Goal: Transaction & Acquisition: Purchase product/service

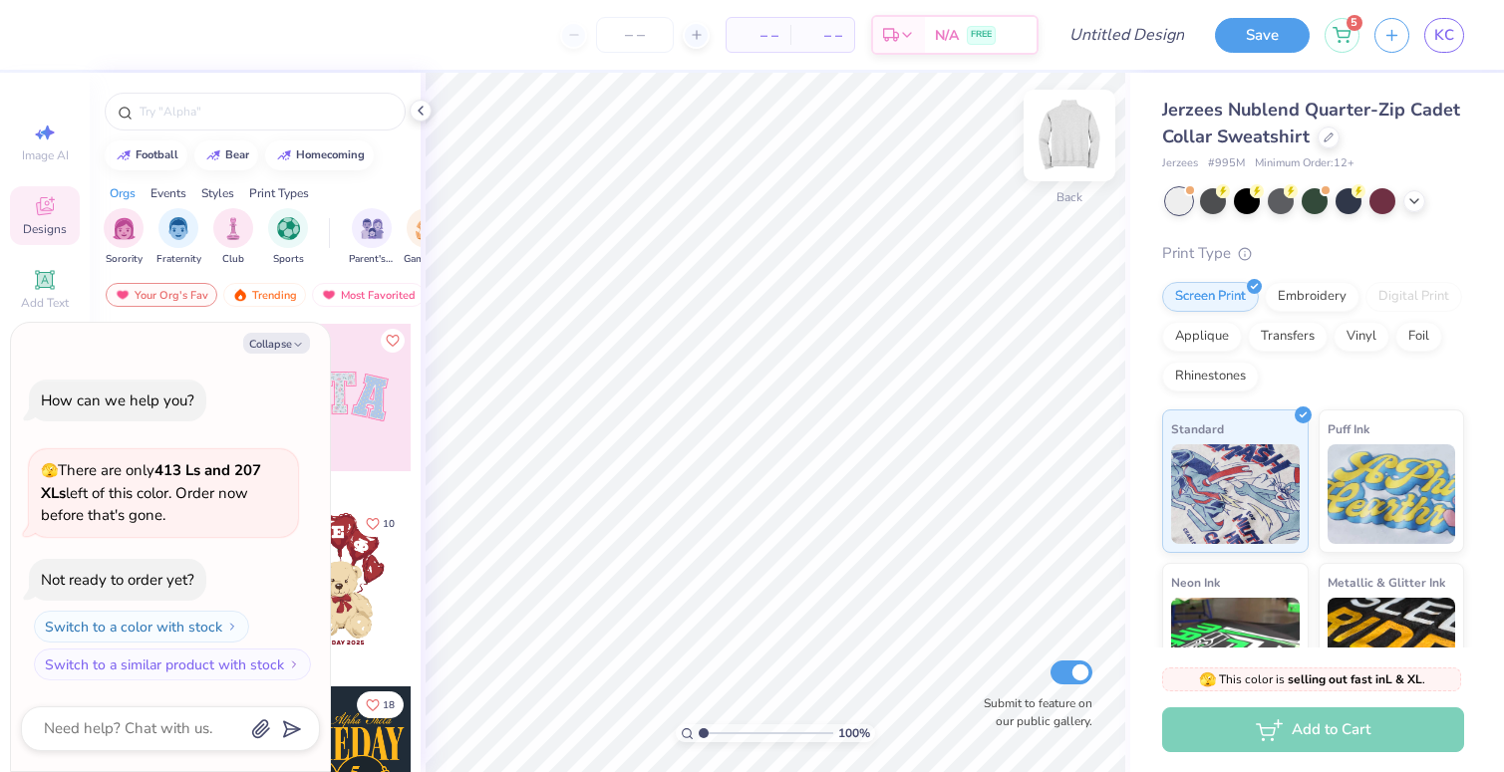
click at [1070, 137] on img at bounding box center [1069, 136] width 80 height 80
click at [424, 118] on icon at bounding box center [421, 111] width 16 height 16
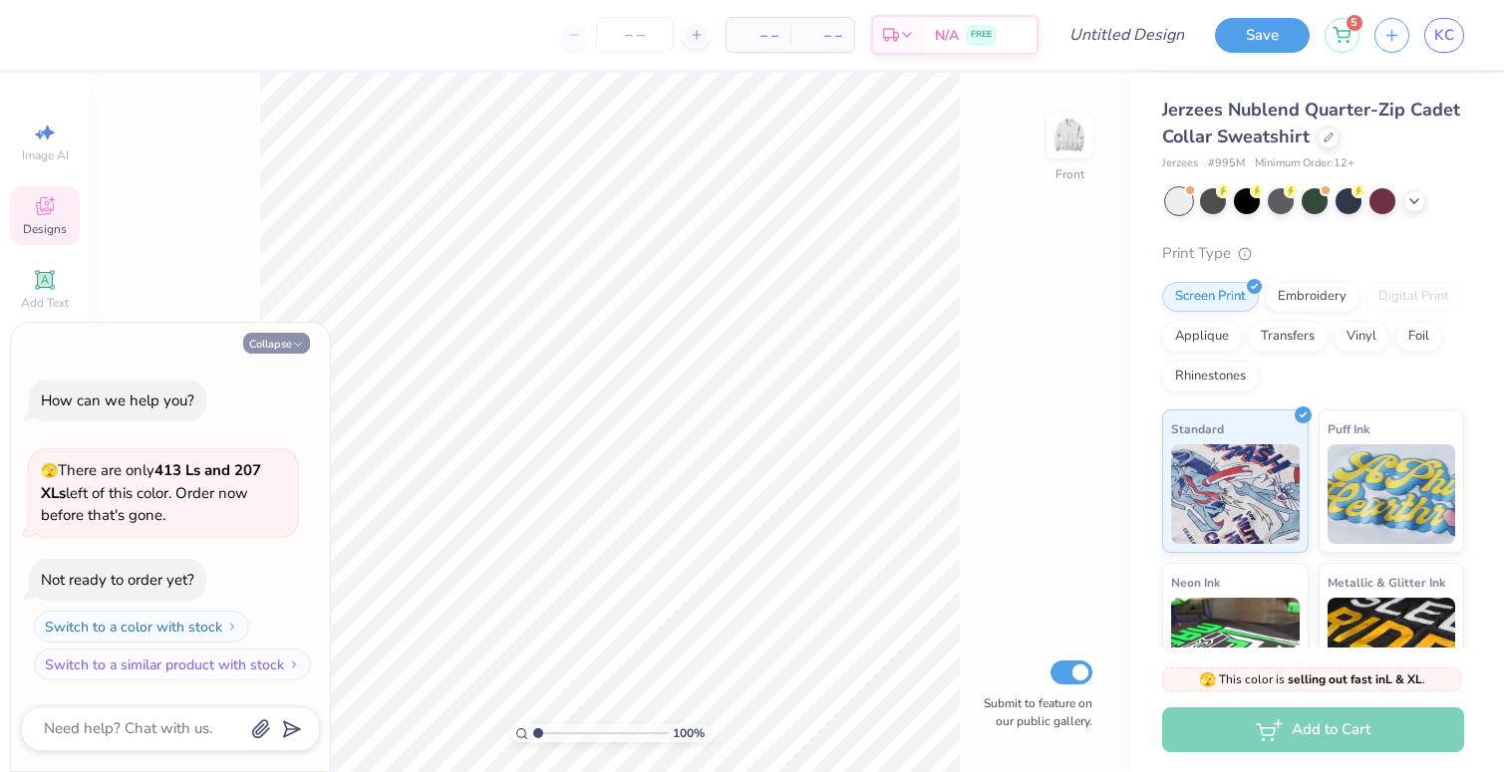
click at [274, 346] on button "Collapse" at bounding box center [276, 343] width 67 height 21
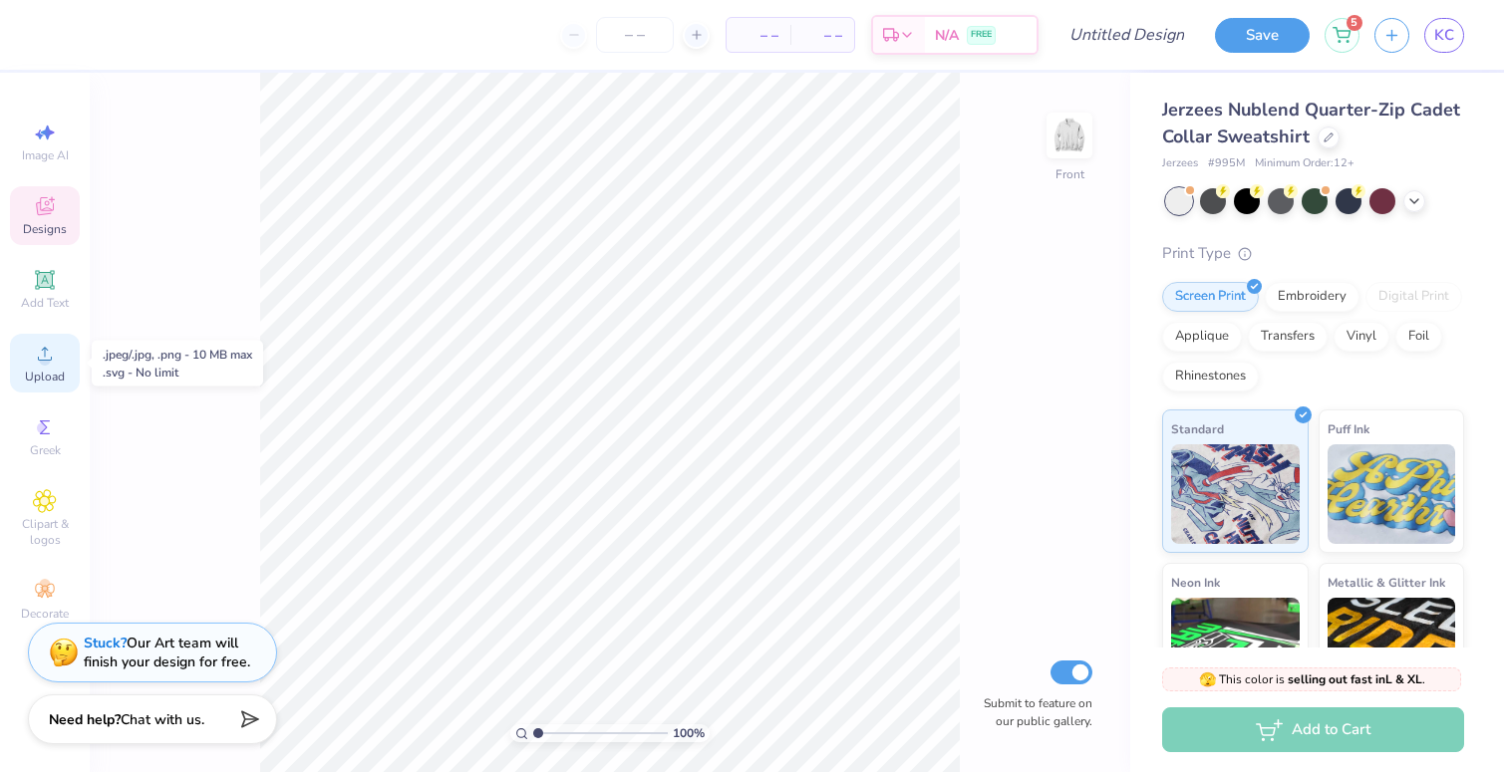
click at [33, 376] on span "Upload" at bounding box center [45, 377] width 40 height 16
click at [39, 358] on circle at bounding box center [44, 360] width 11 height 11
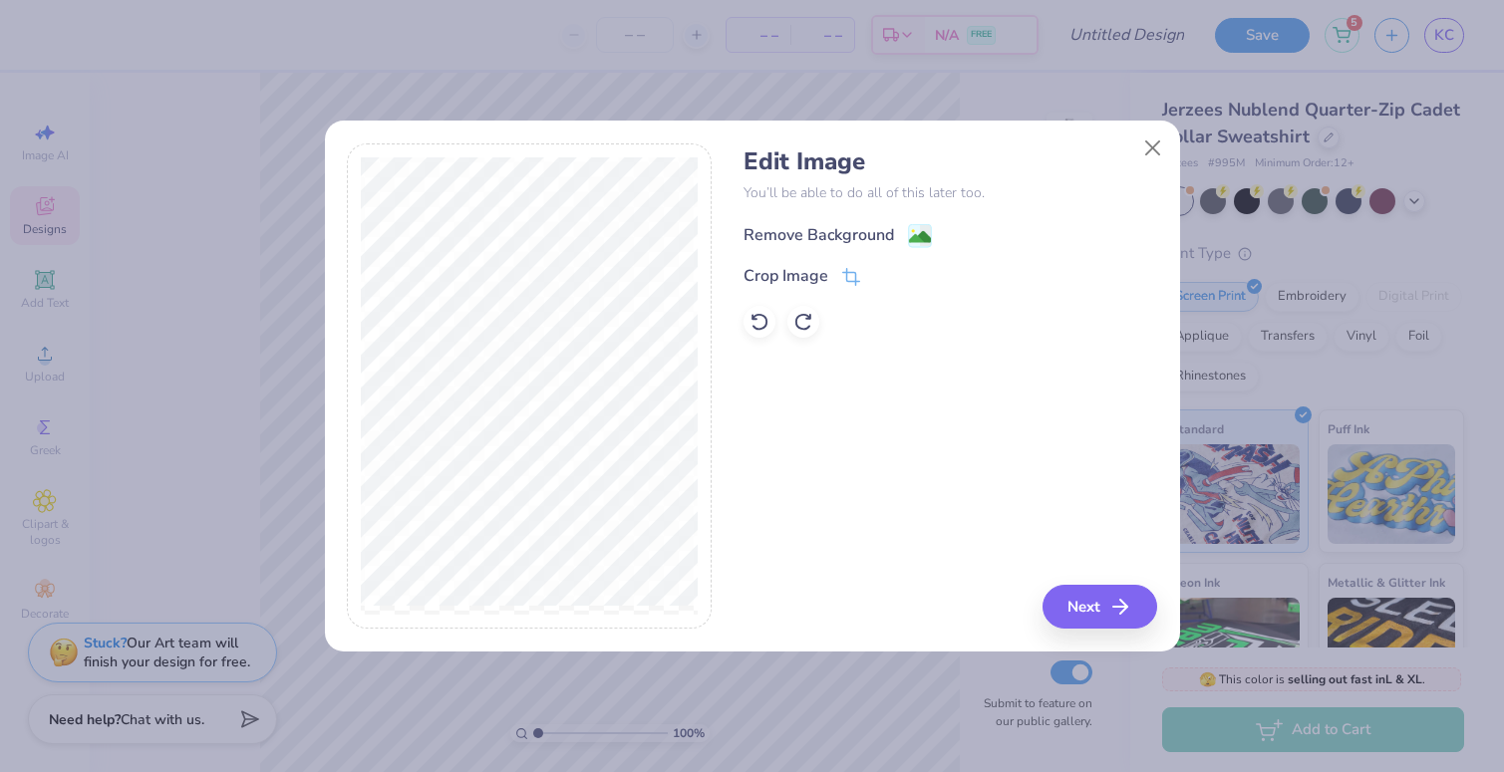
click at [832, 234] on div "Remove Background" at bounding box center [818, 235] width 150 height 24
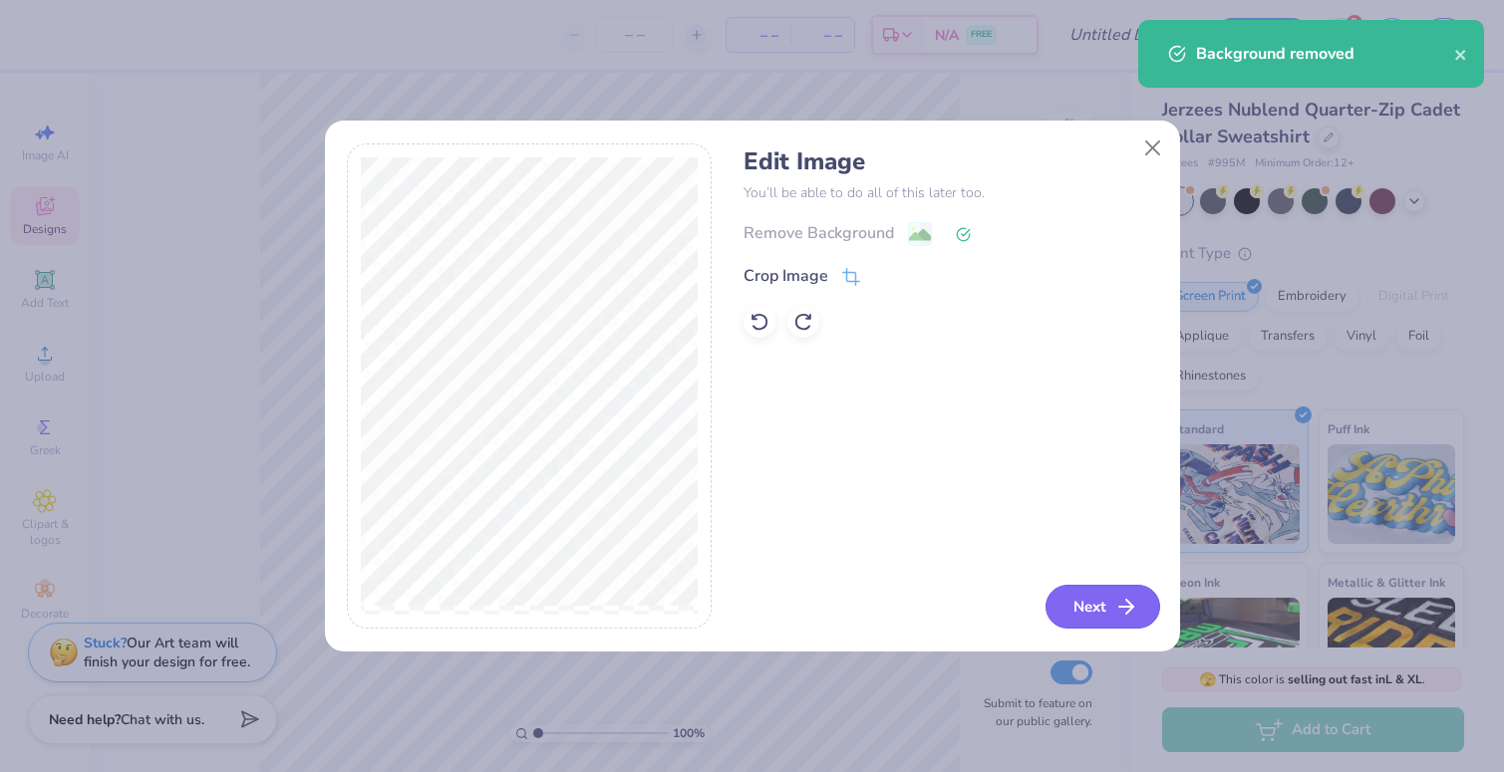
click at [1109, 617] on button "Next" at bounding box center [1102, 607] width 115 height 44
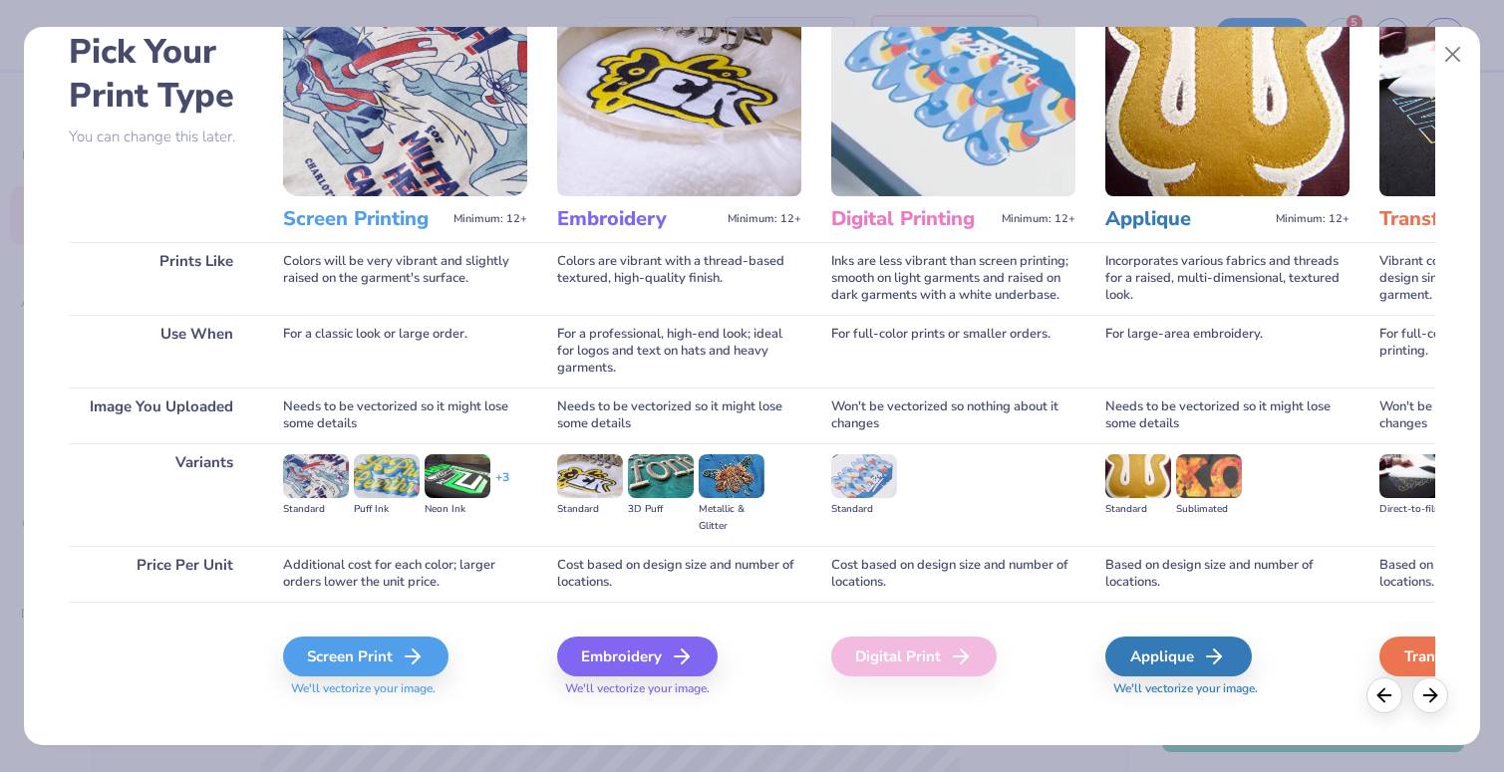
scroll to position [102, 0]
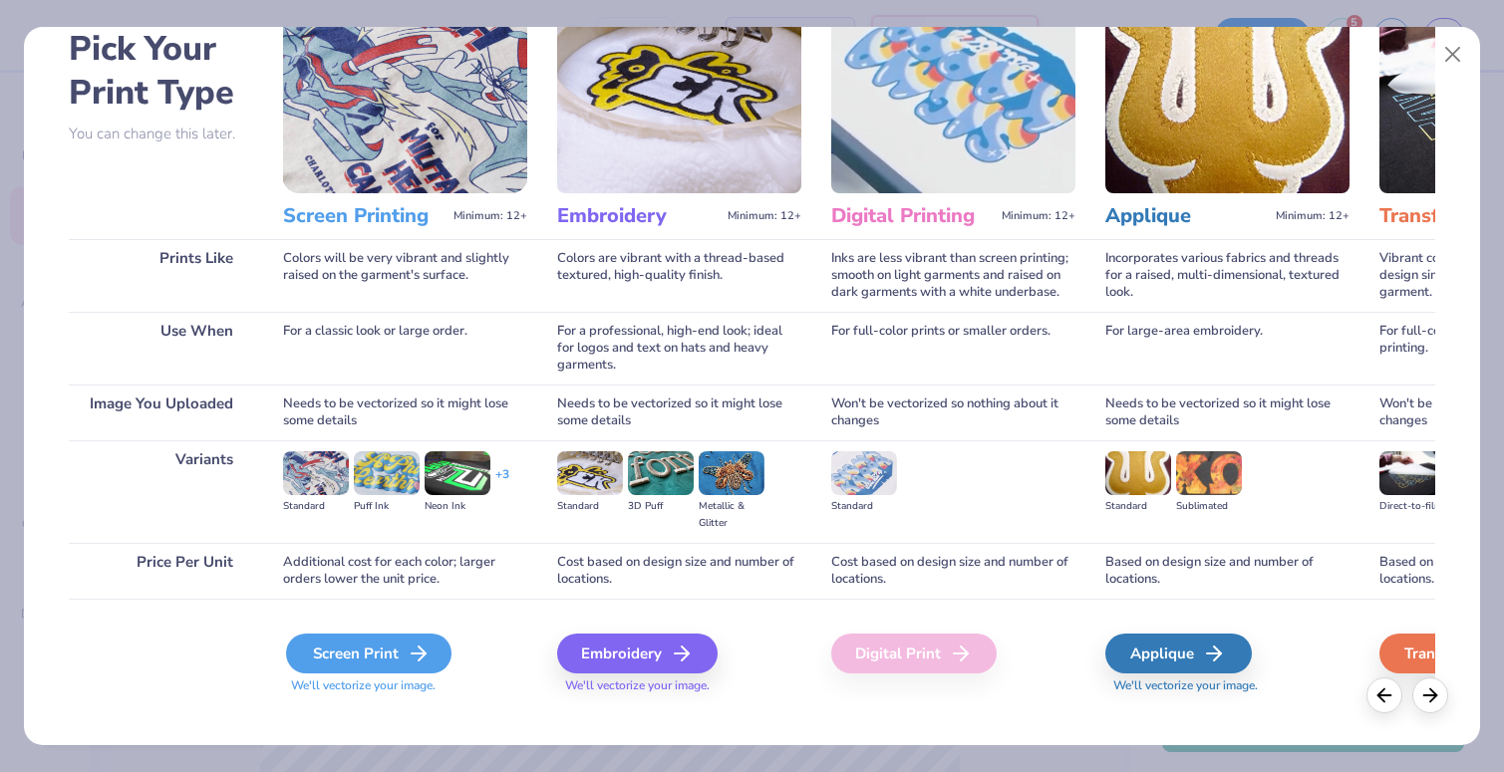
click at [394, 650] on div "Screen Print" at bounding box center [368, 654] width 165 height 40
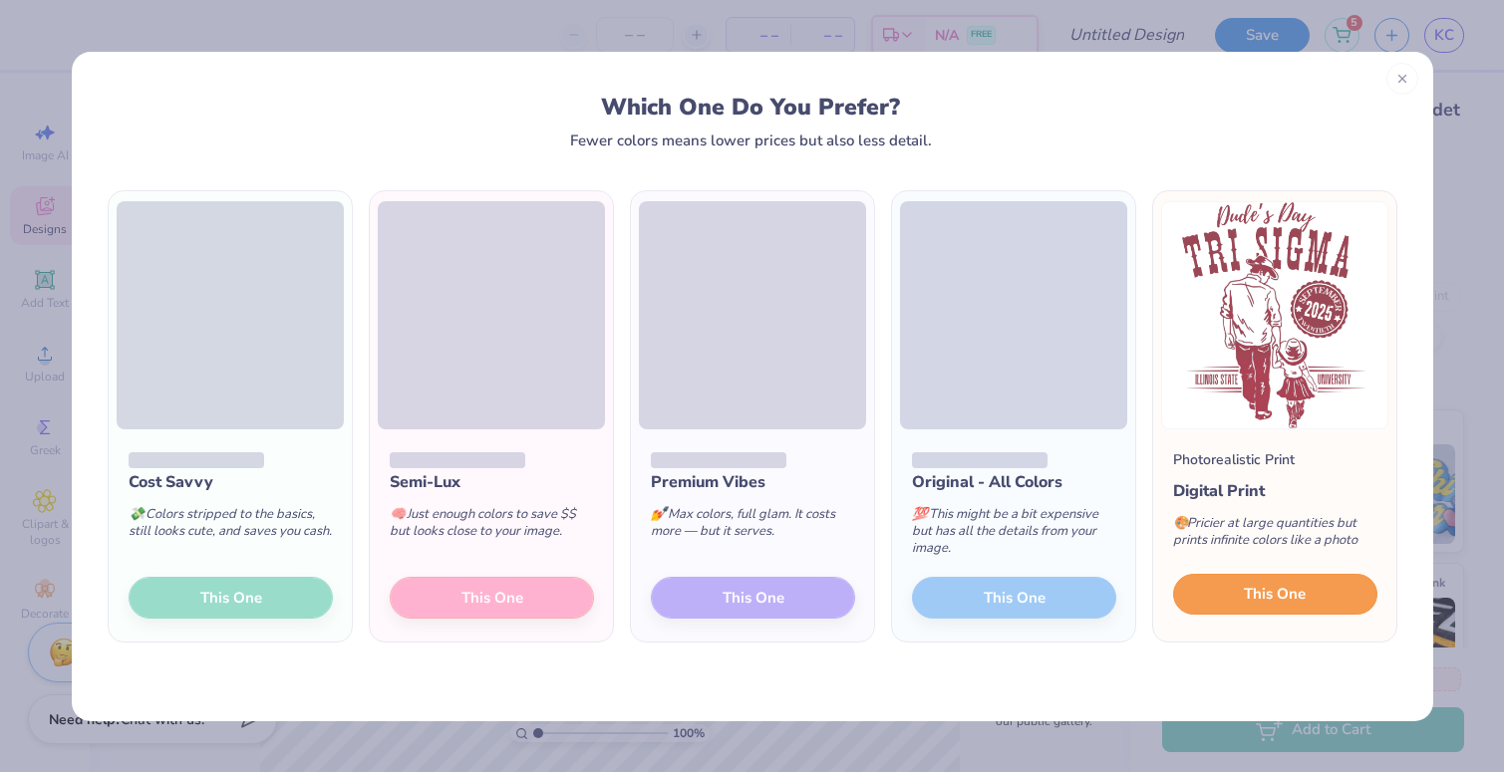
click at [1300, 583] on span "This One" at bounding box center [1275, 594] width 62 height 23
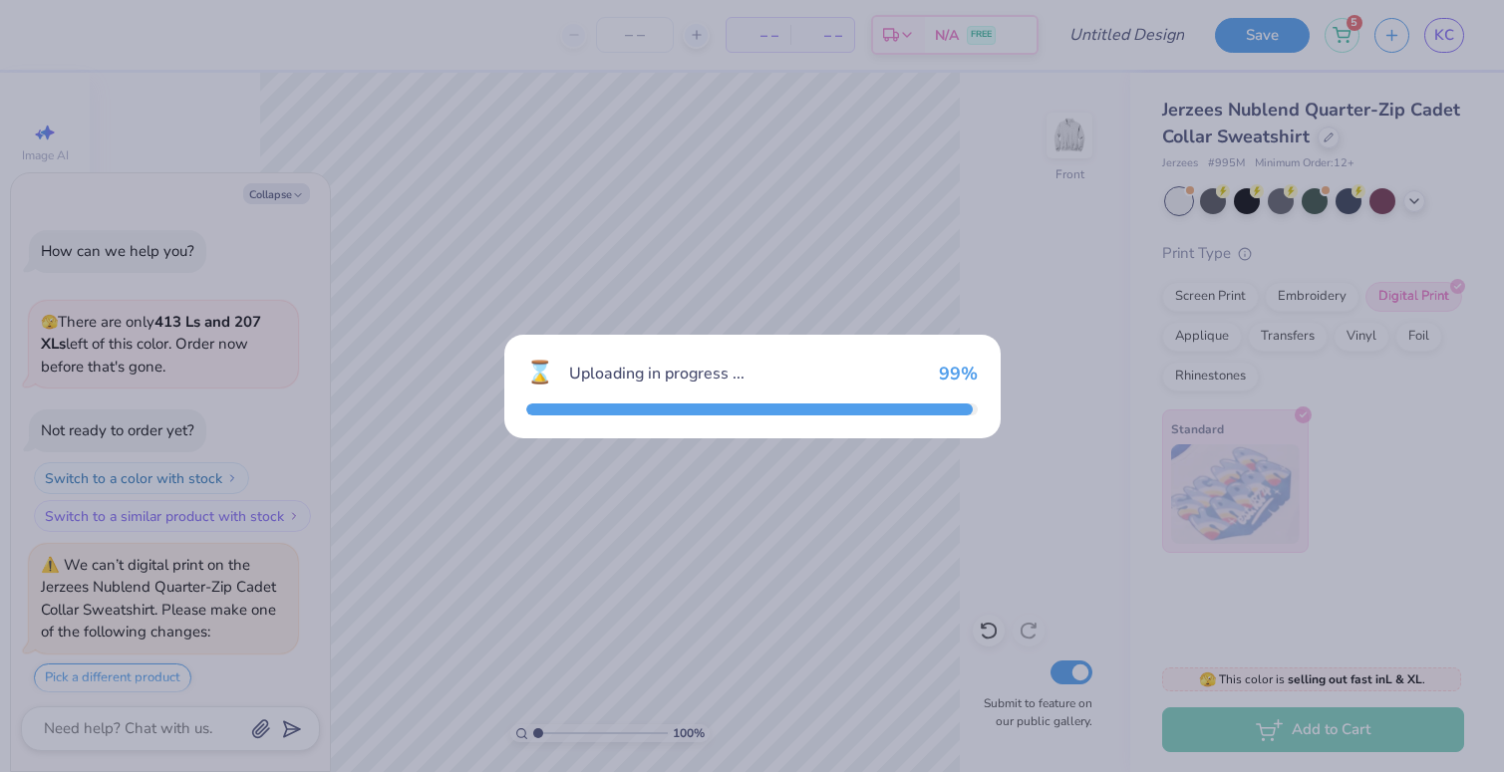
scroll to position [436, 0]
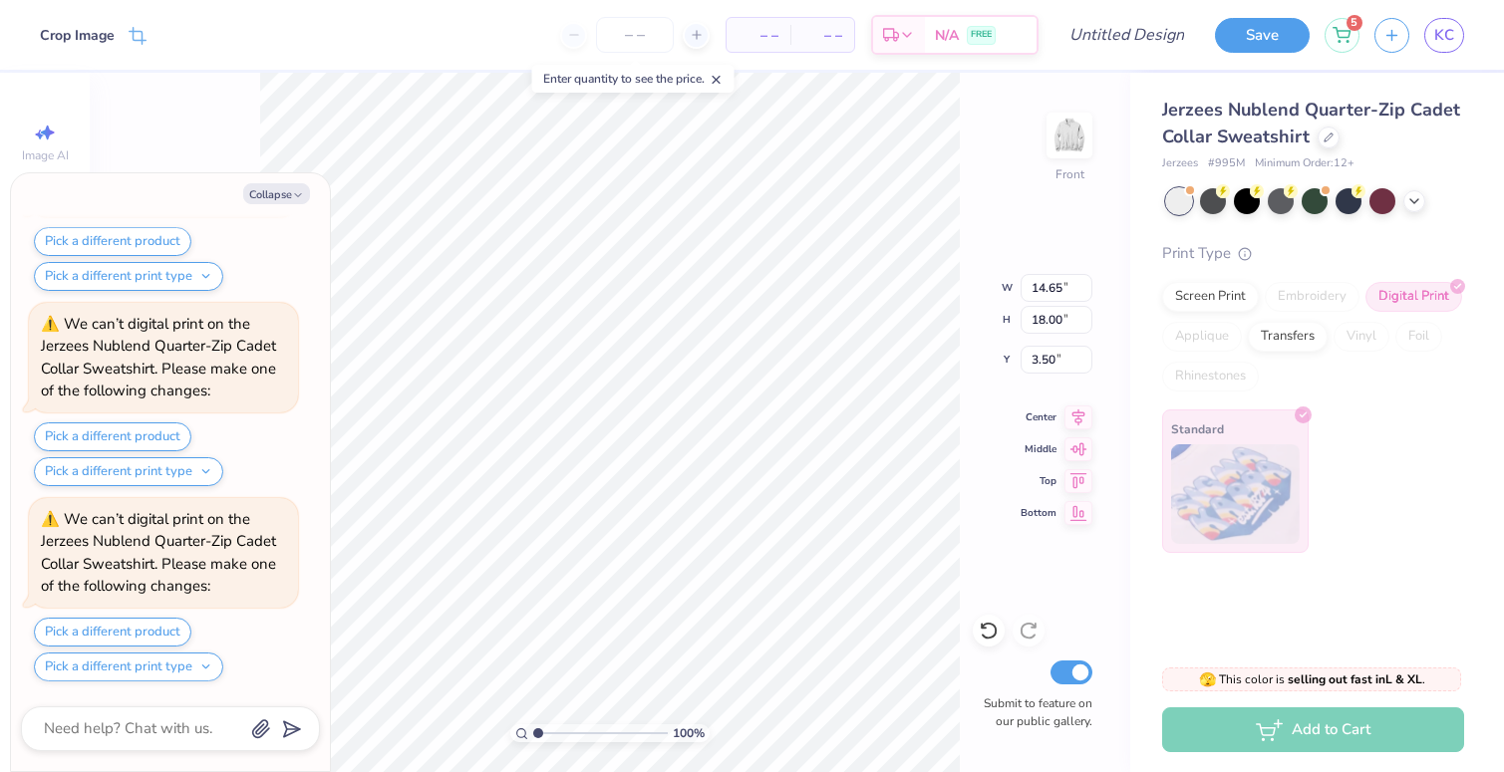
type textarea "x"
type input "13.25"
type input "16.27"
type textarea "x"
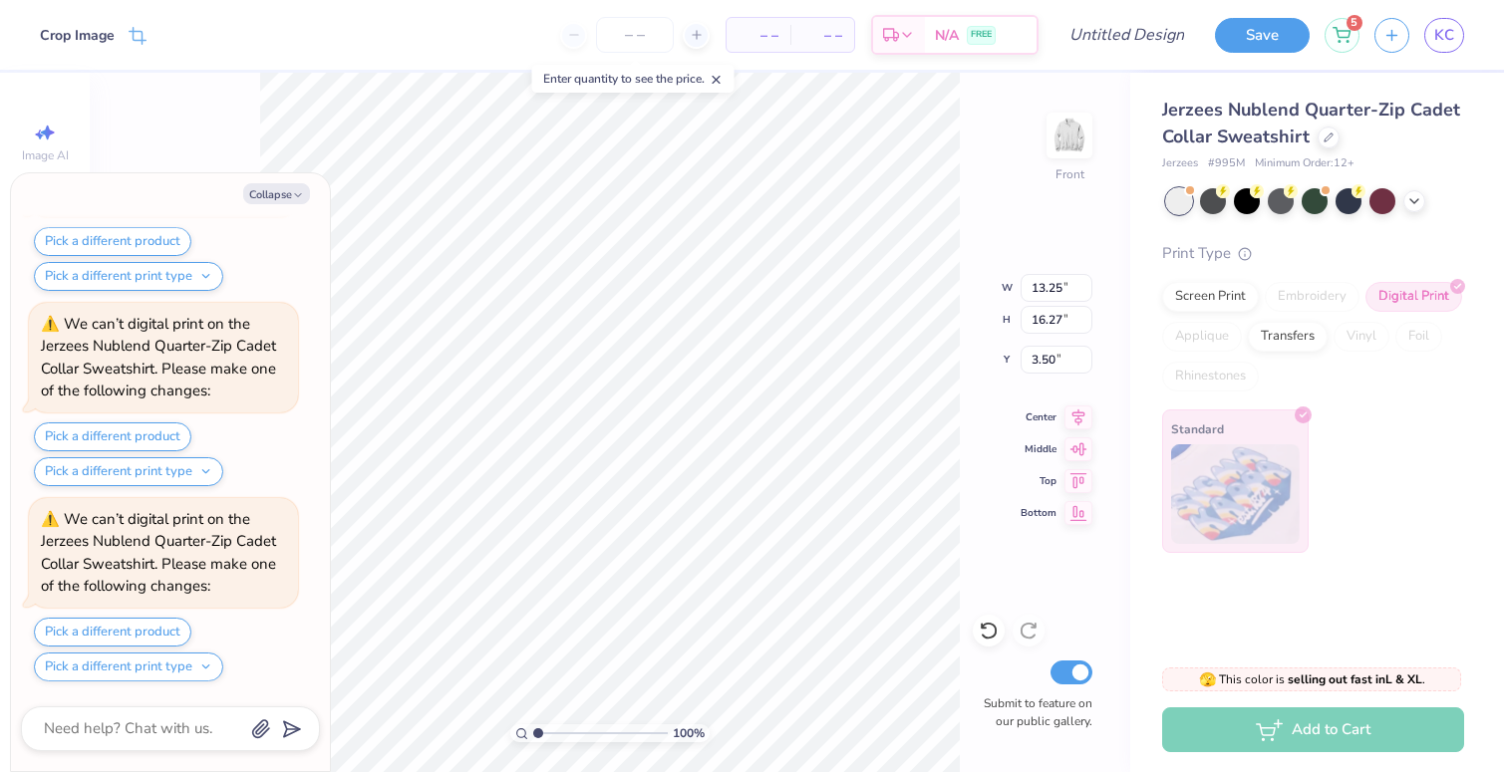
type input "3.95"
click at [1378, 200] on div at bounding box center [1382, 199] width 26 height 26
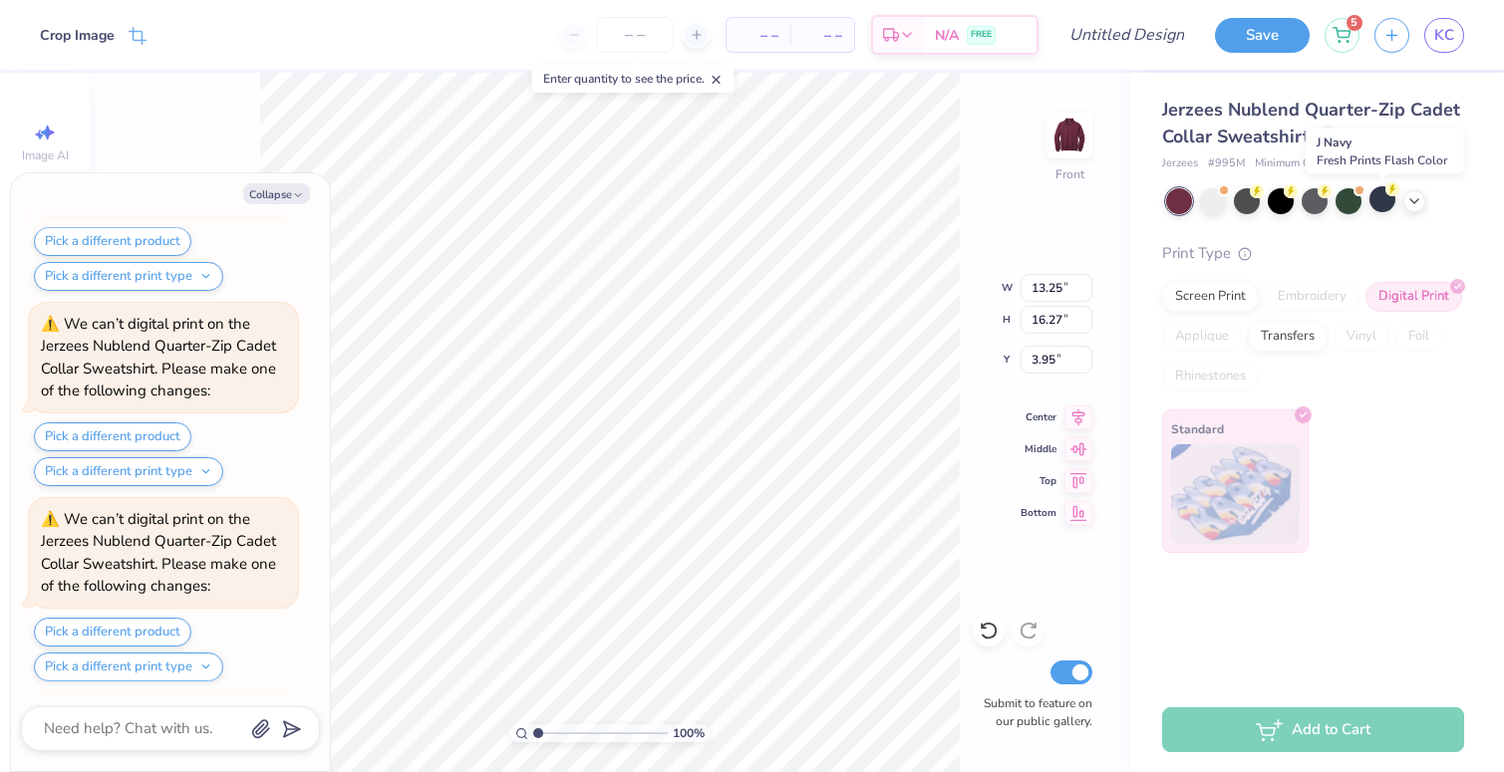
scroll to position [1218, 0]
click at [1221, 203] on div at bounding box center [1213, 199] width 26 height 26
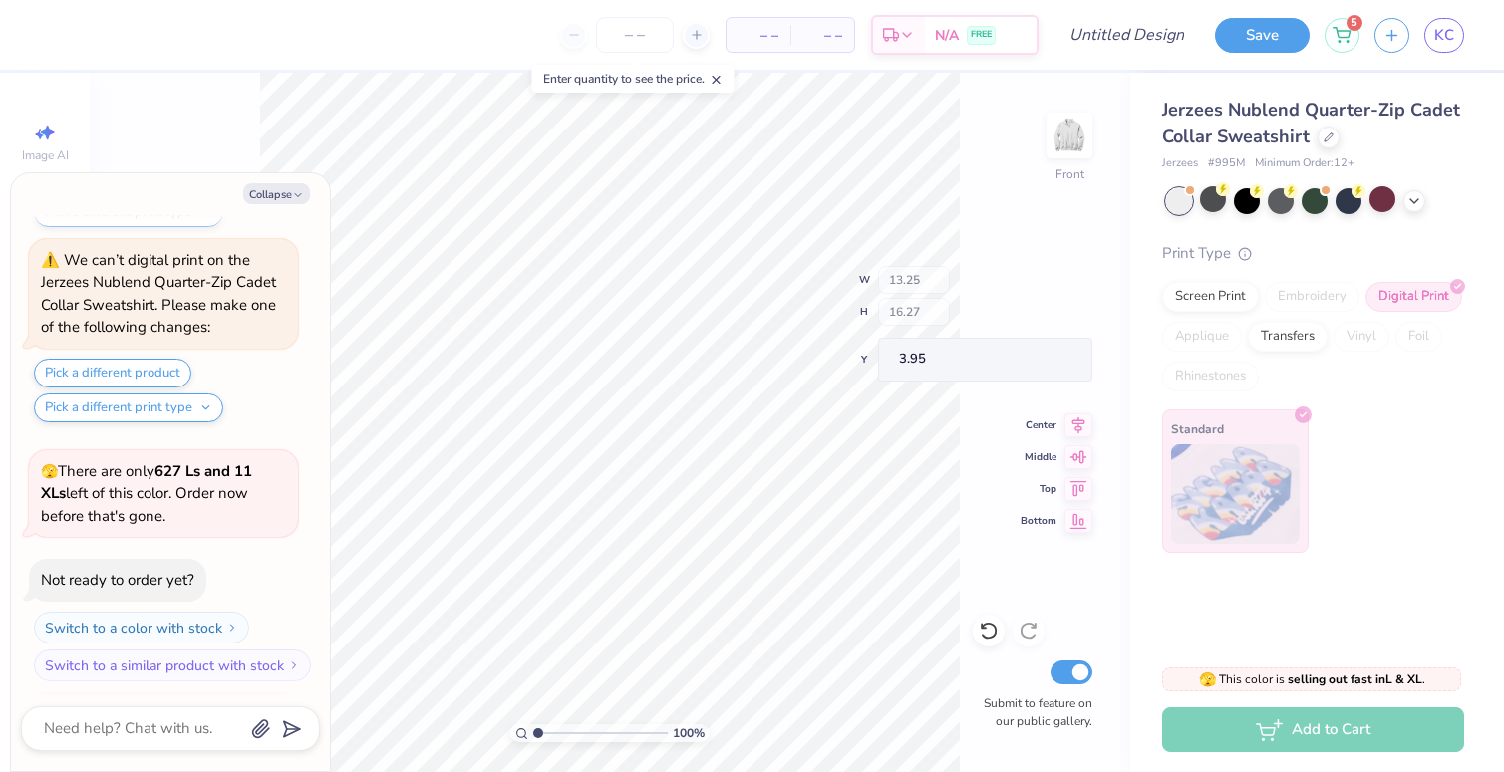
scroll to position [2063, 0]
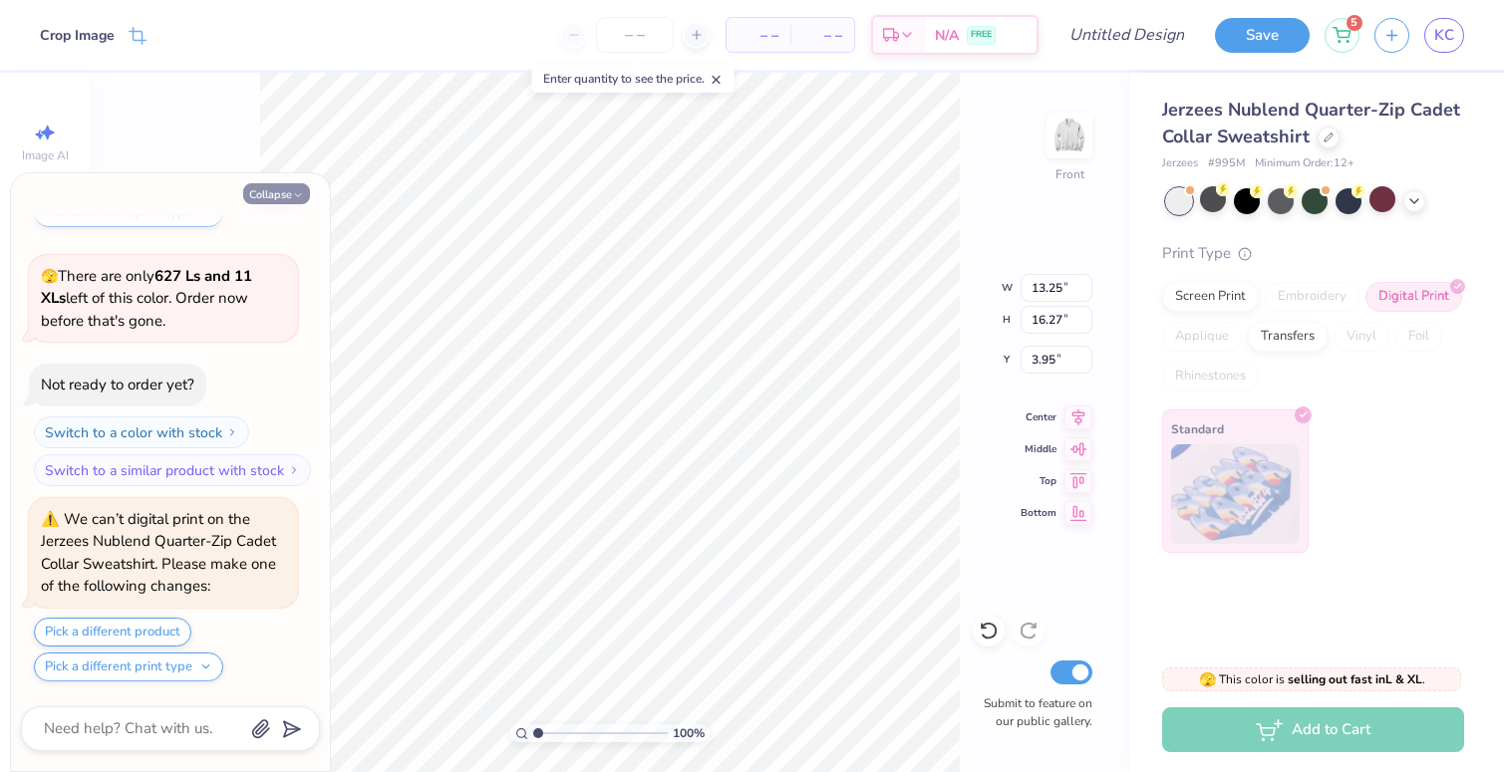
click at [278, 192] on button "Collapse" at bounding box center [276, 193] width 67 height 21
type textarea "x"
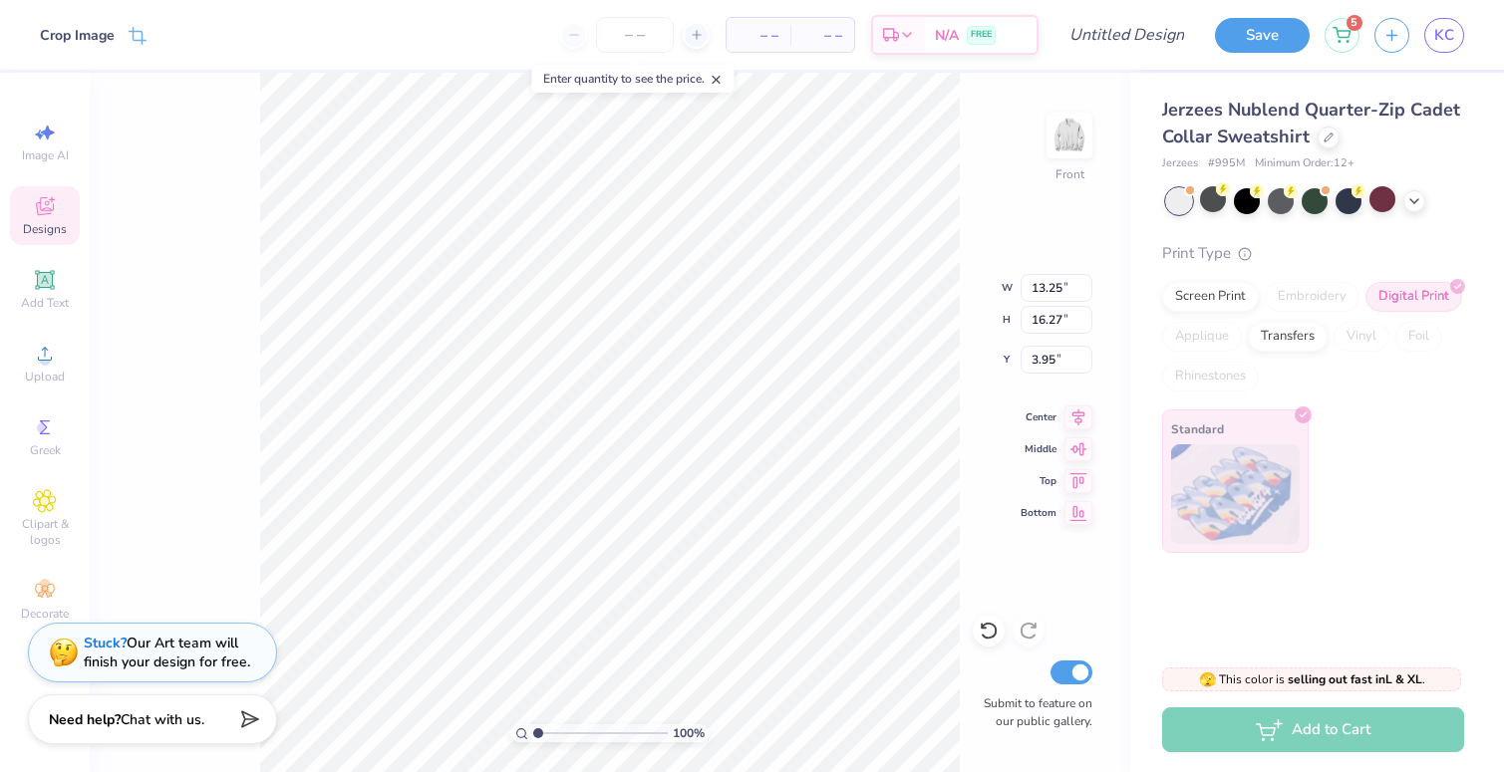
type input "4.37"
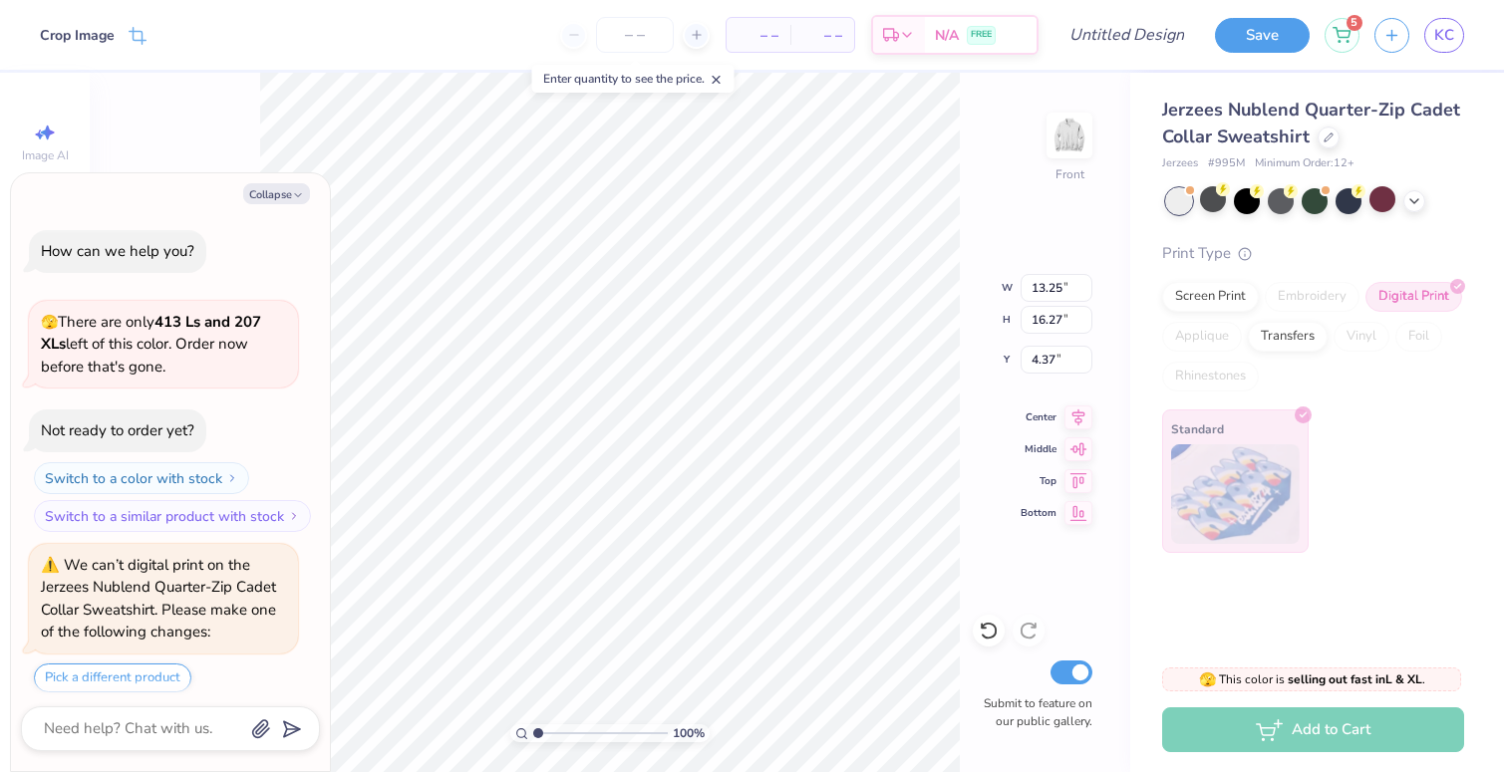
scroll to position [2258, 0]
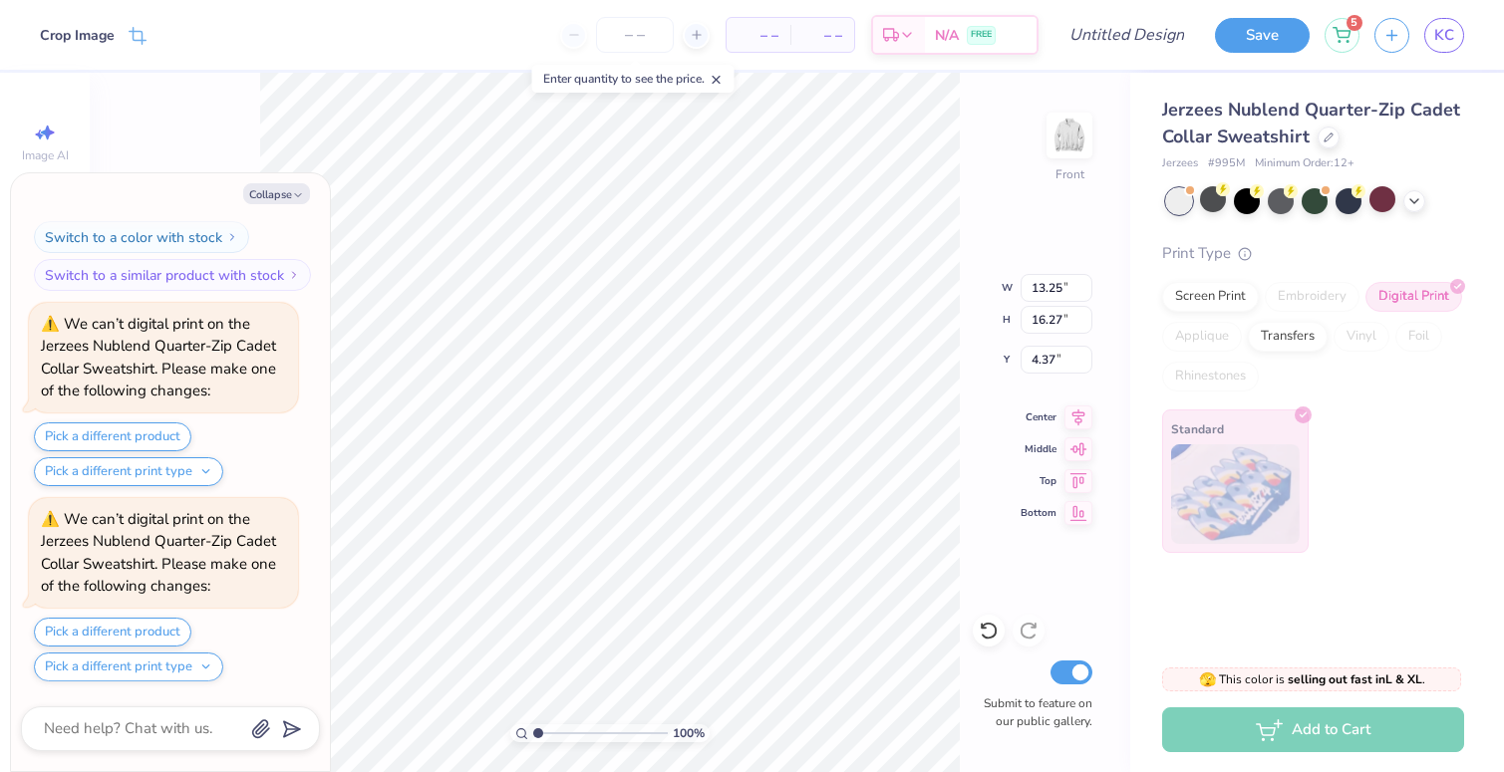
type textarea "x"
type input "11.79"
type input "14.48"
type input "6.15"
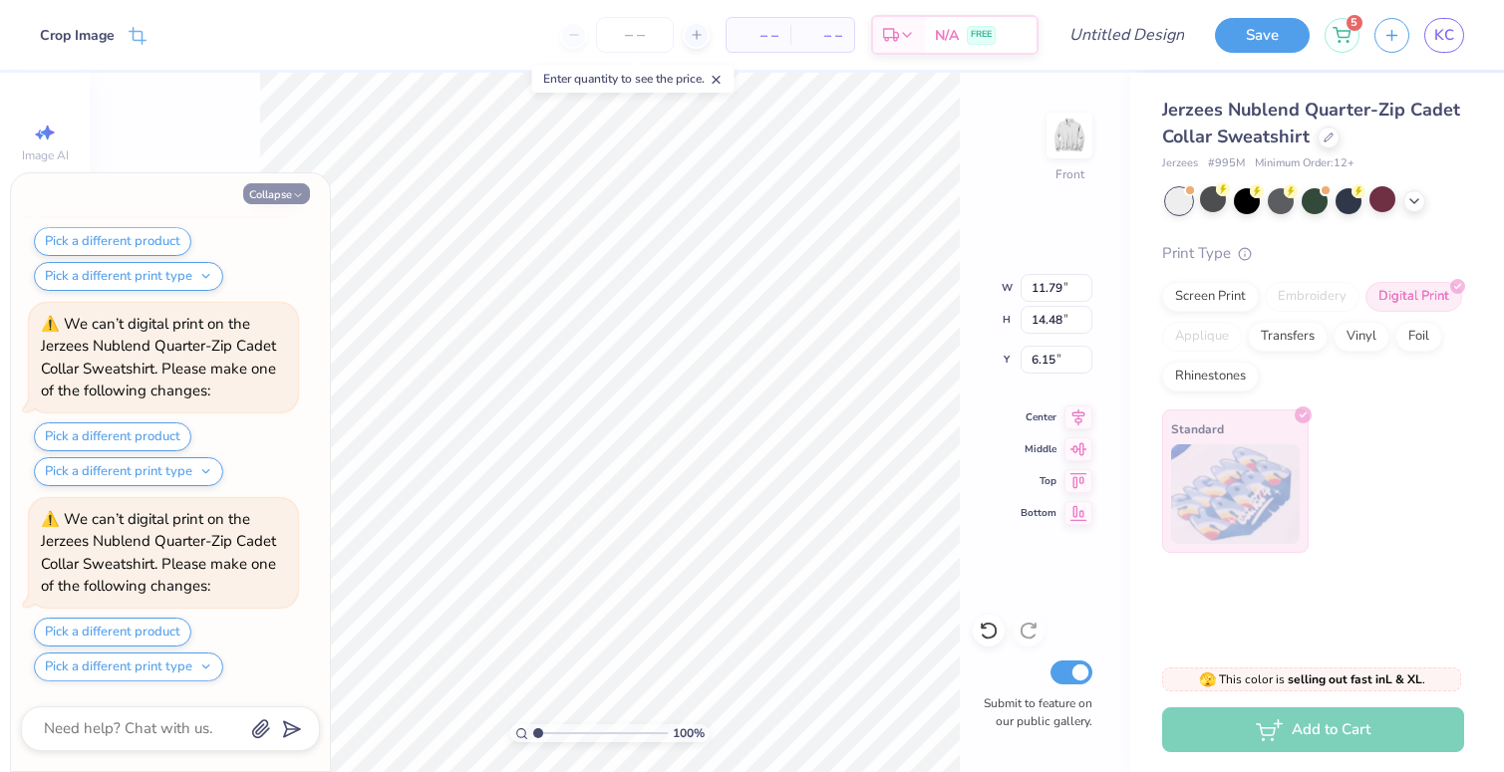
click at [292, 191] on icon "button" at bounding box center [298, 195] width 12 height 12
type textarea "x"
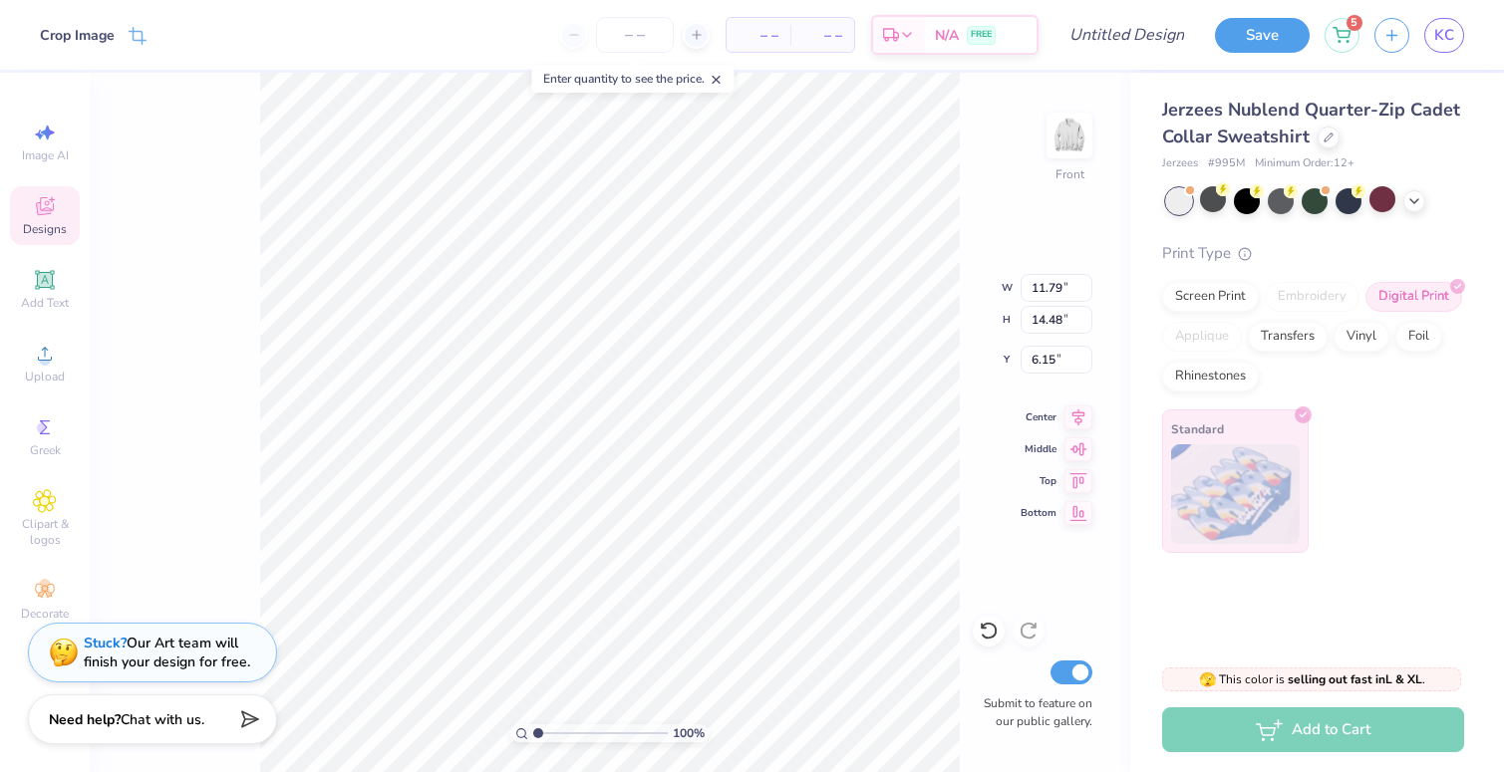
type input "5.26"
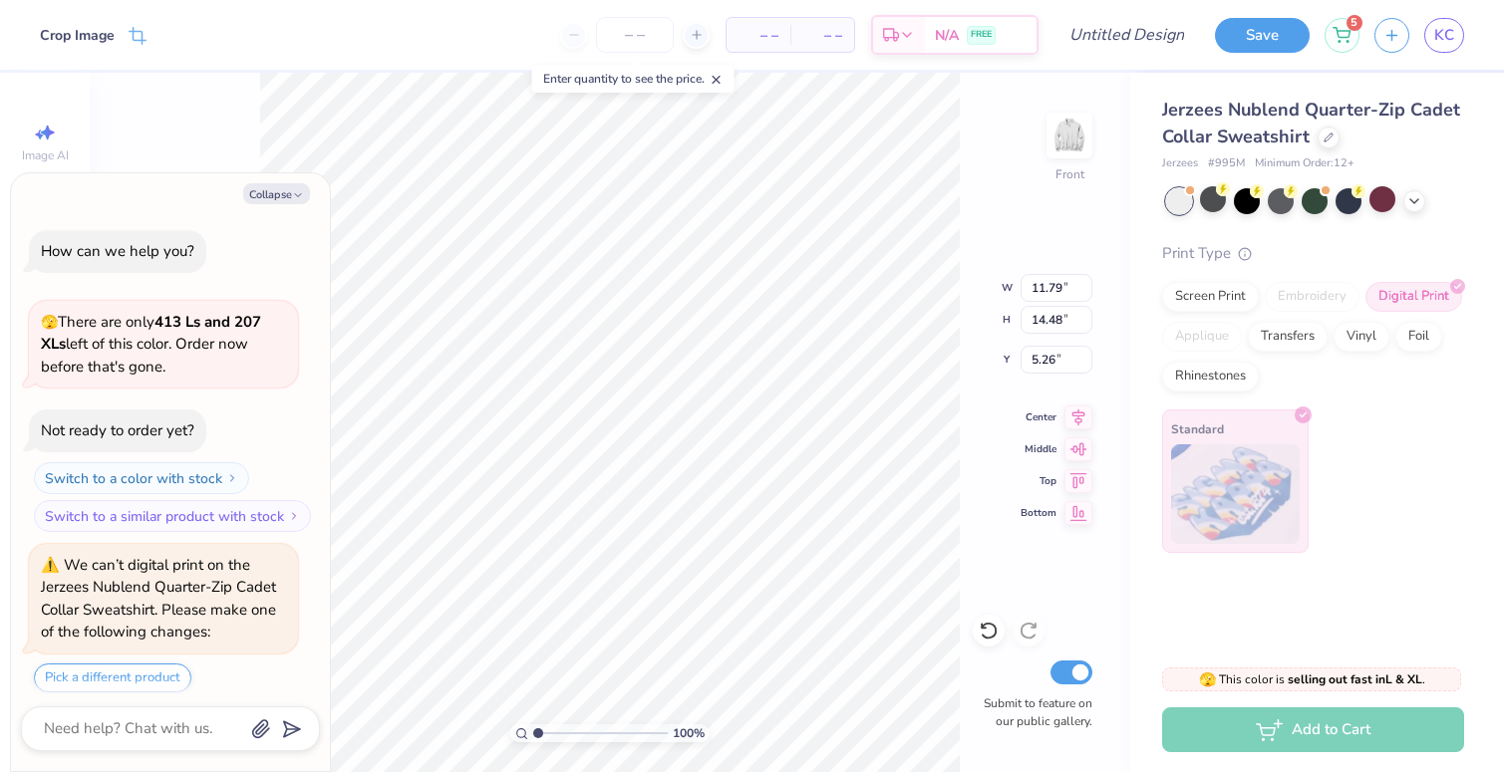
scroll to position [2649, 0]
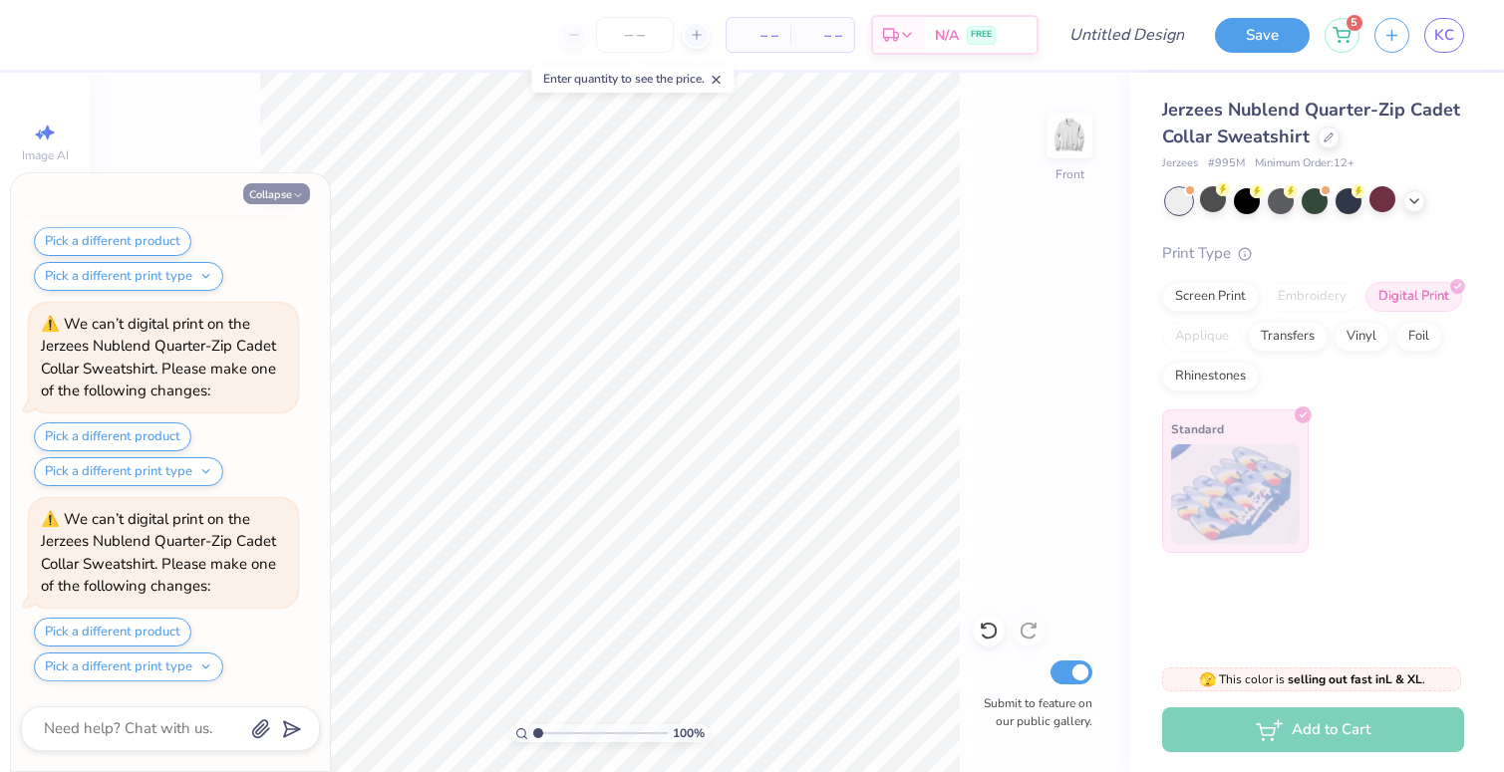
click at [263, 191] on button "Collapse" at bounding box center [276, 193] width 67 height 21
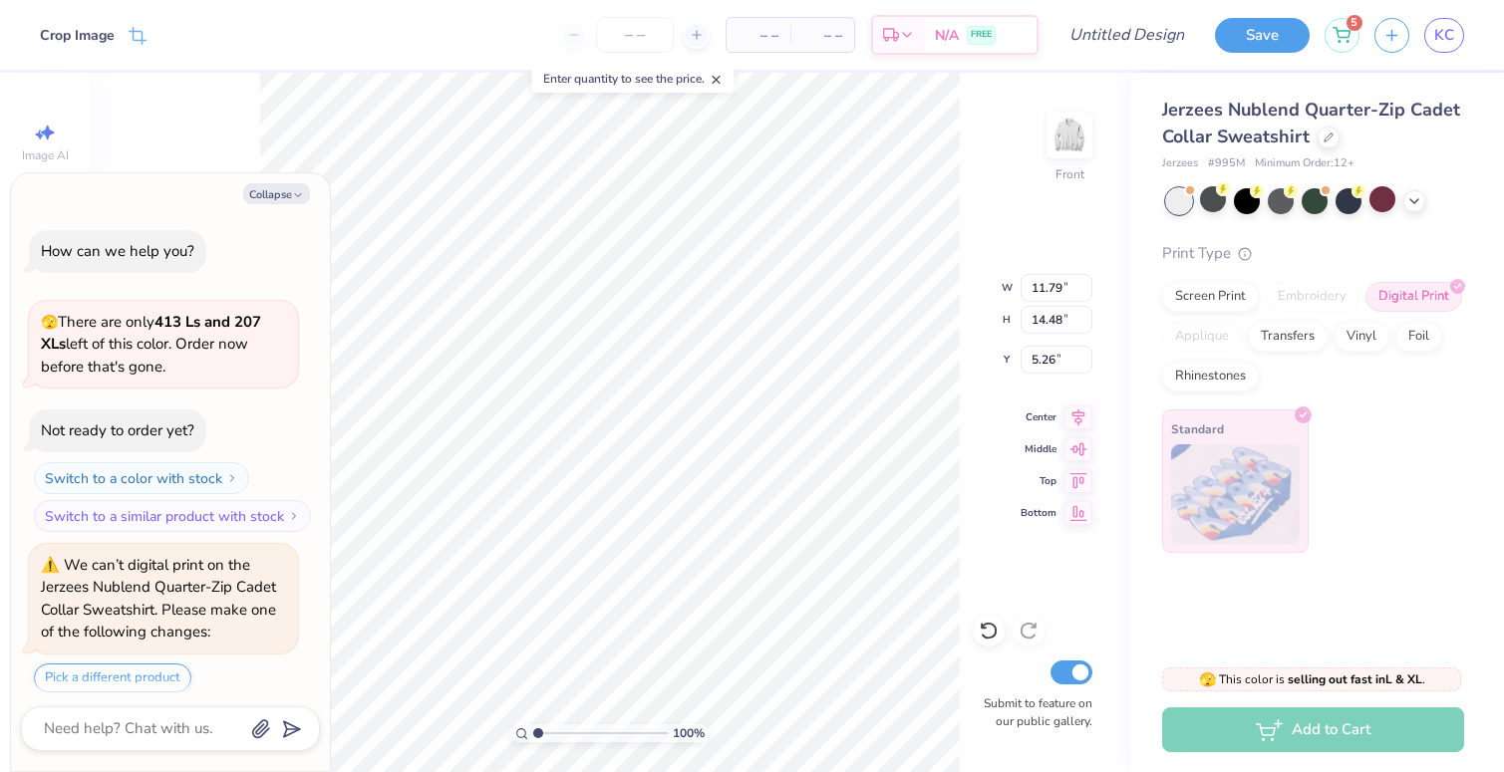
scroll to position [2844, 0]
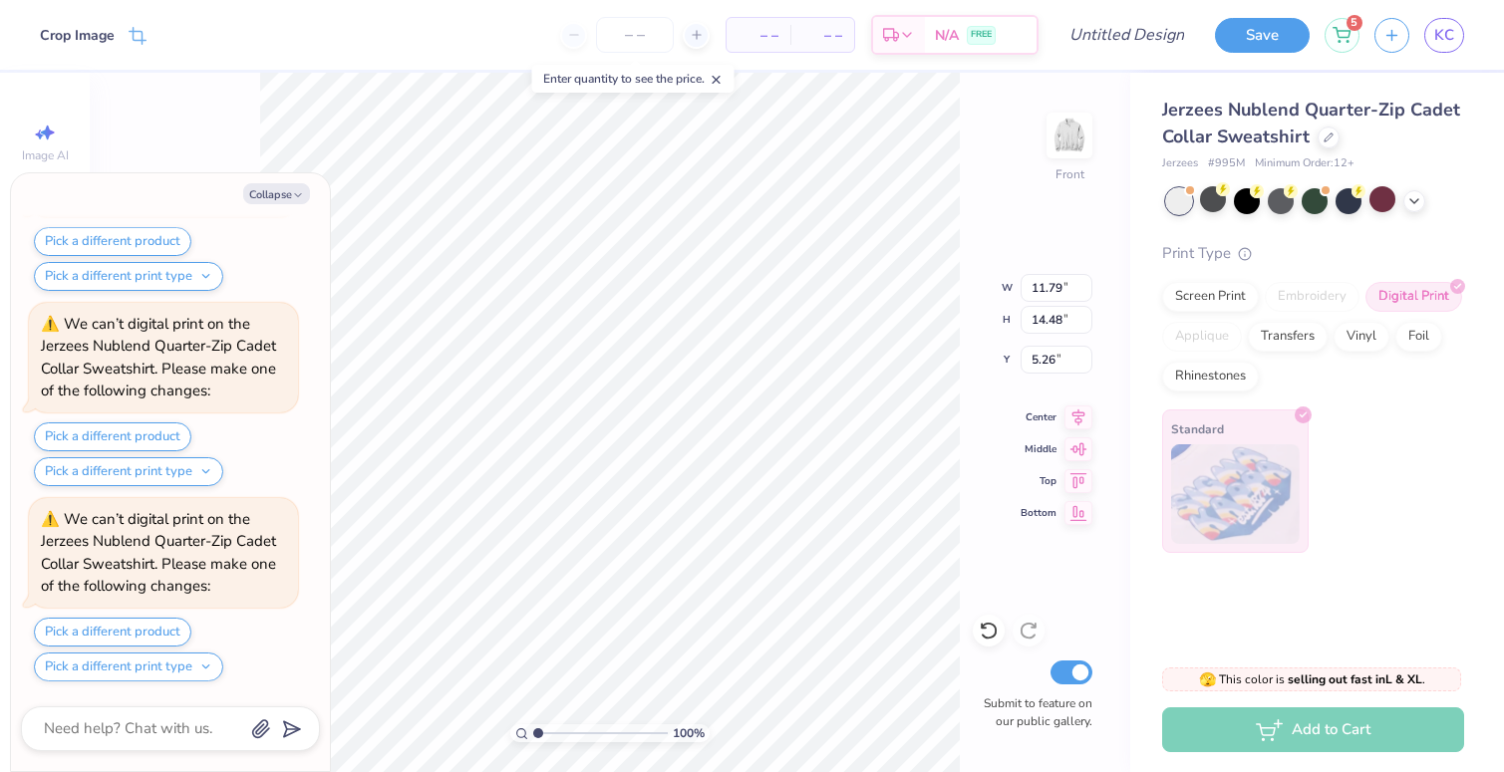
type textarea "x"
type input "12.90"
type input "15.84"
type input "3.90"
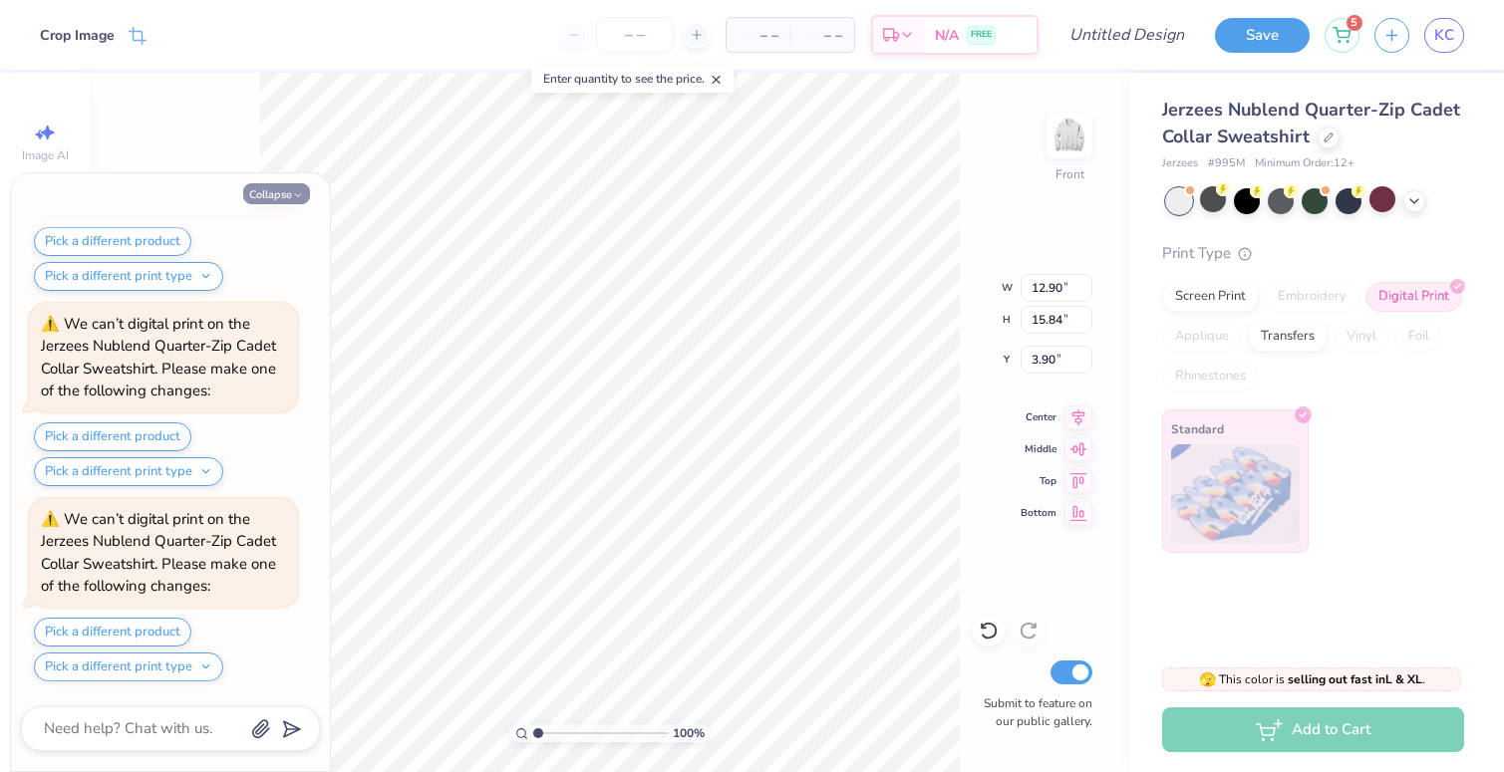
click at [266, 193] on button "Collapse" at bounding box center [276, 193] width 67 height 21
type textarea "x"
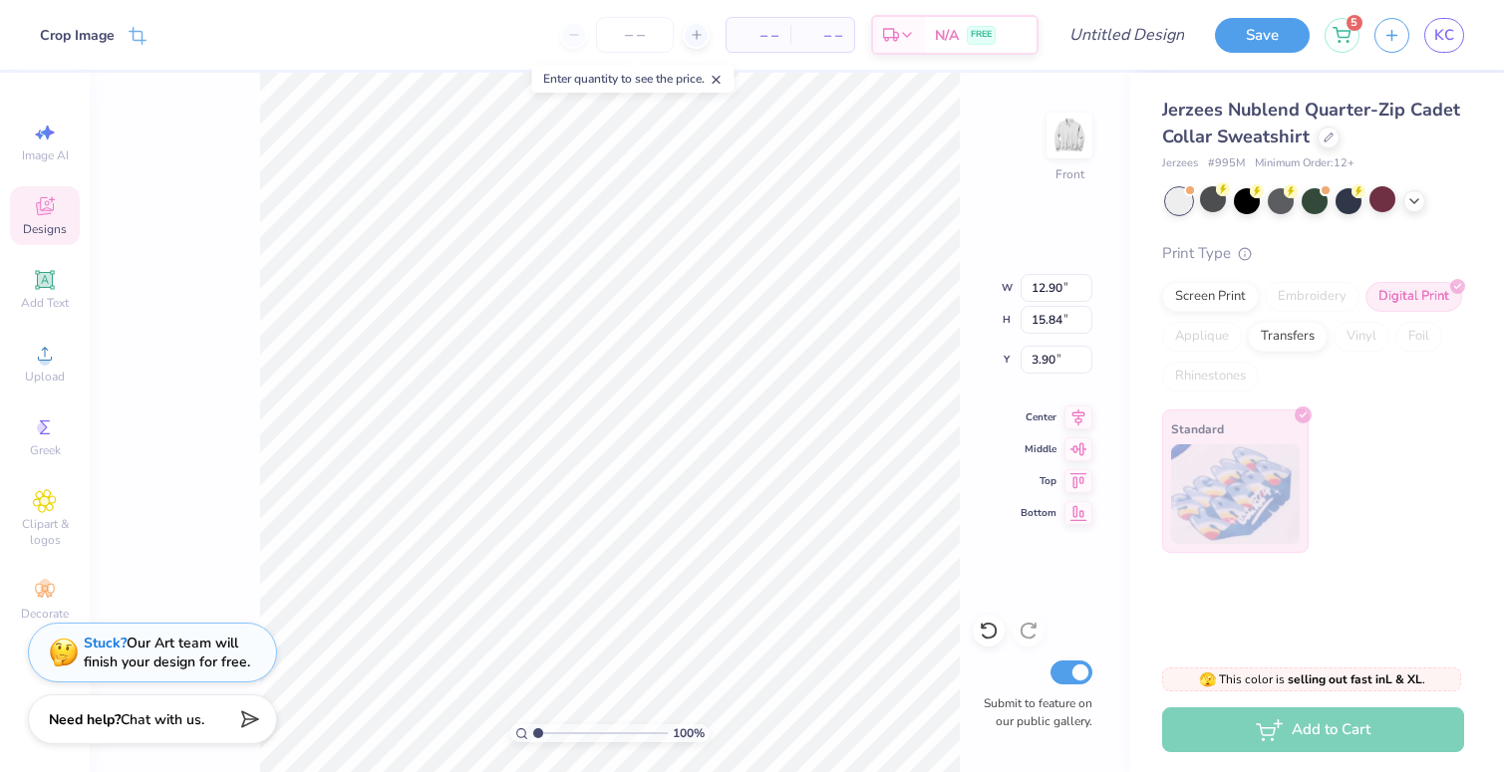
type input "3.93"
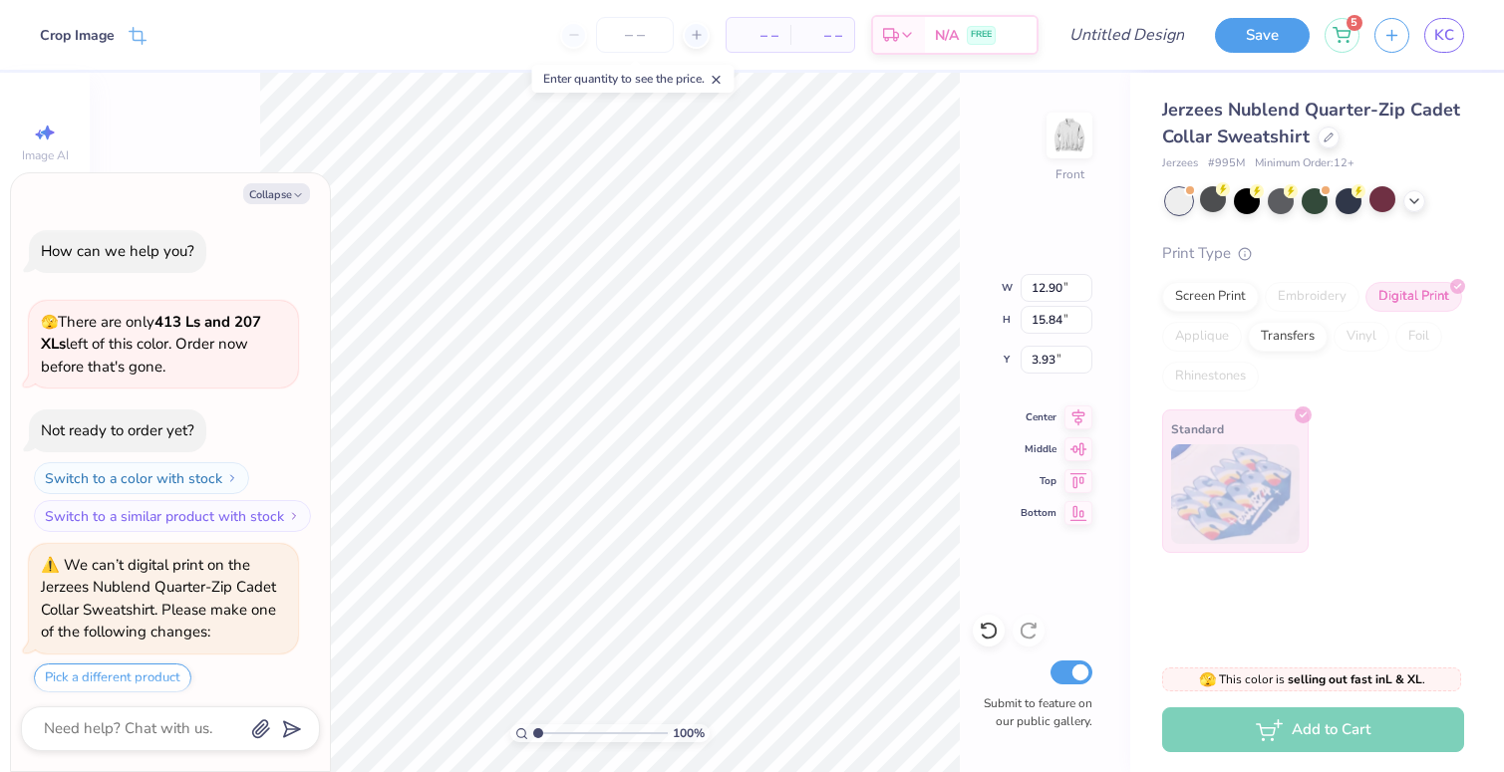
scroll to position [3235, 0]
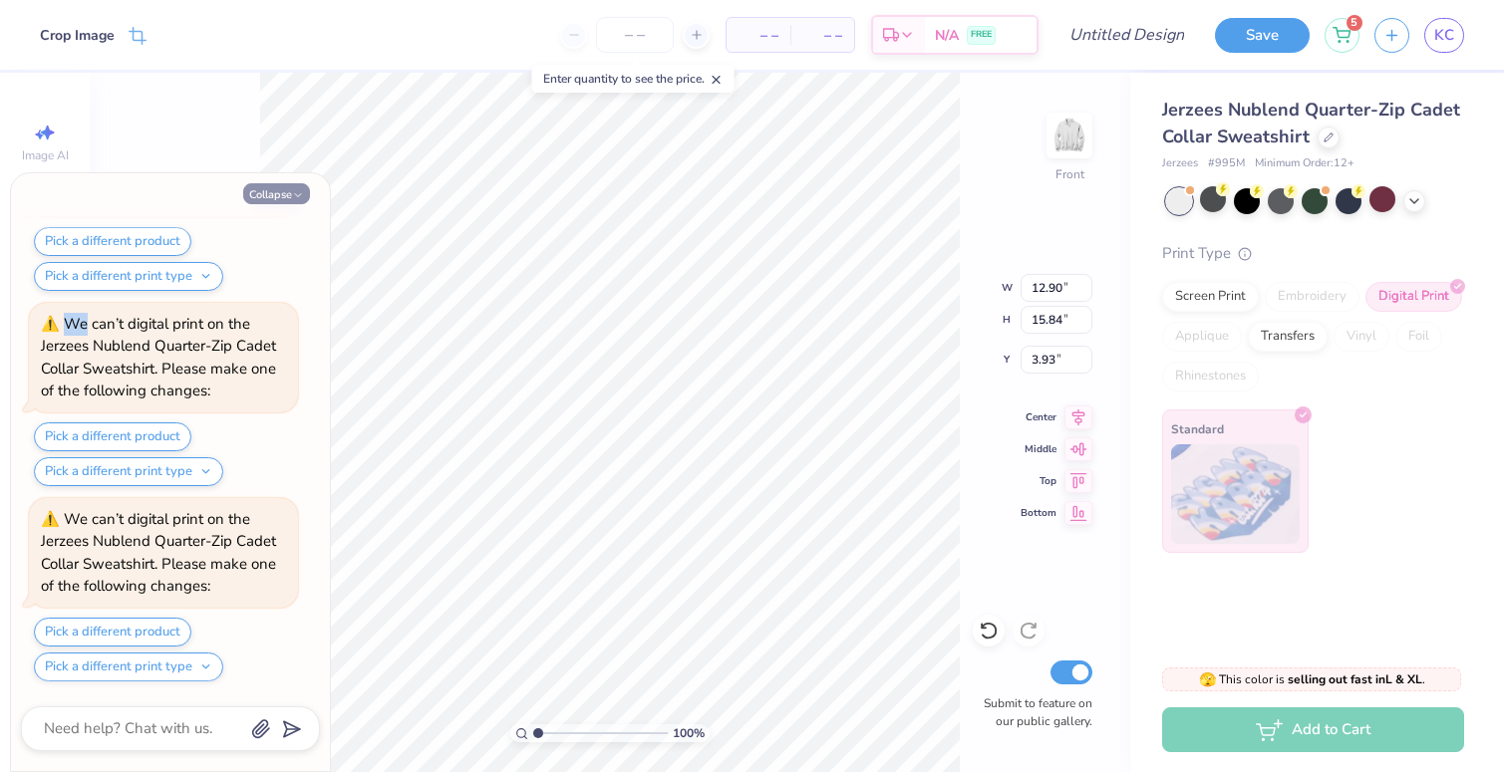
click at [294, 191] on icon "button" at bounding box center [298, 195] width 12 height 12
type textarea "x"
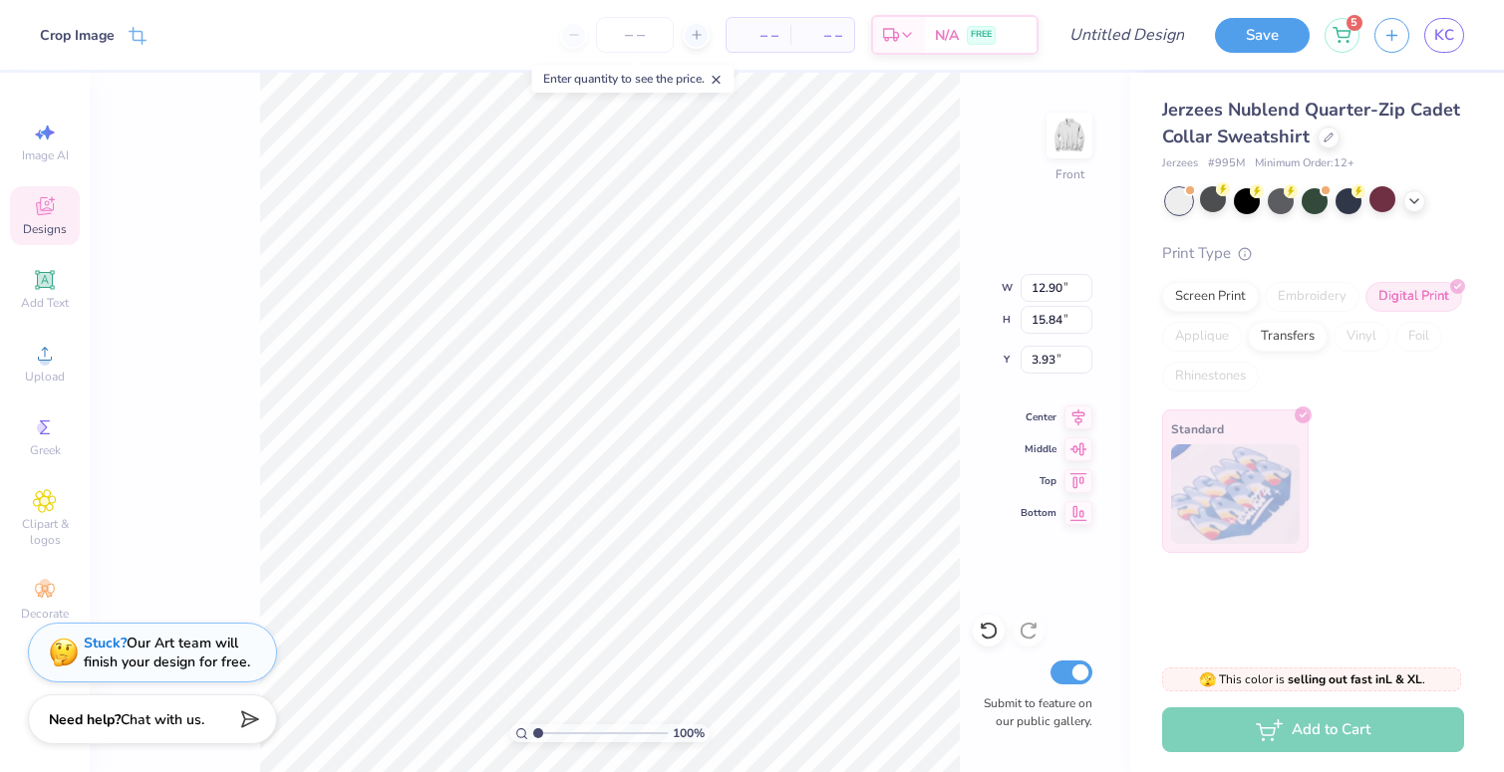
type input "4.30"
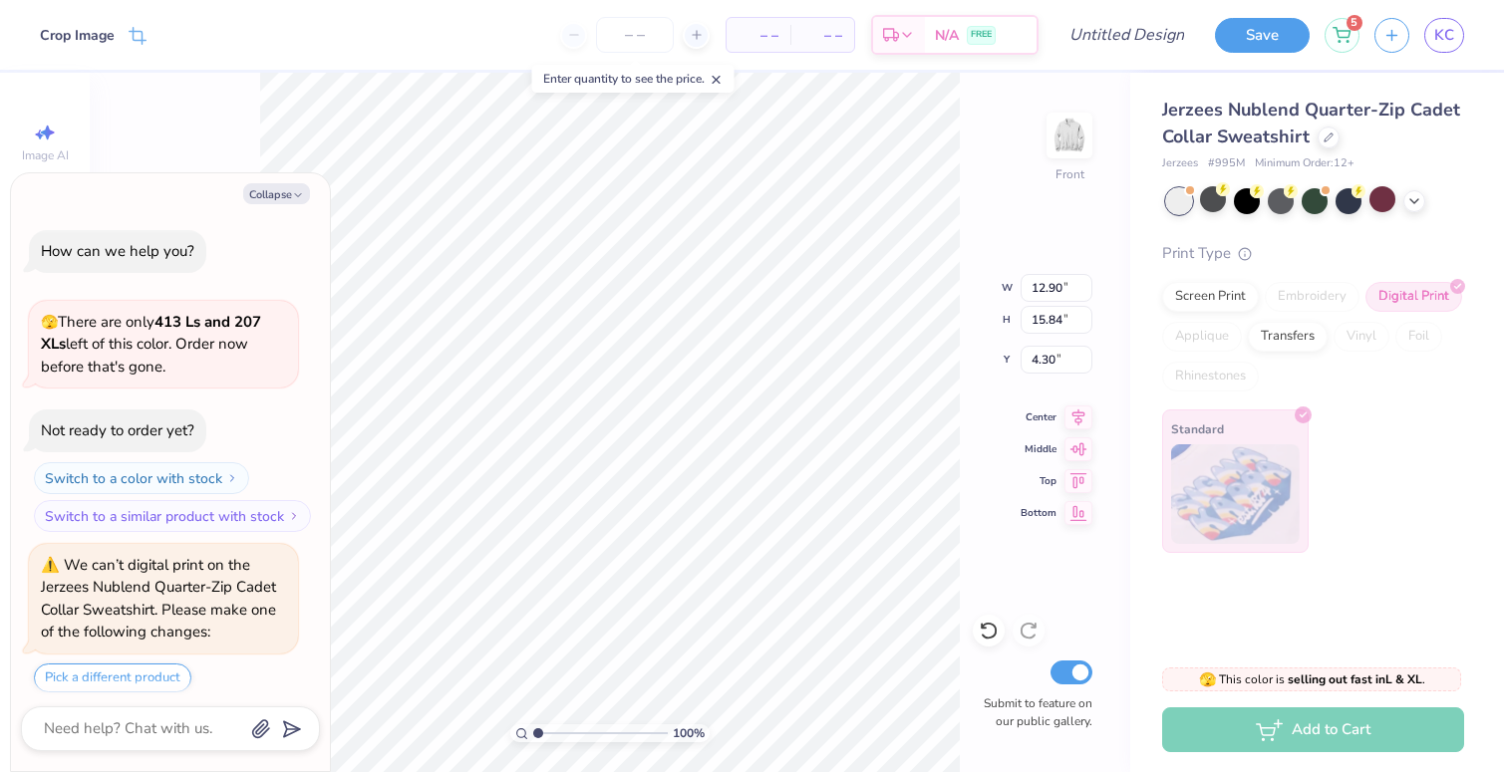
scroll to position [3430, 0]
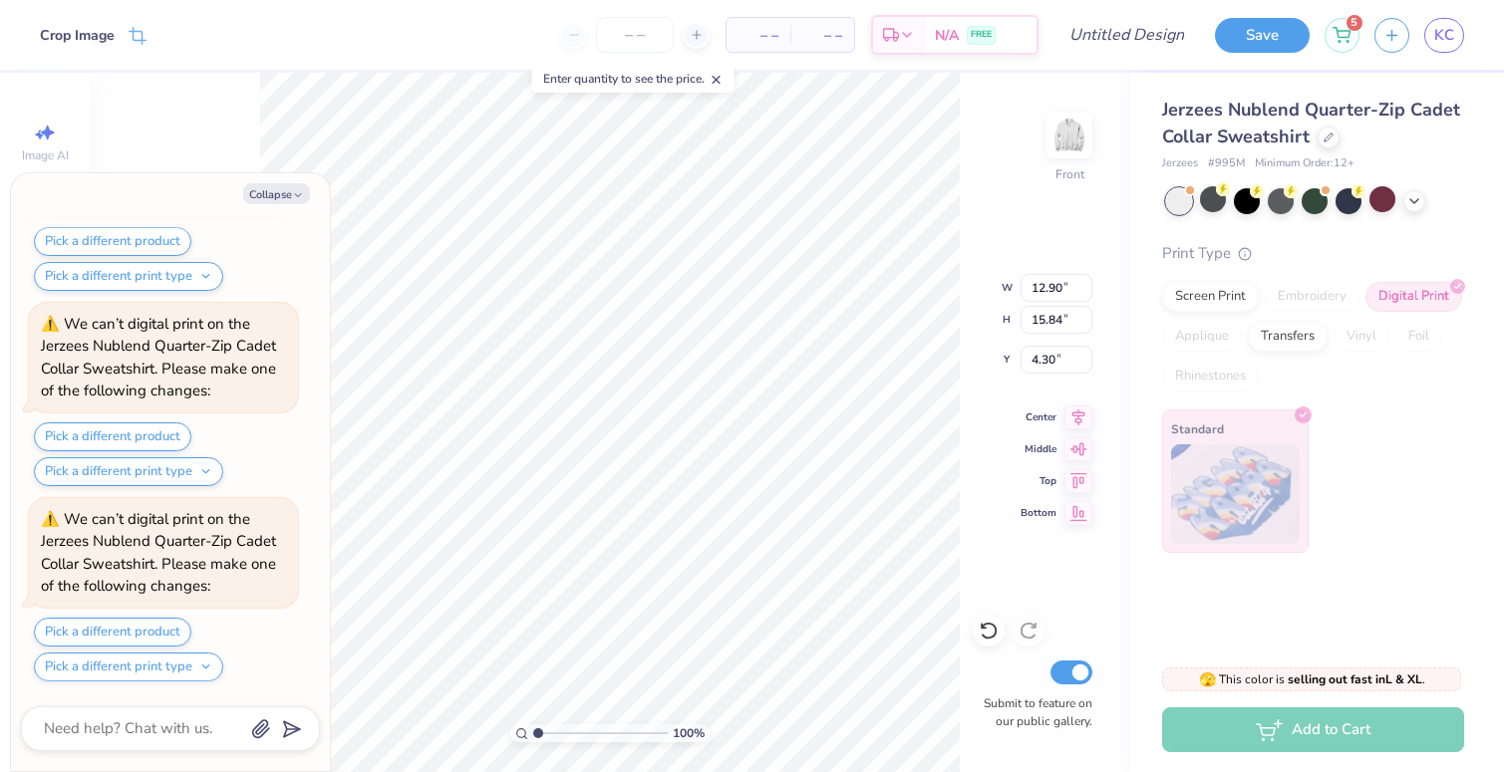
click at [967, 489] on div "100 % Front W 12.90 12.90 " H 15.84 15.84 " Y 4.30 4.30 " Center Middle Top Bot…" at bounding box center [610, 423] width 1040 height 700
click at [291, 190] on button "Collapse" at bounding box center [276, 193] width 67 height 21
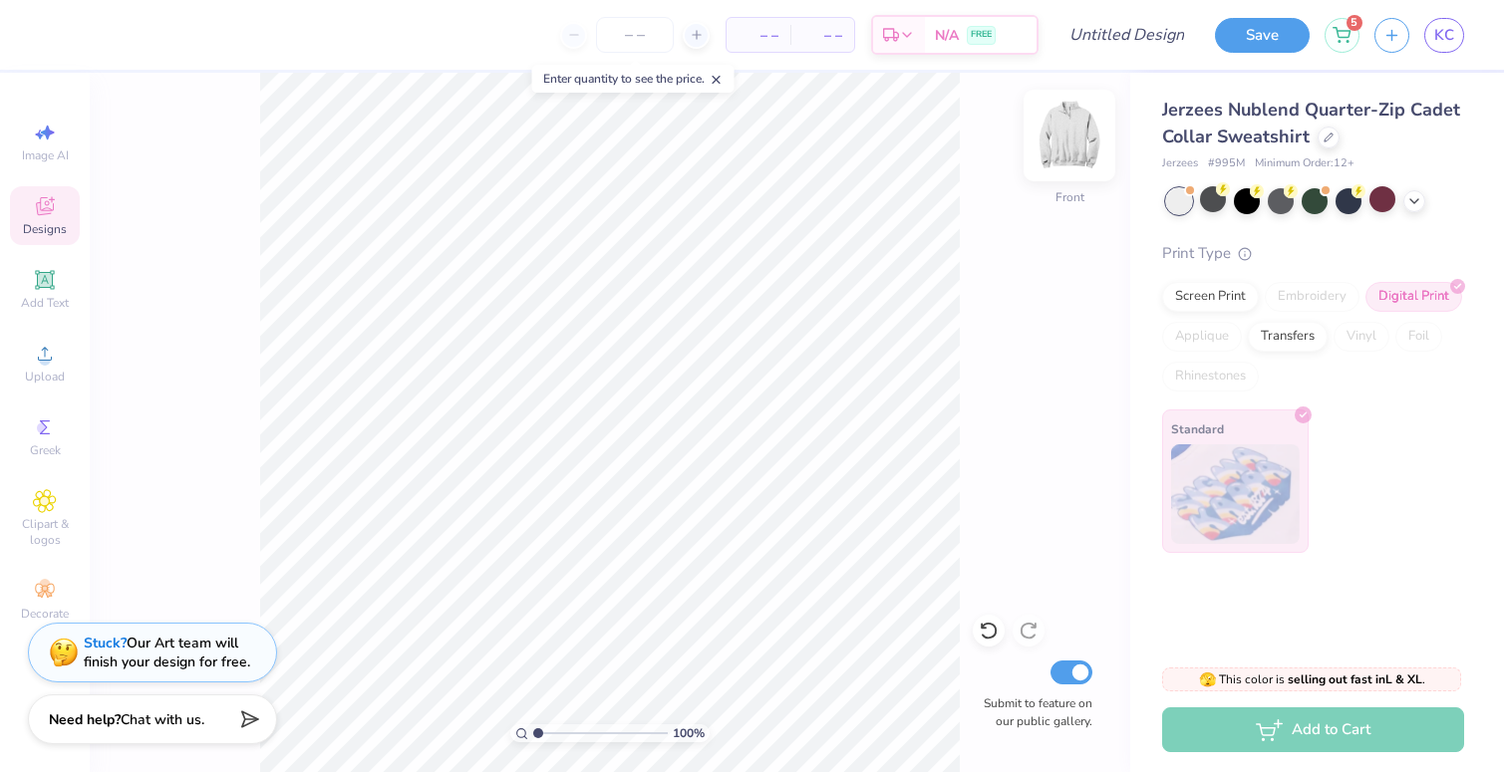
click at [1069, 137] on img at bounding box center [1069, 136] width 80 height 80
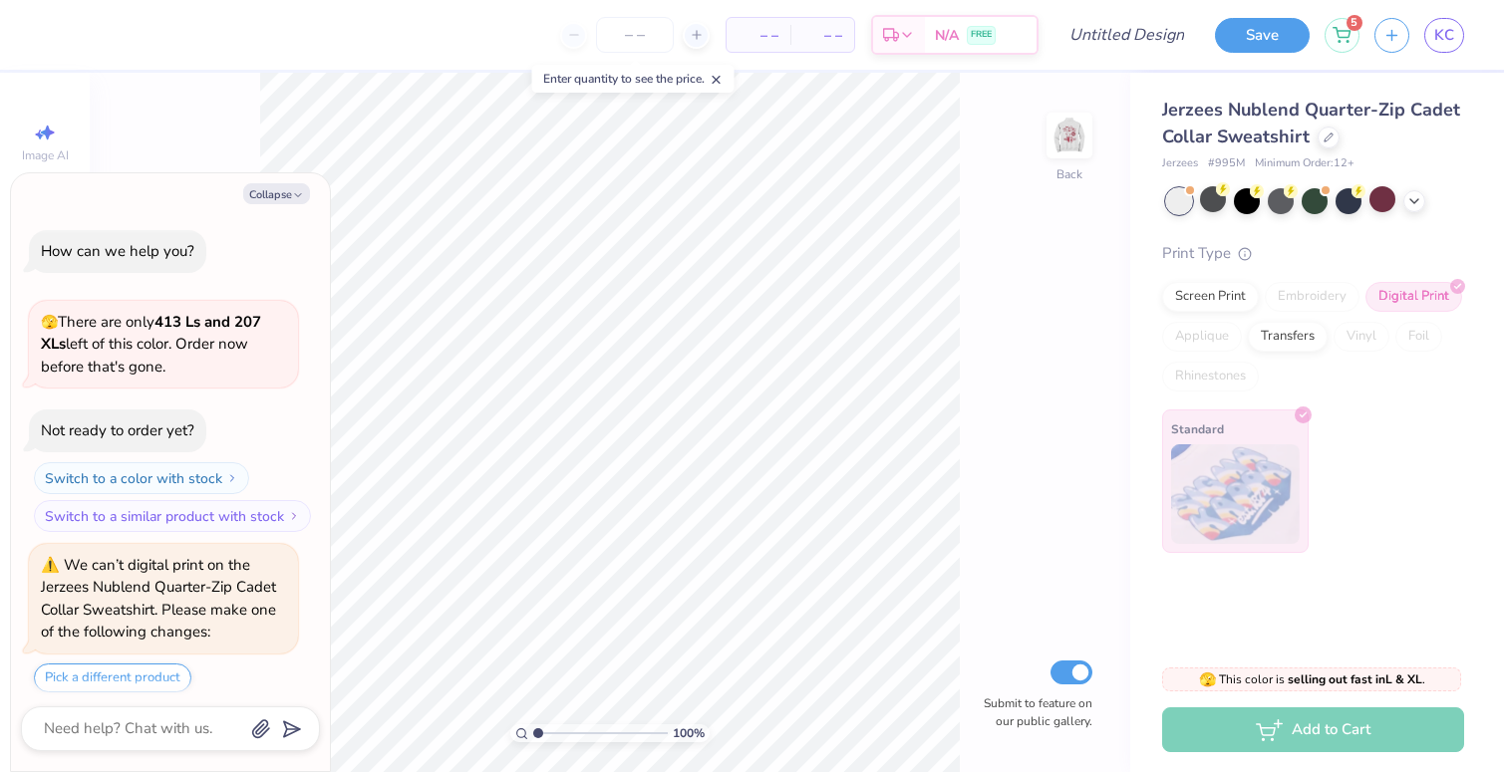
scroll to position [3821, 0]
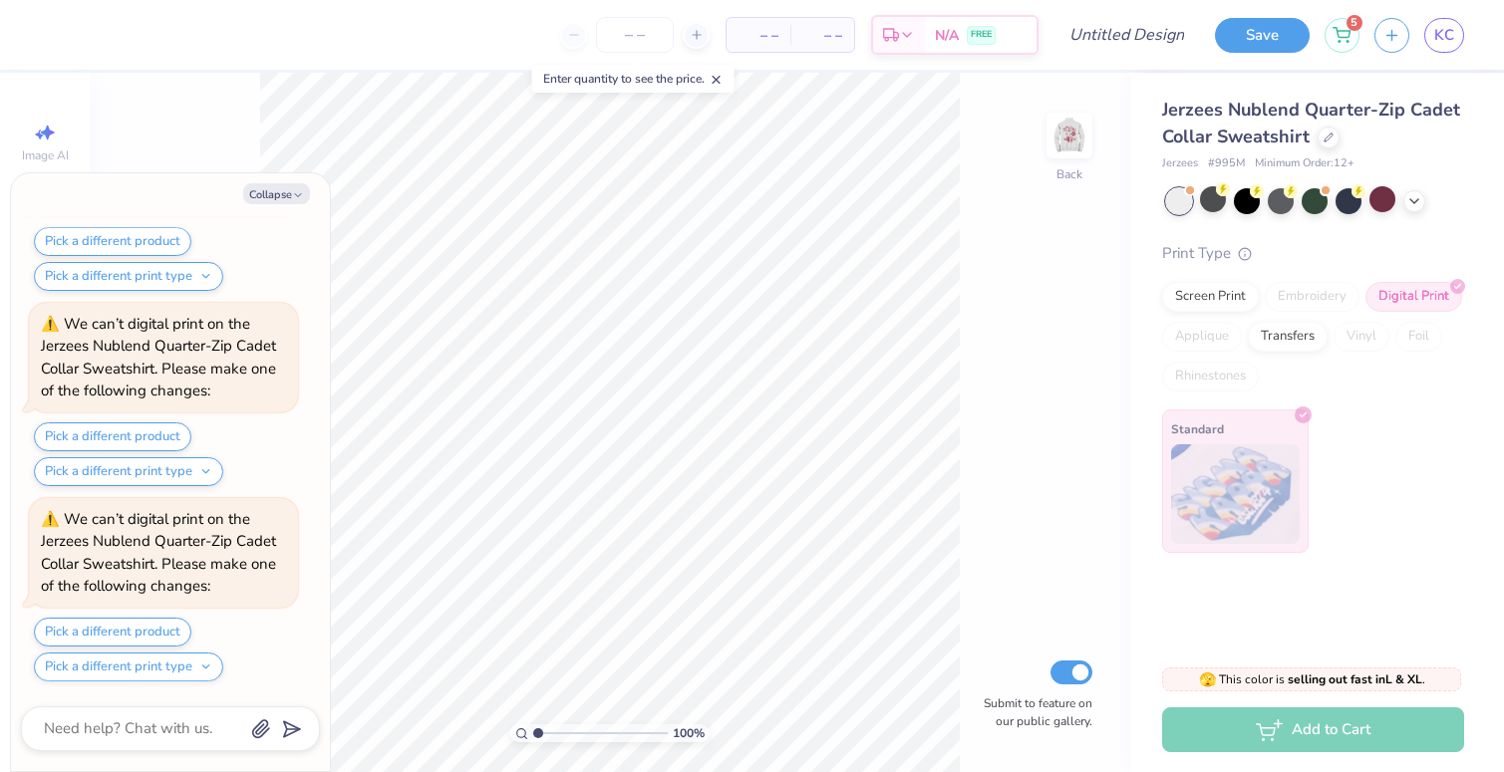
click at [281, 177] on div "Collapse How can we help you? 🫣 There are only 413 Ls and 207 XLs left of this …" at bounding box center [170, 472] width 319 height 598
click at [282, 188] on button "Collapse" at bounding box center [276, 193] width 67 height 21
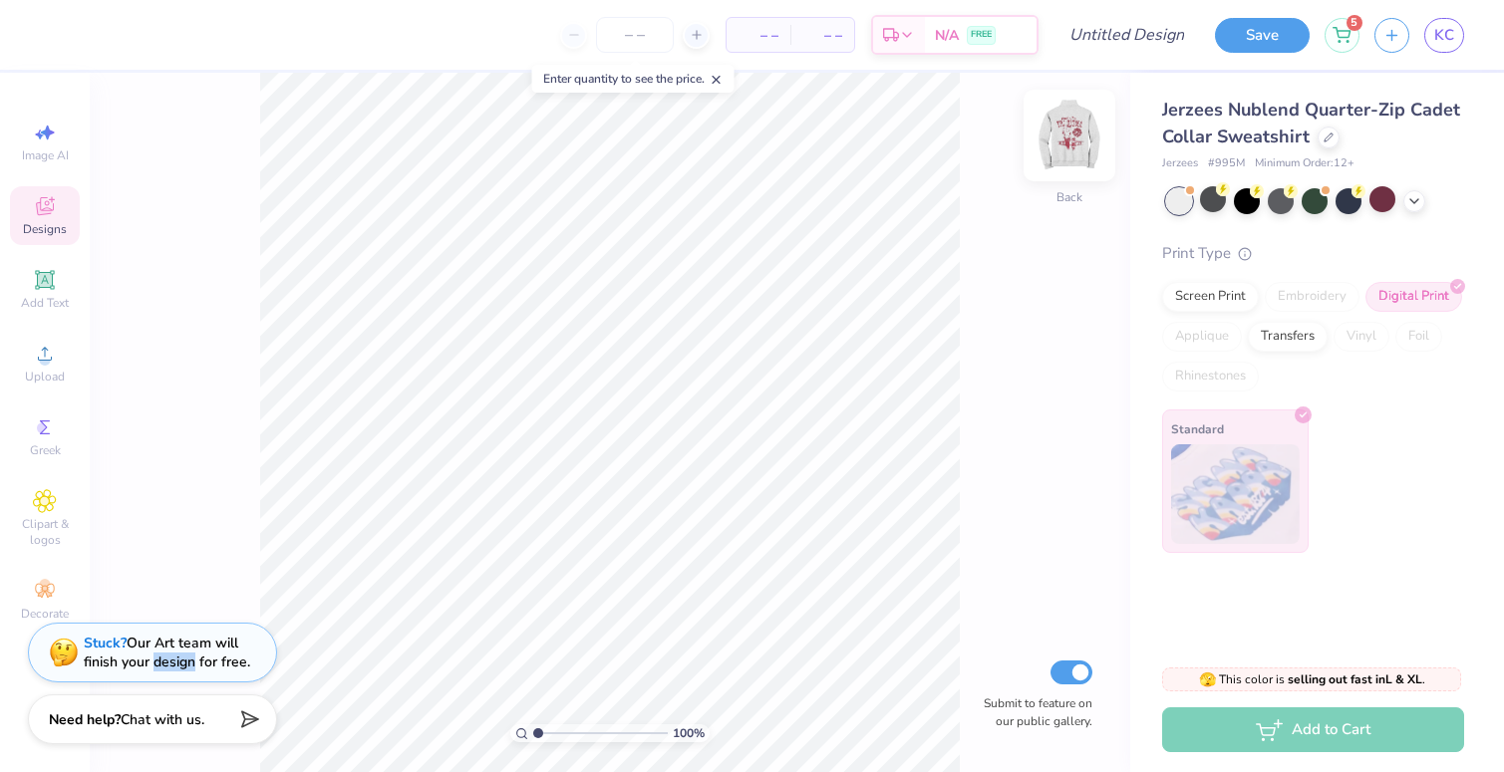
click at [1065, 127] on img at bounding box center [1069, 136] width 80 height 80
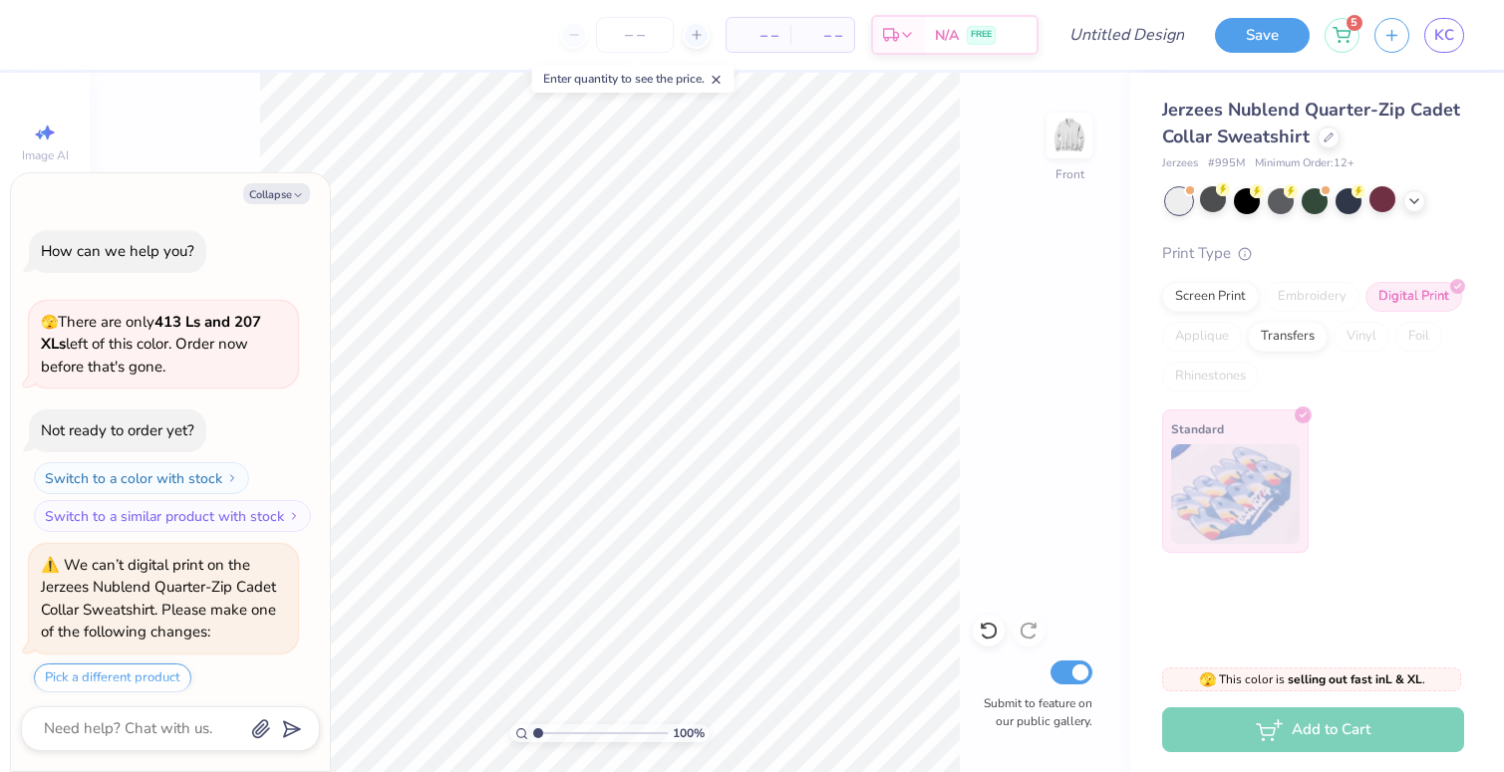
scroll to position [4407, 0]
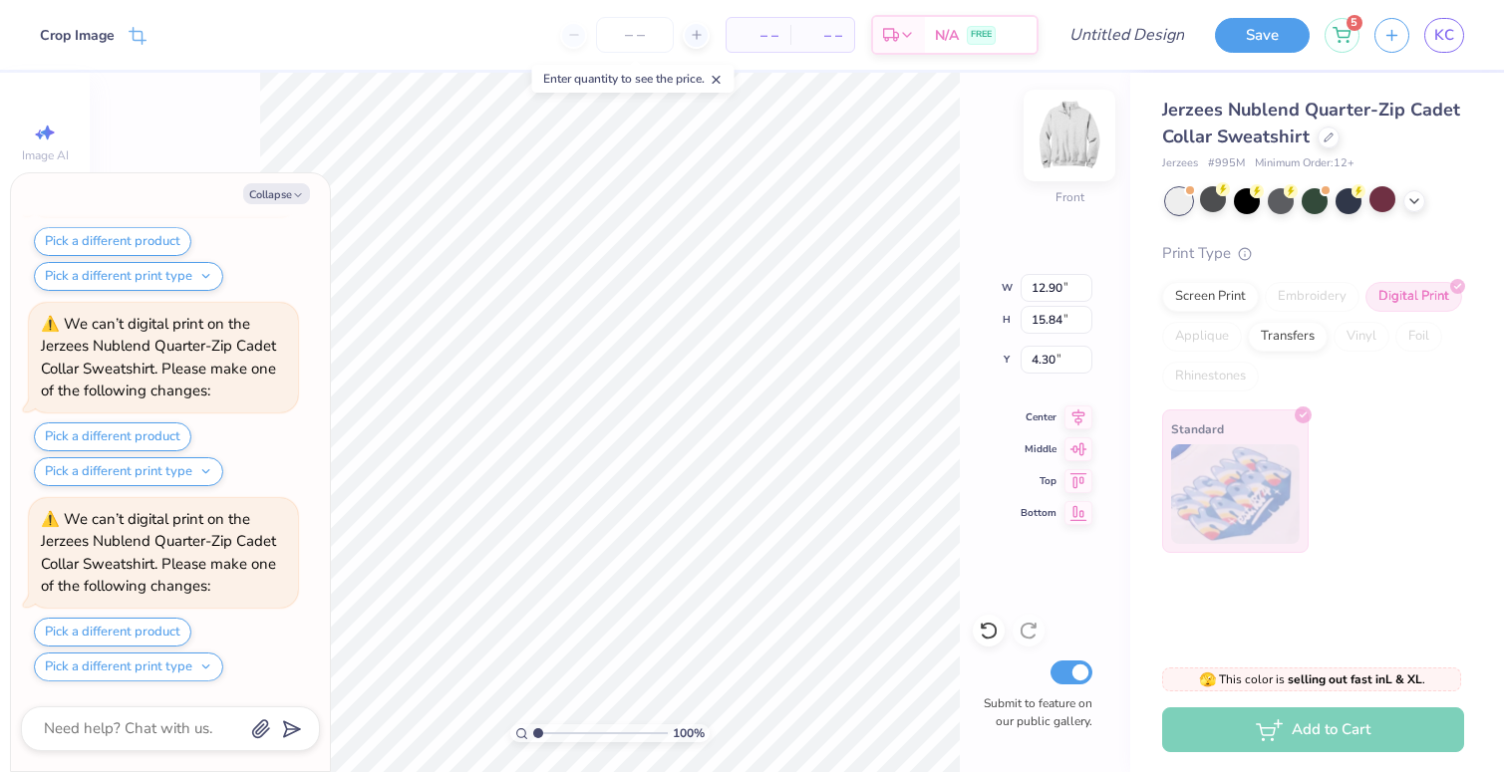
click at [1067, 125] on img at bounding box center [1069, 136] width 80 height 80
type textarea "x"
type input "3.28"
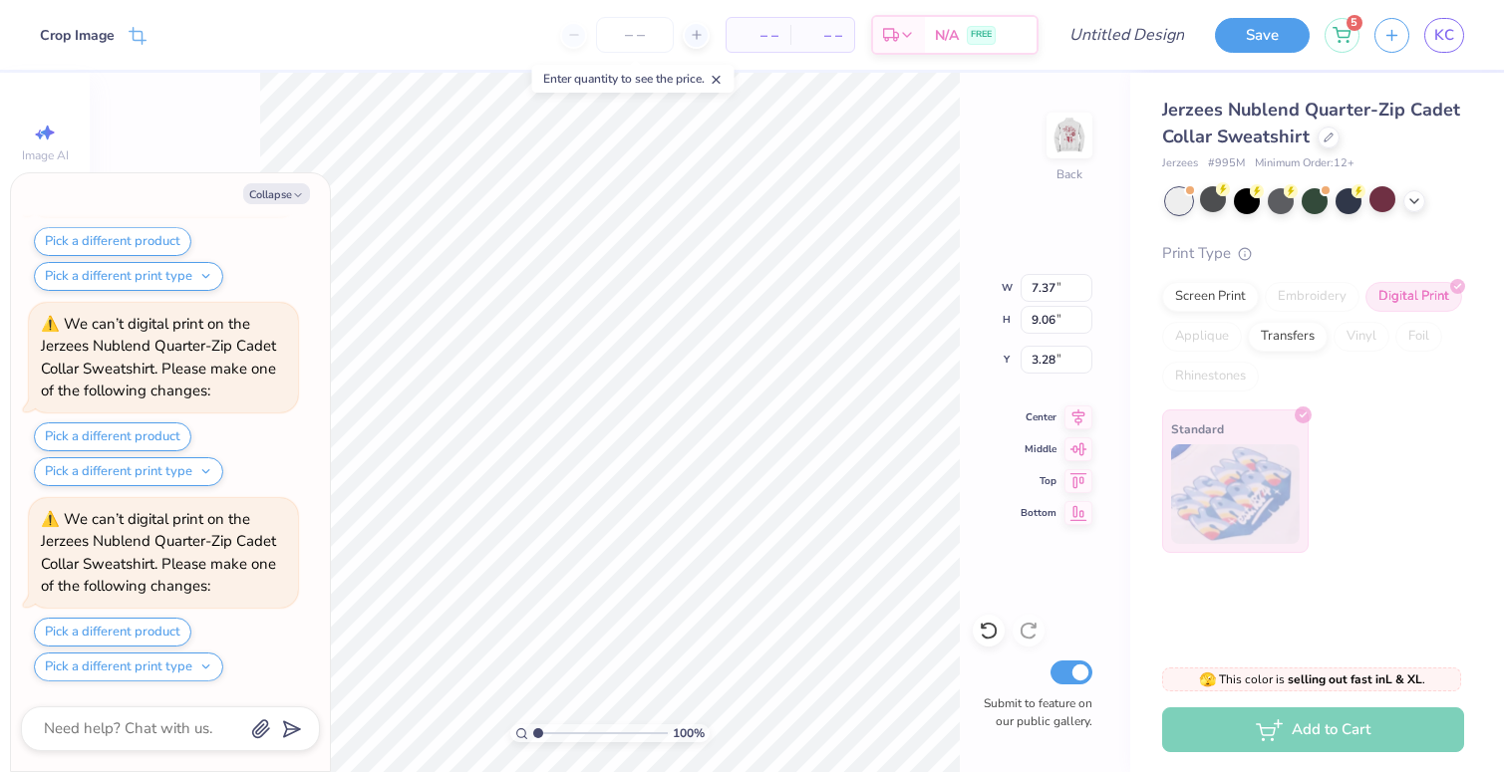
type textarea "x"
type input "4.81"
type input "5.91"
type textarea "x"
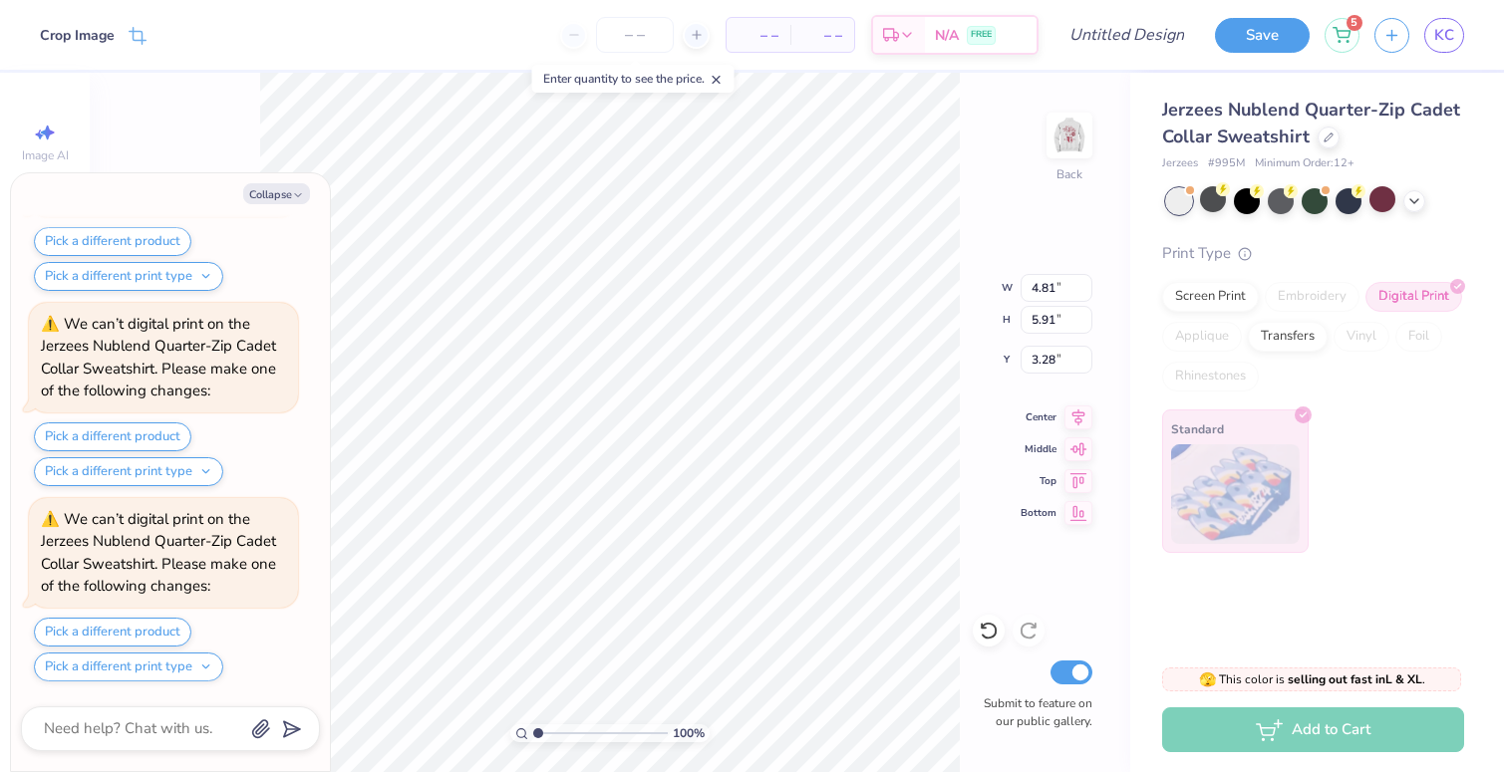
type input "3.27"
type textarea "x"
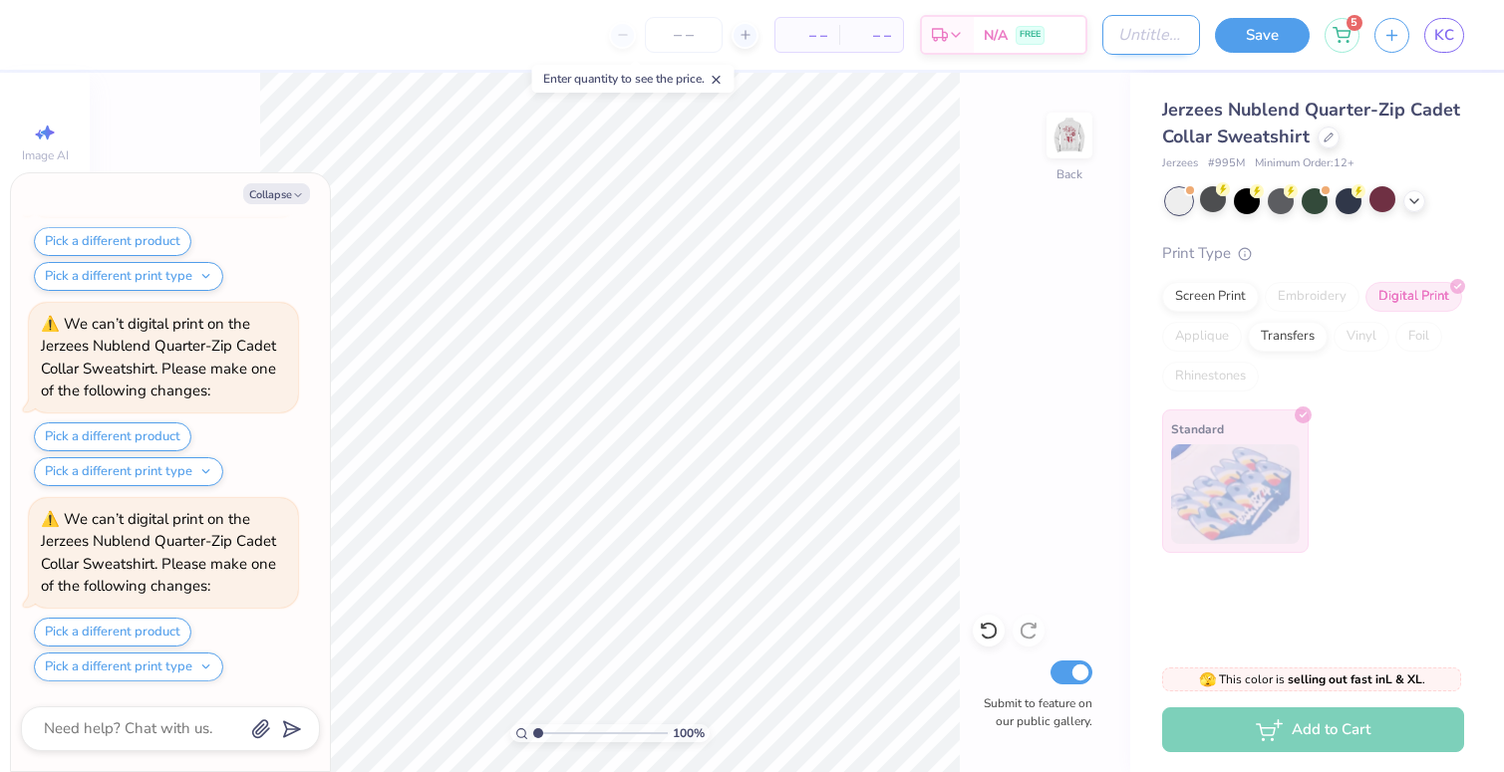
click at [1104, 37] on input "Design Title" at bounding box center [1151, 35] width 98 height 40
type input "D"
type textarea "x"
type input "Du"
type textarea "x"
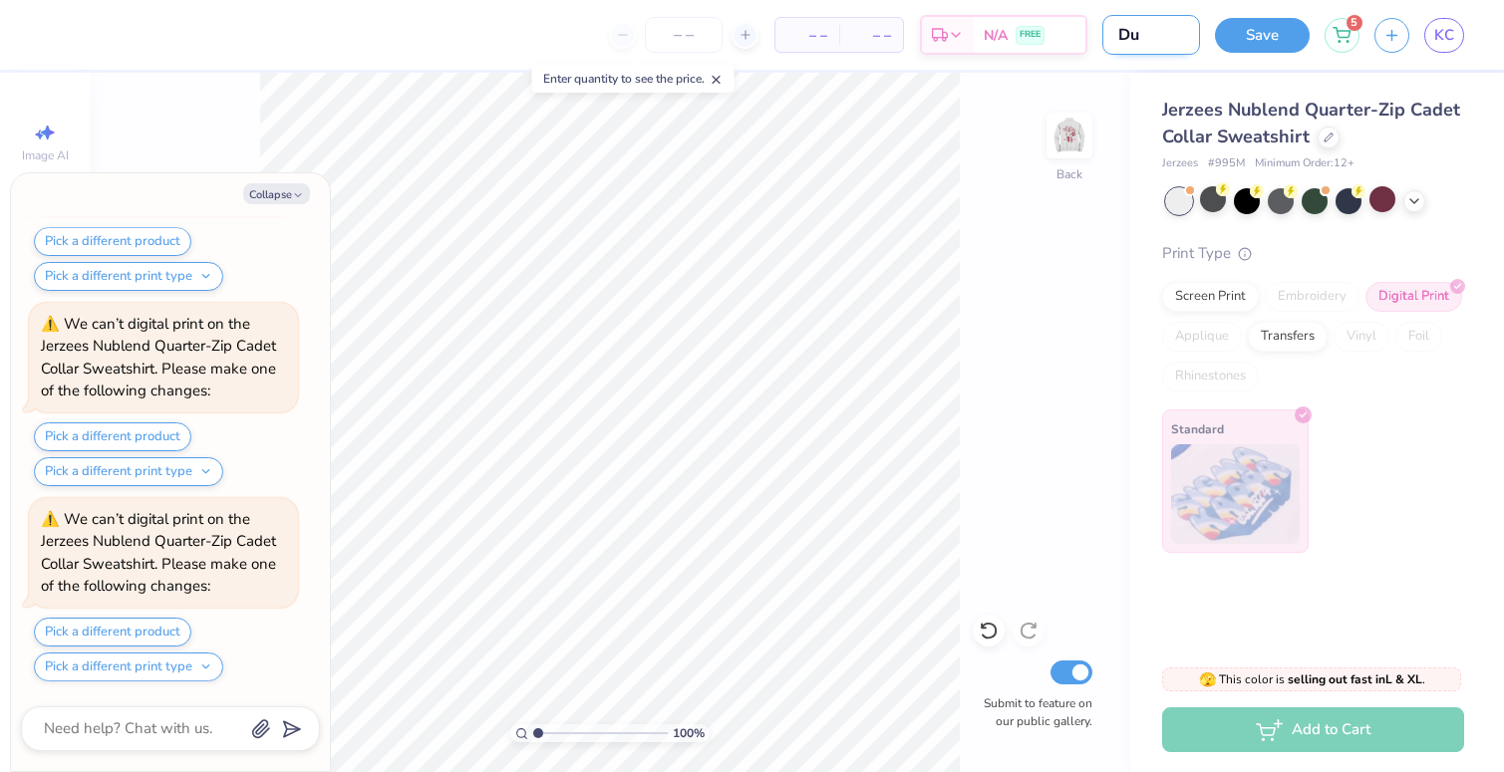
type input "Dud"
type textarea "x"
type input "Dude"
type textarea "x"
type input "Dudes"
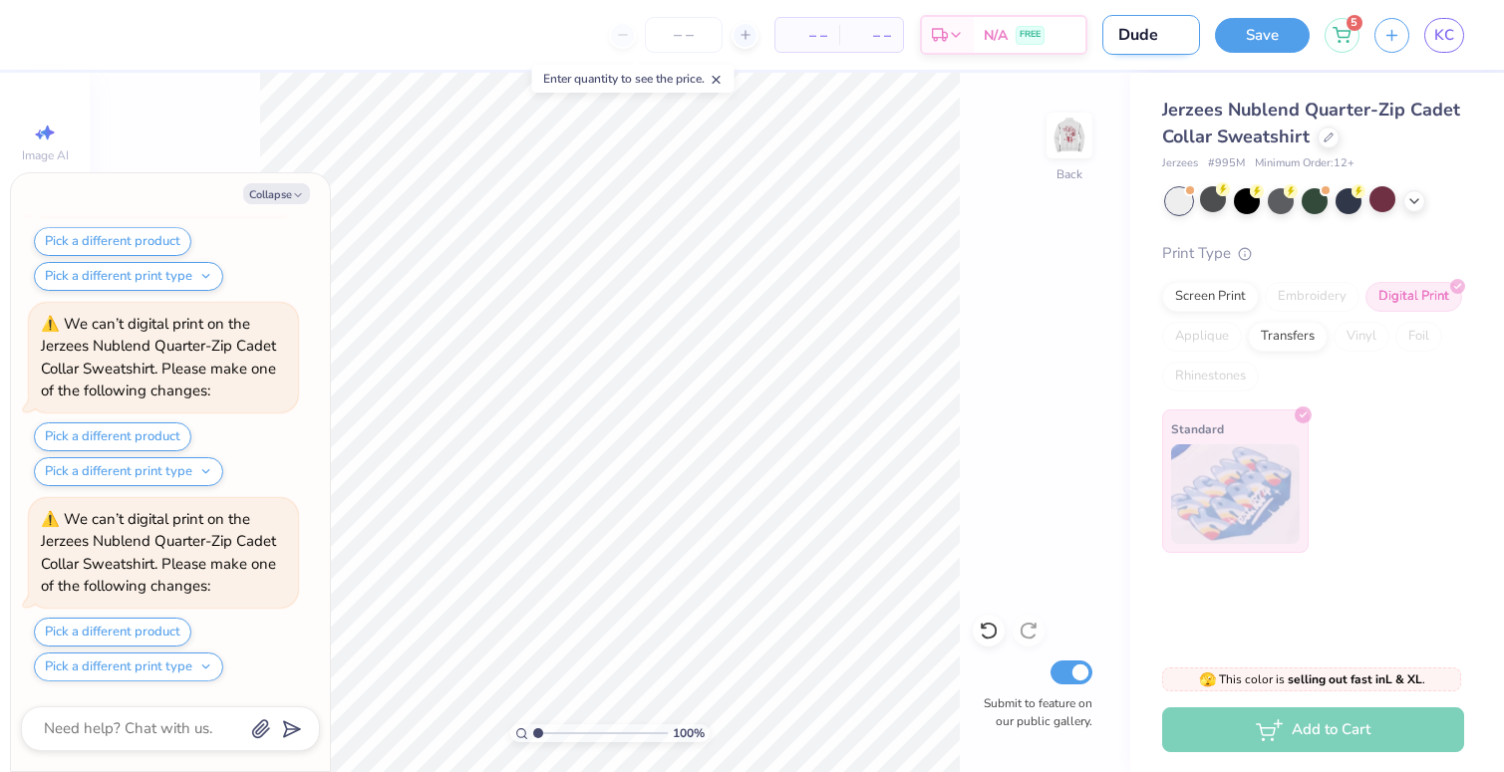
type textarea "x"
type input "Dudes"
type textarea "x"
type input "Dudes D"
type textarea "x"
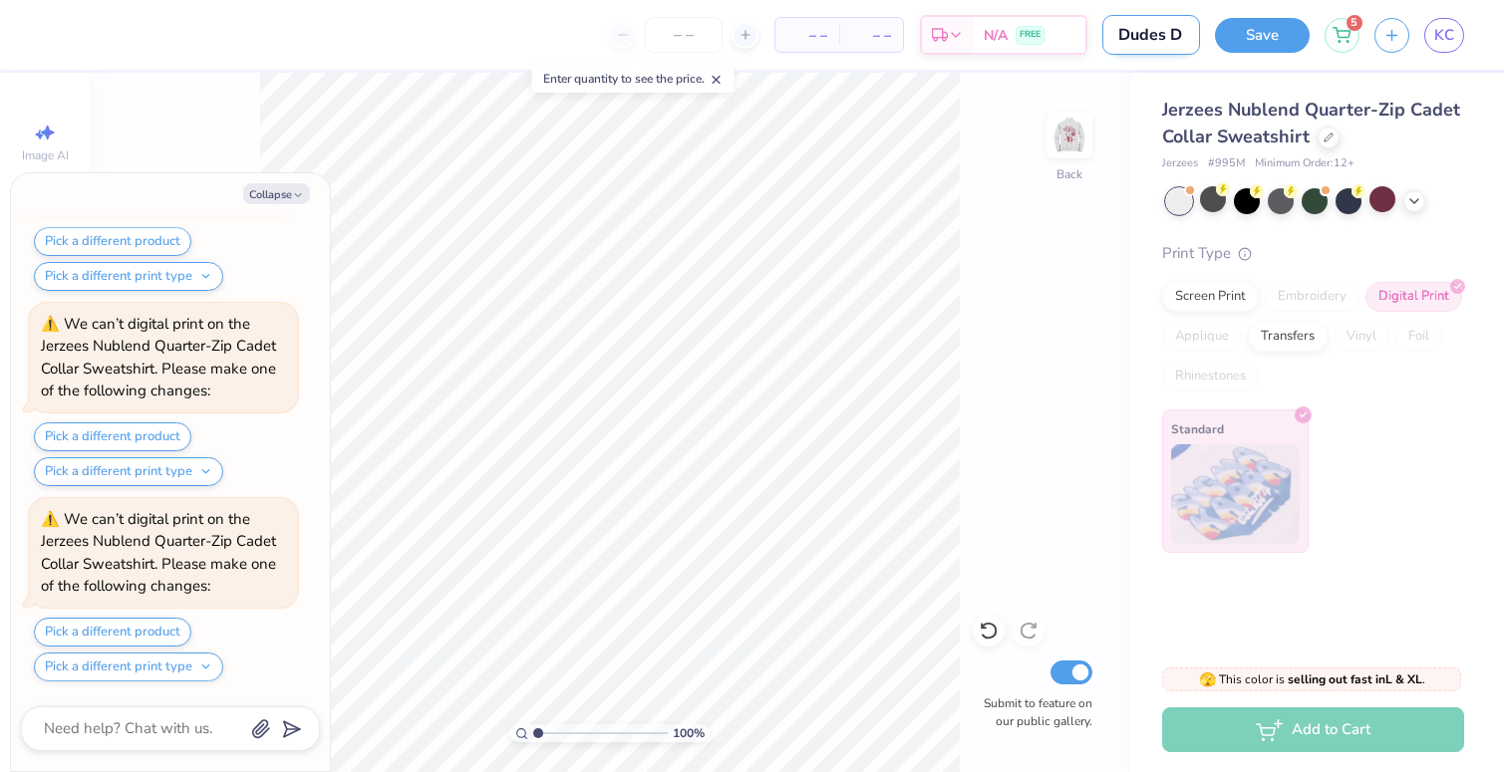
type input "Dudes Da"
type textarea "x"
type input "Dudes Day"
type textarea "x"
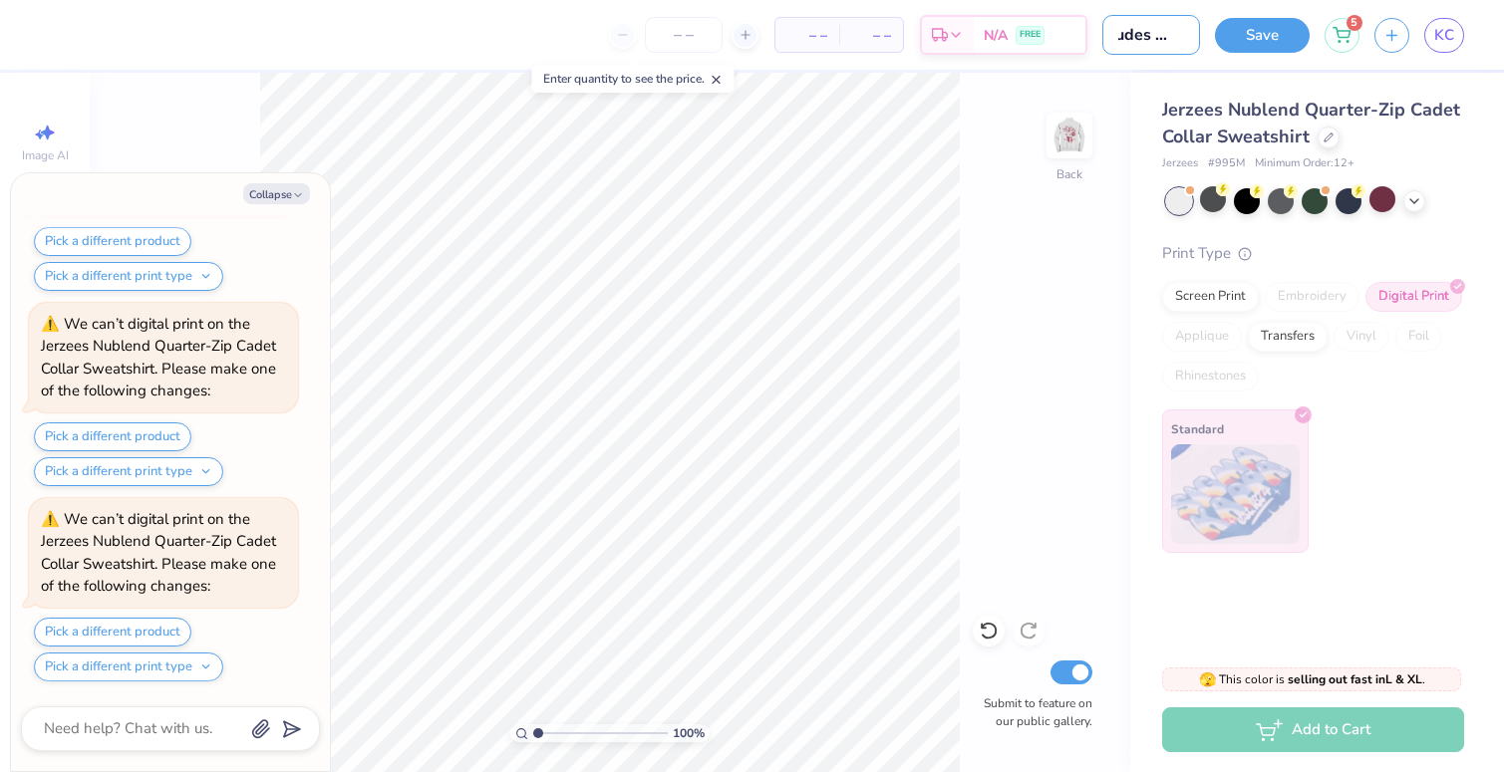
type input "Dudes Day"
click at [1117, 156] on div "100 % Back Submit to feature on our public gallery." at bounding box center [610, 423] width 1040 height 700
click at [679, 36] on input "number" at bounding box center [684, 35] width 78 height 36
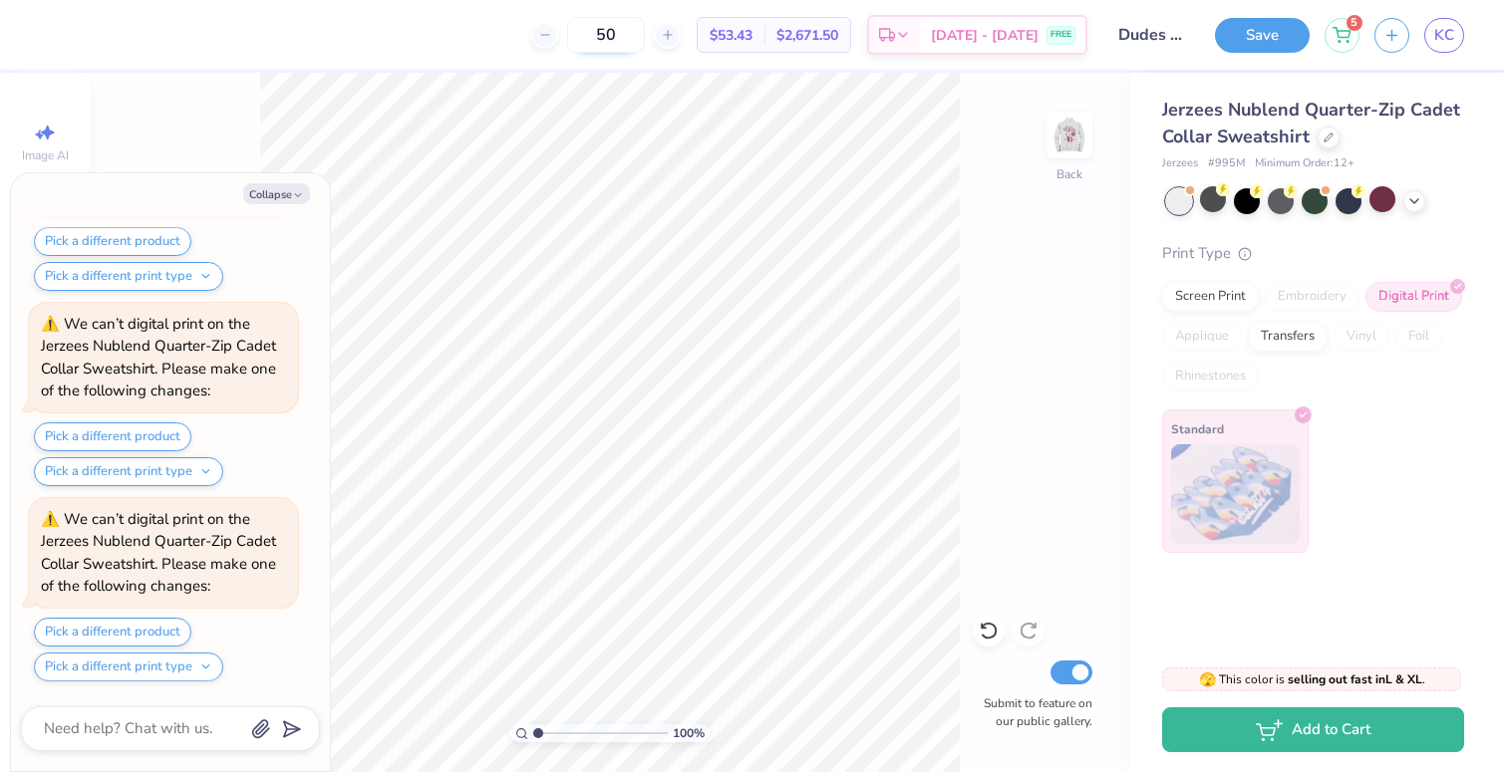
click at [645, 31] on input "50" at bounding box center [606, 35] width 78 height 36
type input "5"
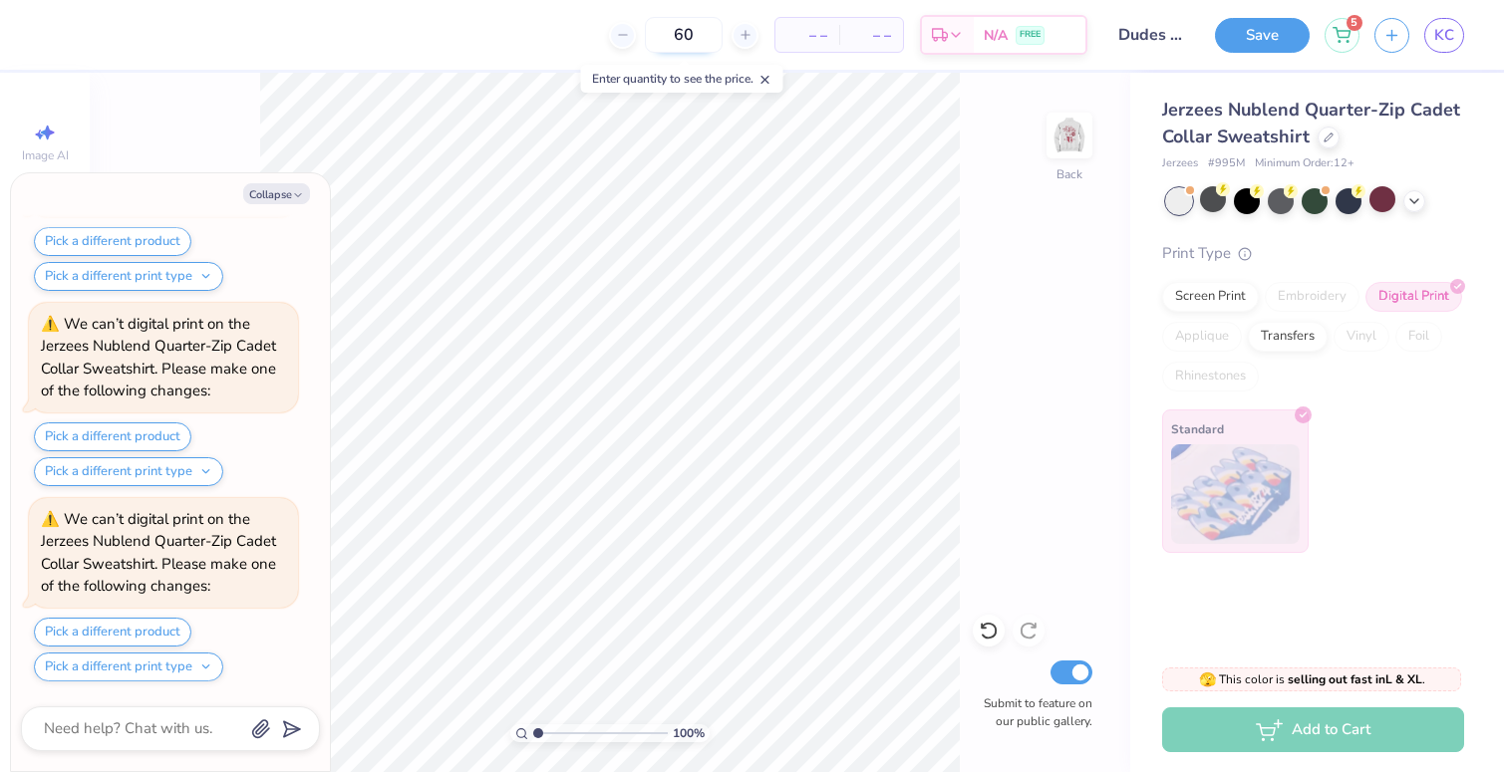
type input "60"
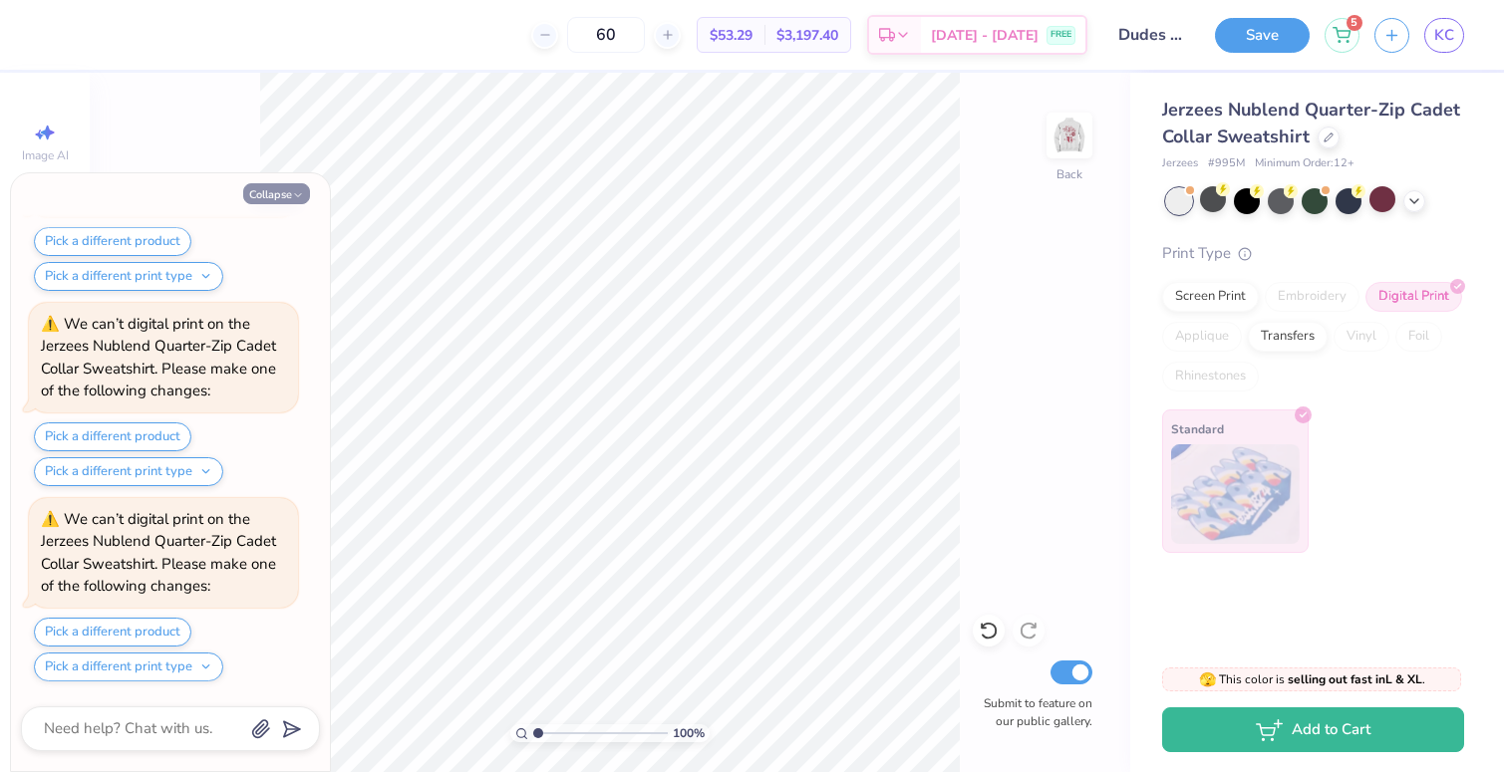
click at [258, 199] on button "Collapse" at bounding box center [276, 193] width 67 height 21
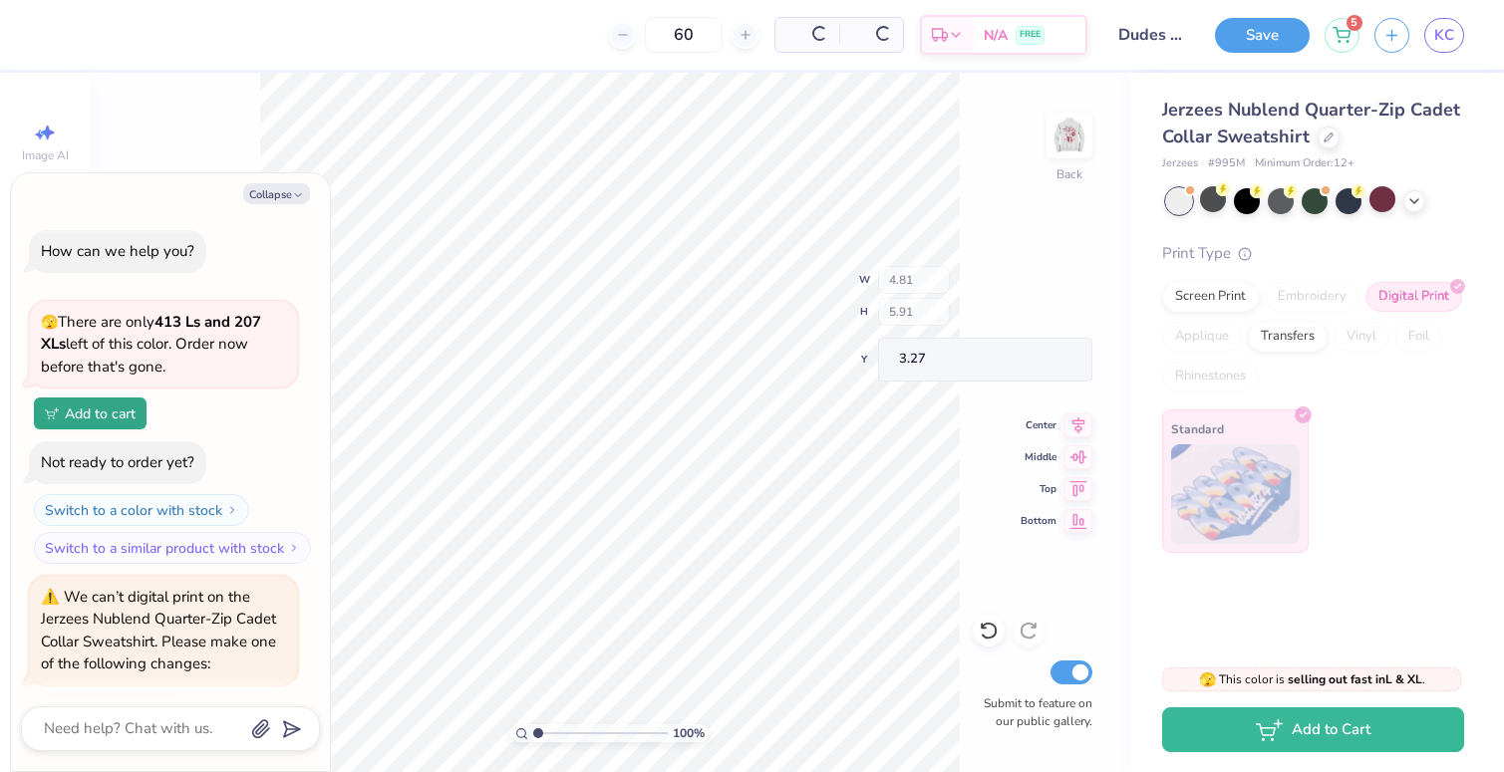
scroll to position [6228, 0]
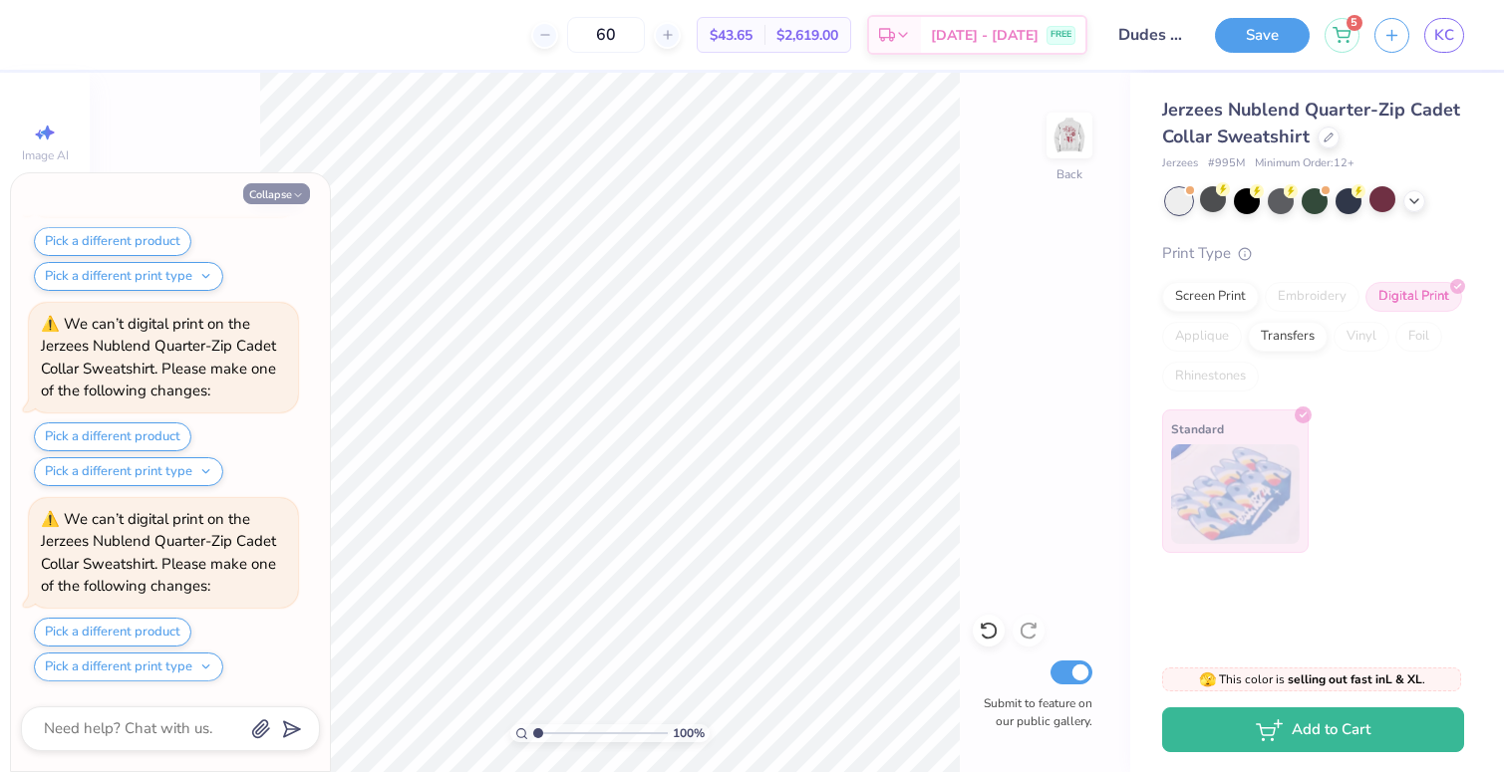
click at [270, 193] on button "Collapse" at bounding box center [276, 193] width 67 height 21
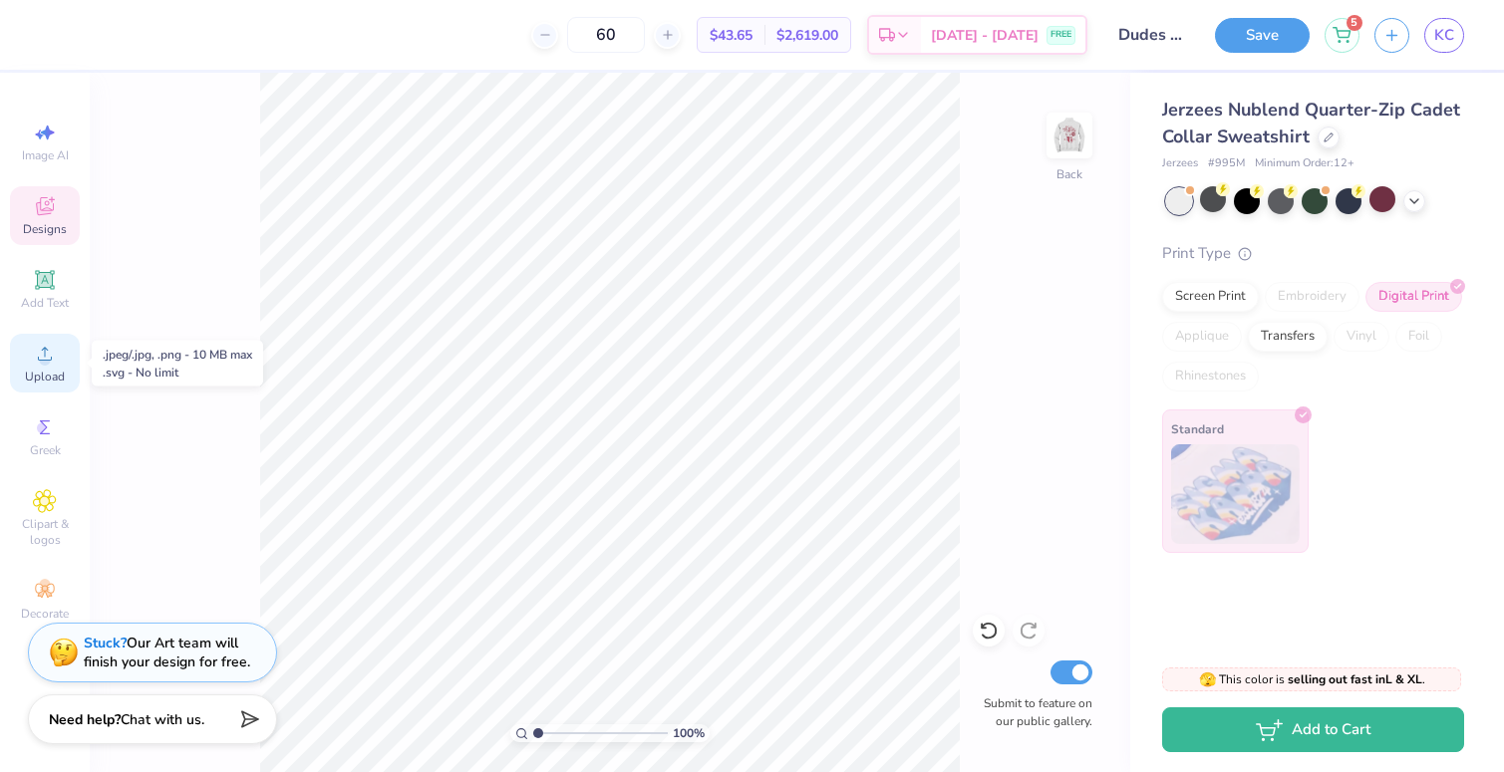
click at [52, 355] on icon at bounding box center [45, 354] width 24 height 24
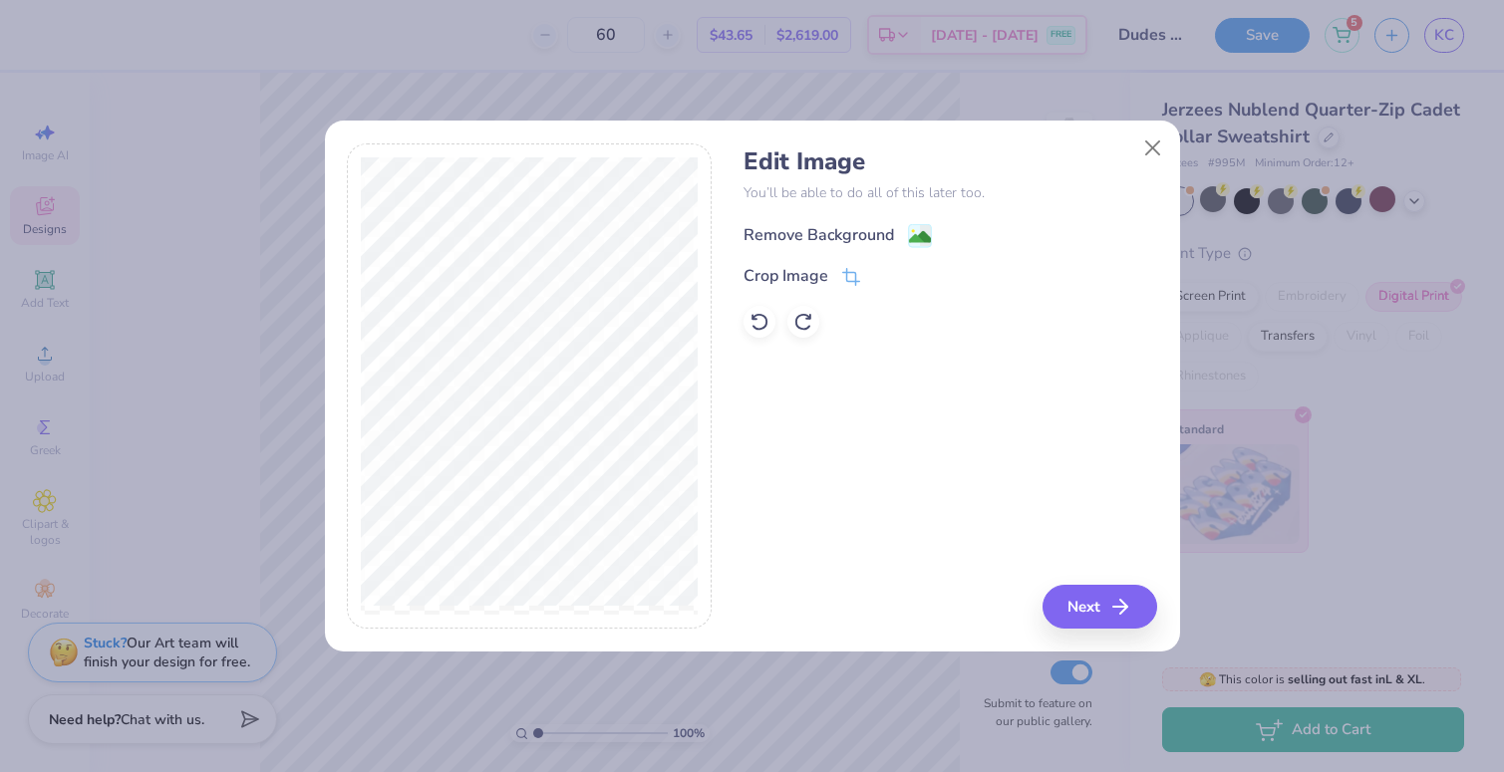
click at [800, 225] on div "Remove Background" at bounding box center [818, 235] width 150 height 24
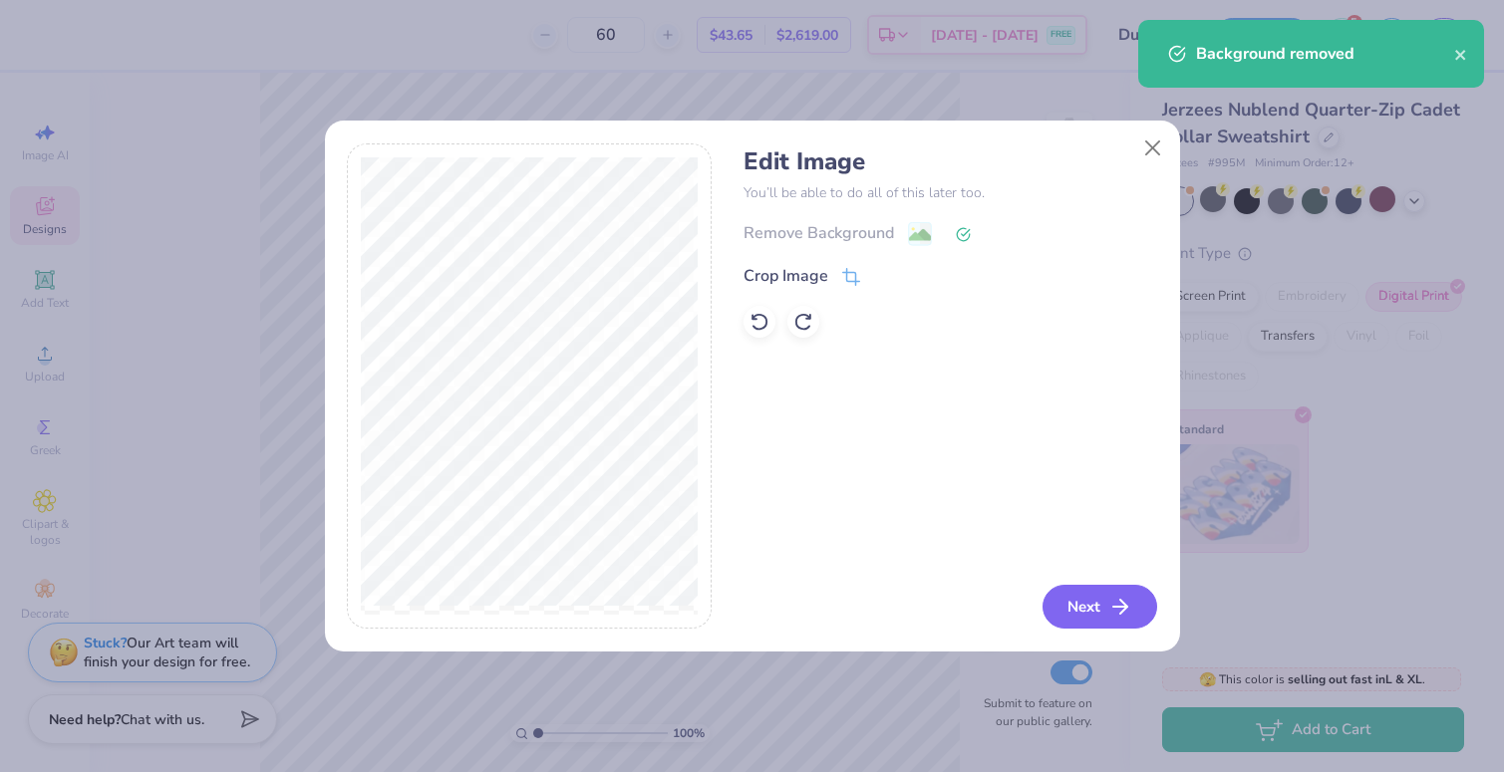
click at [1077, 592] on button "Next" at bounding box center [1099, 607] width 115 height 44
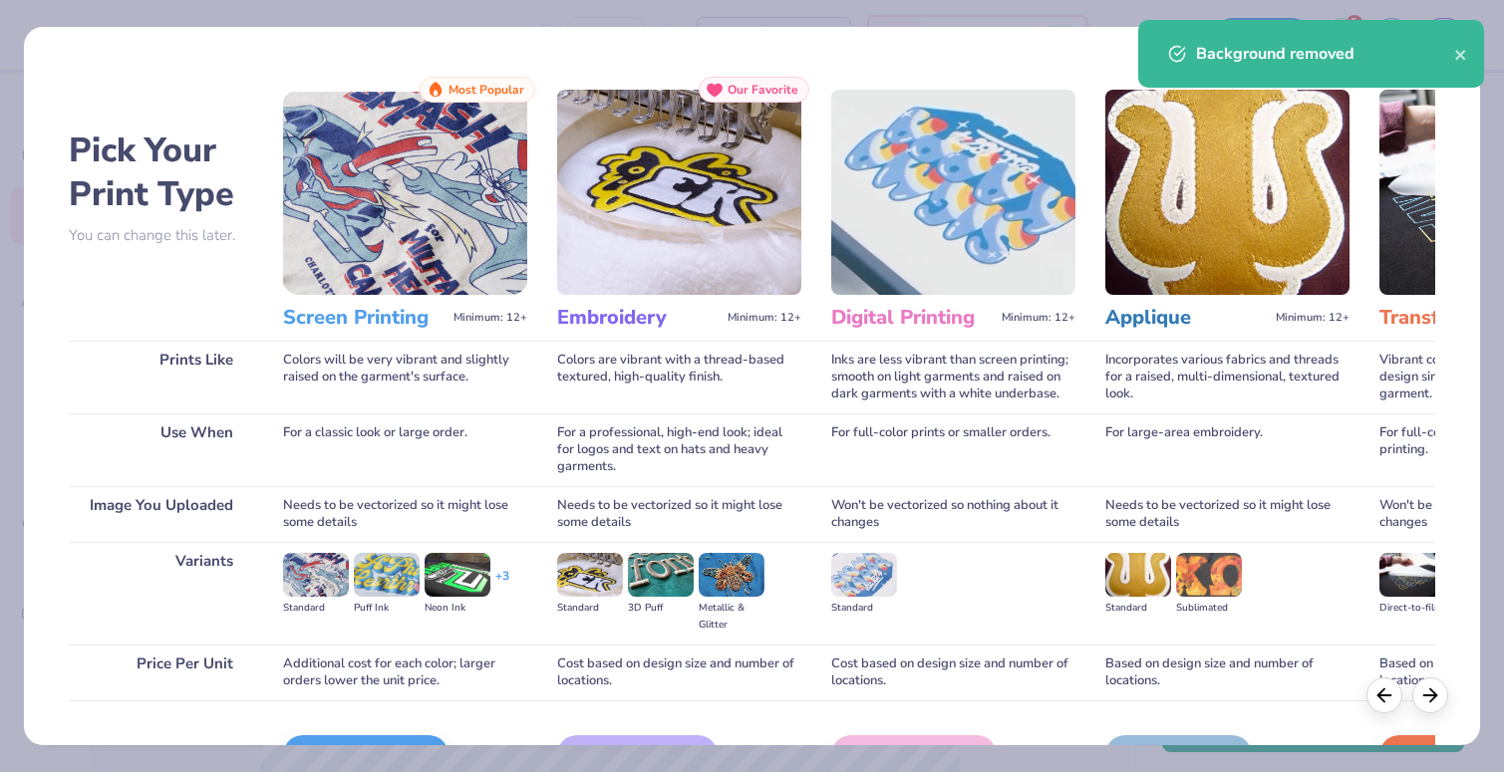
scroll to position [122, 0]
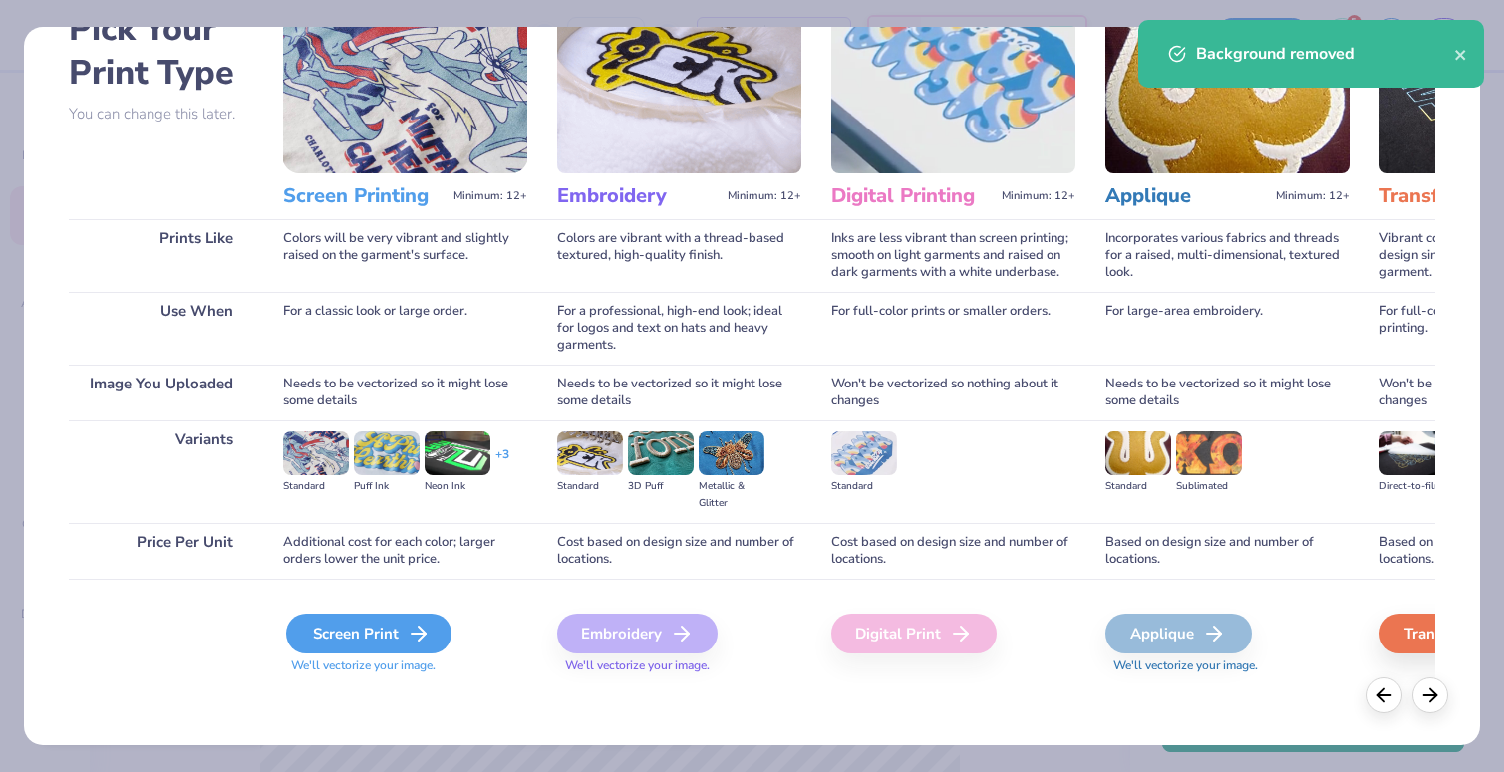
click at [402, 637] on div "Screen Print" at bounding box center [368, 634] width 165 height 40
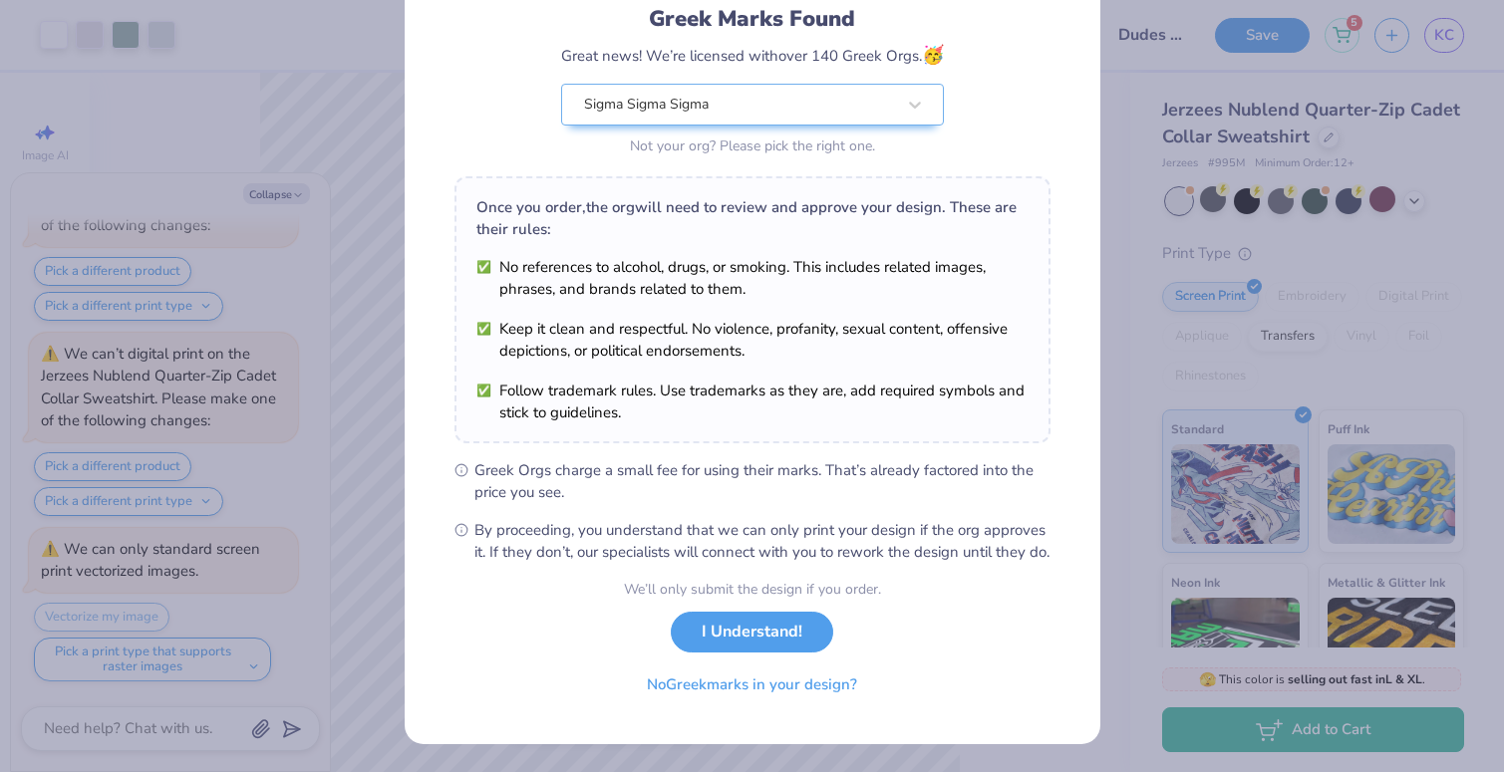
scroll to position [160, 0]
click at [809, 630] on button "I Understand!" at bounding box center [752, 627] width 162 height 41
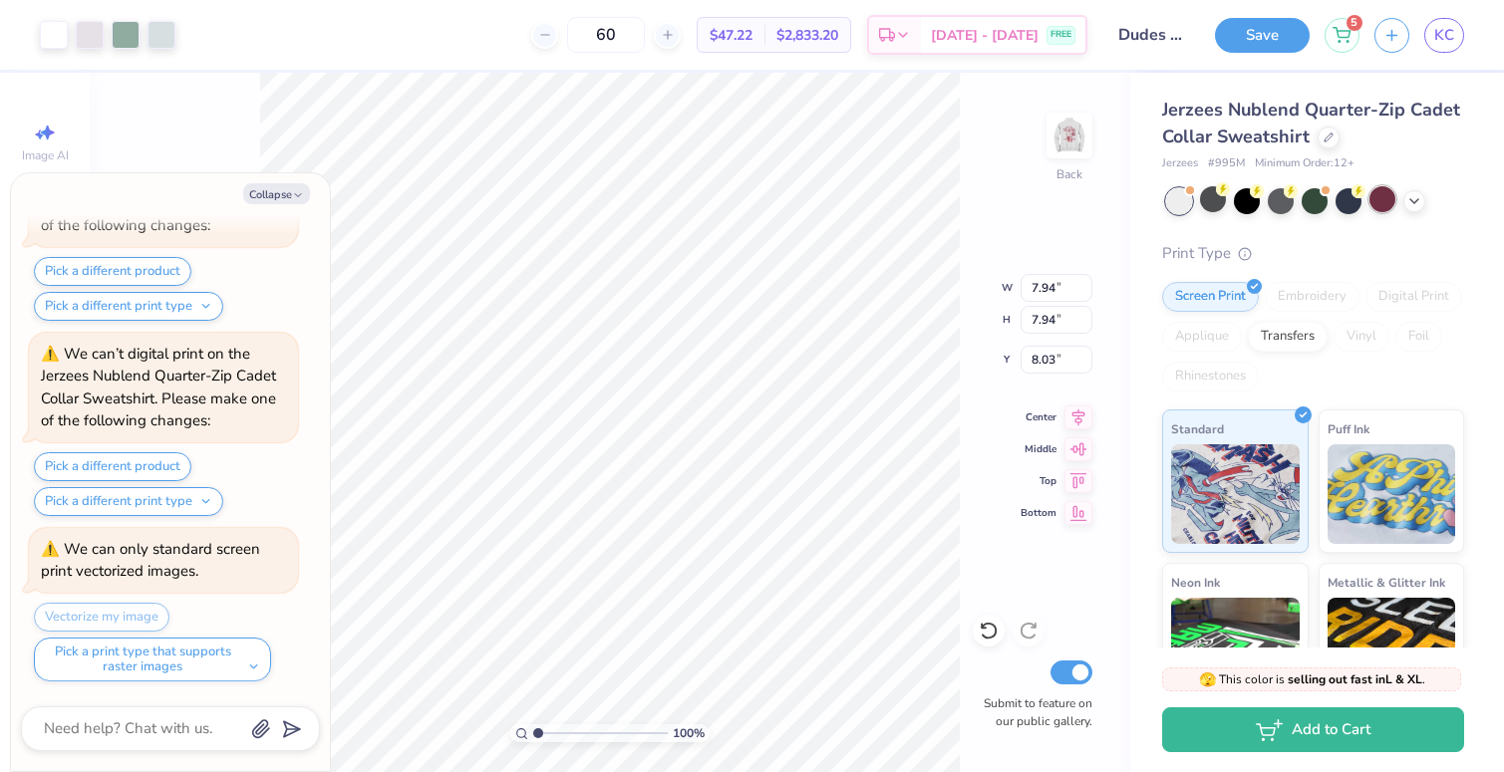
click at [1374, 197] on div at bounding box center [1382, 199] width 26 height 26
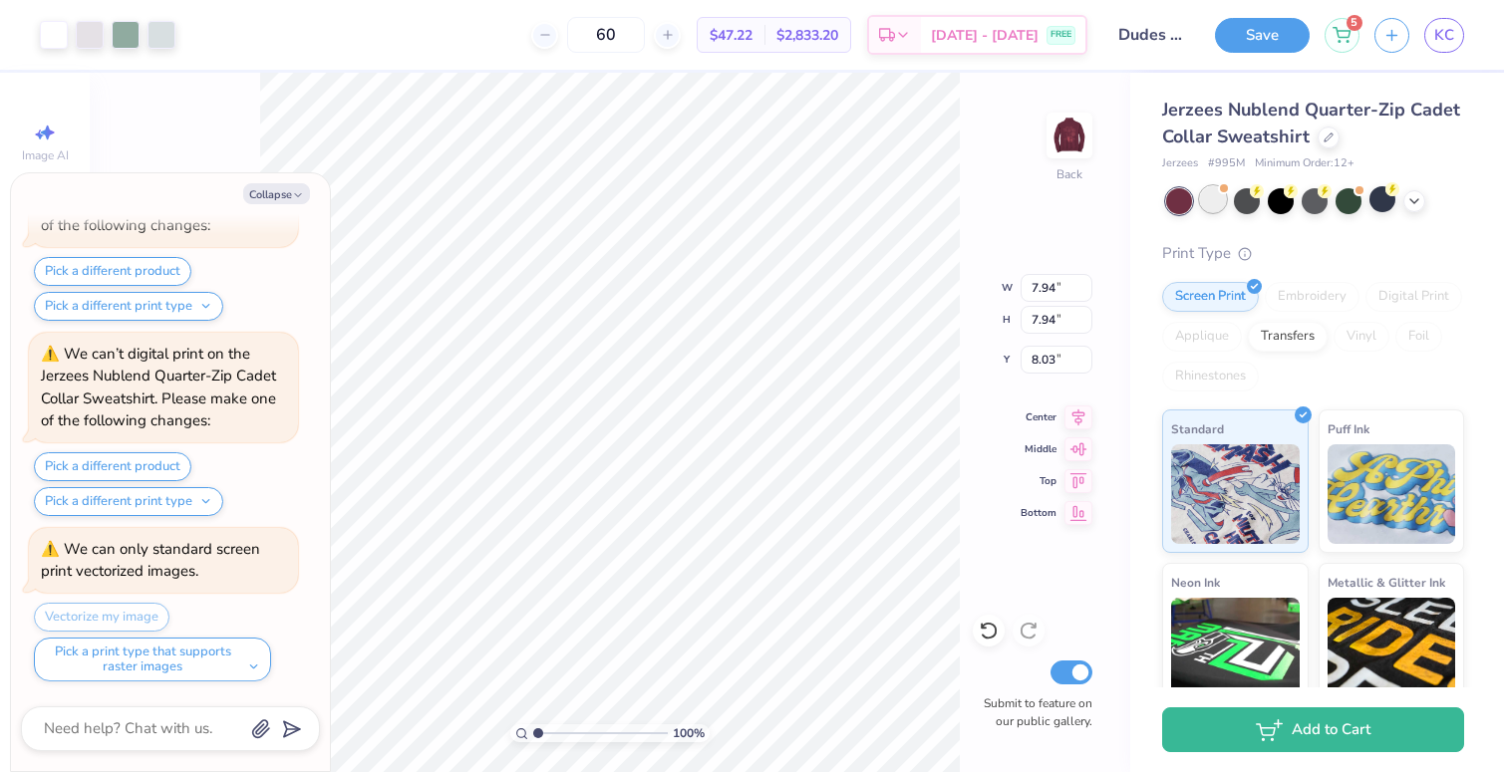
click at [1206, 197] on div at bounding box center [1213, 199] width 26 height 26
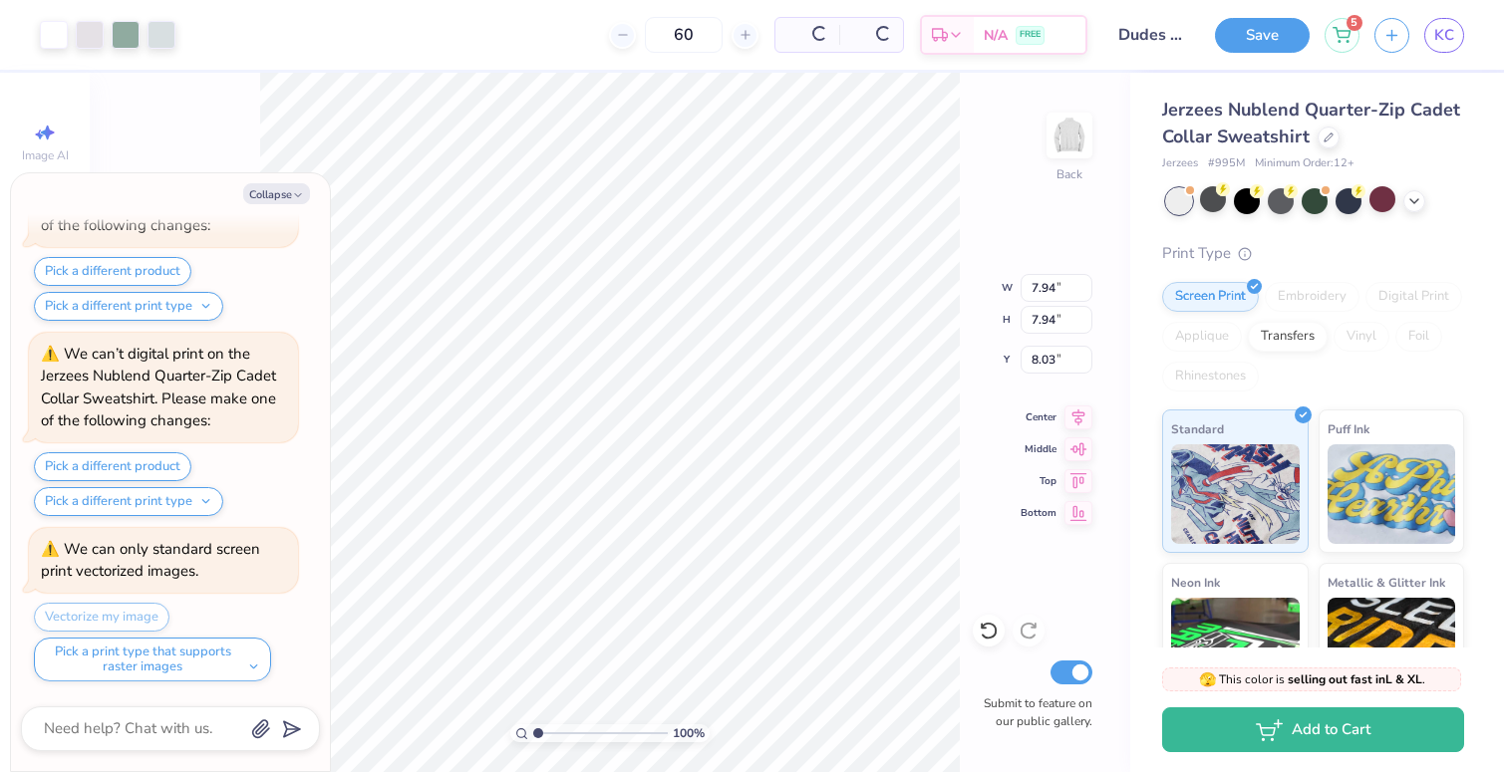
scroll to position [6685, 0]
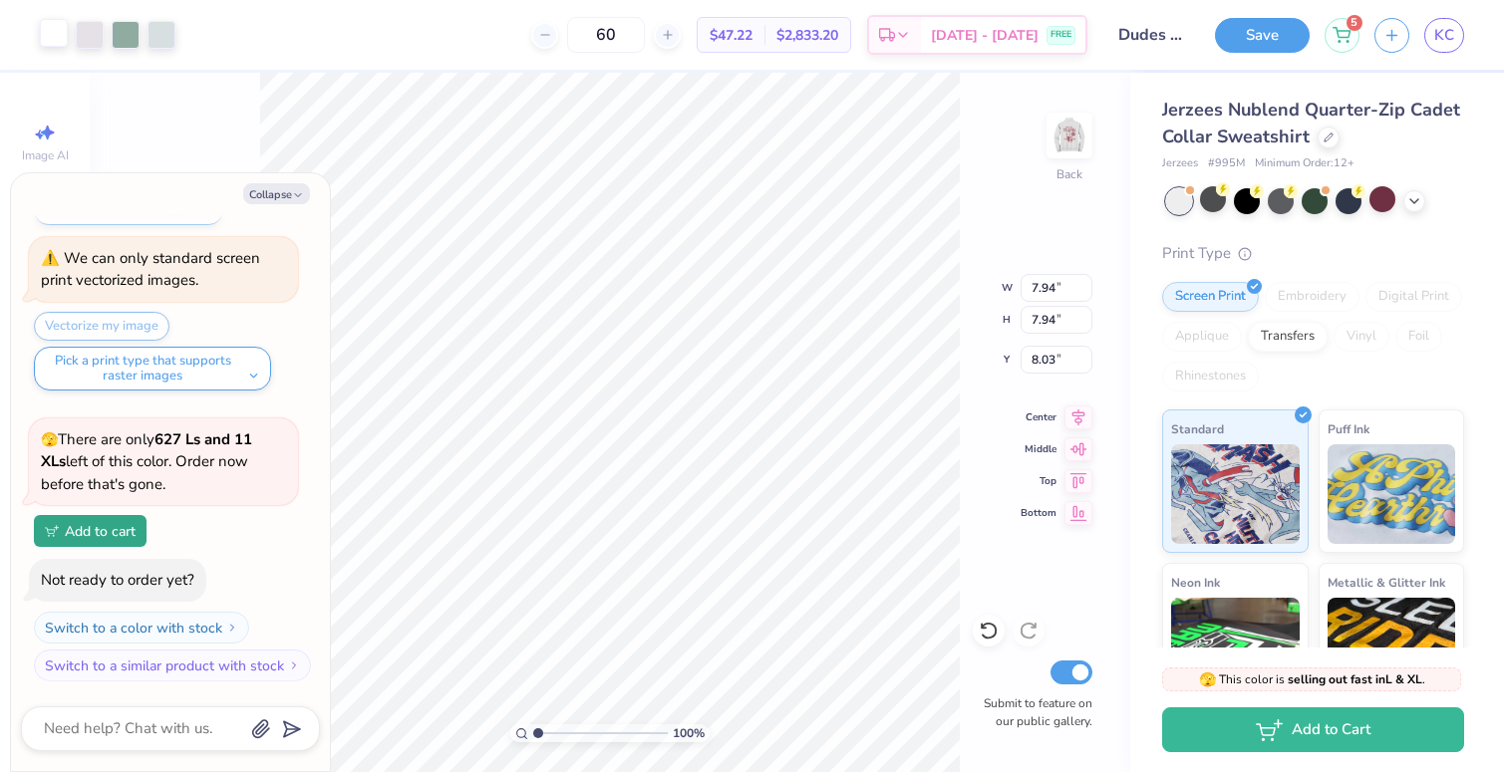
click at [61, 37] on div at bounding box center [54, 33] width 28 height 28
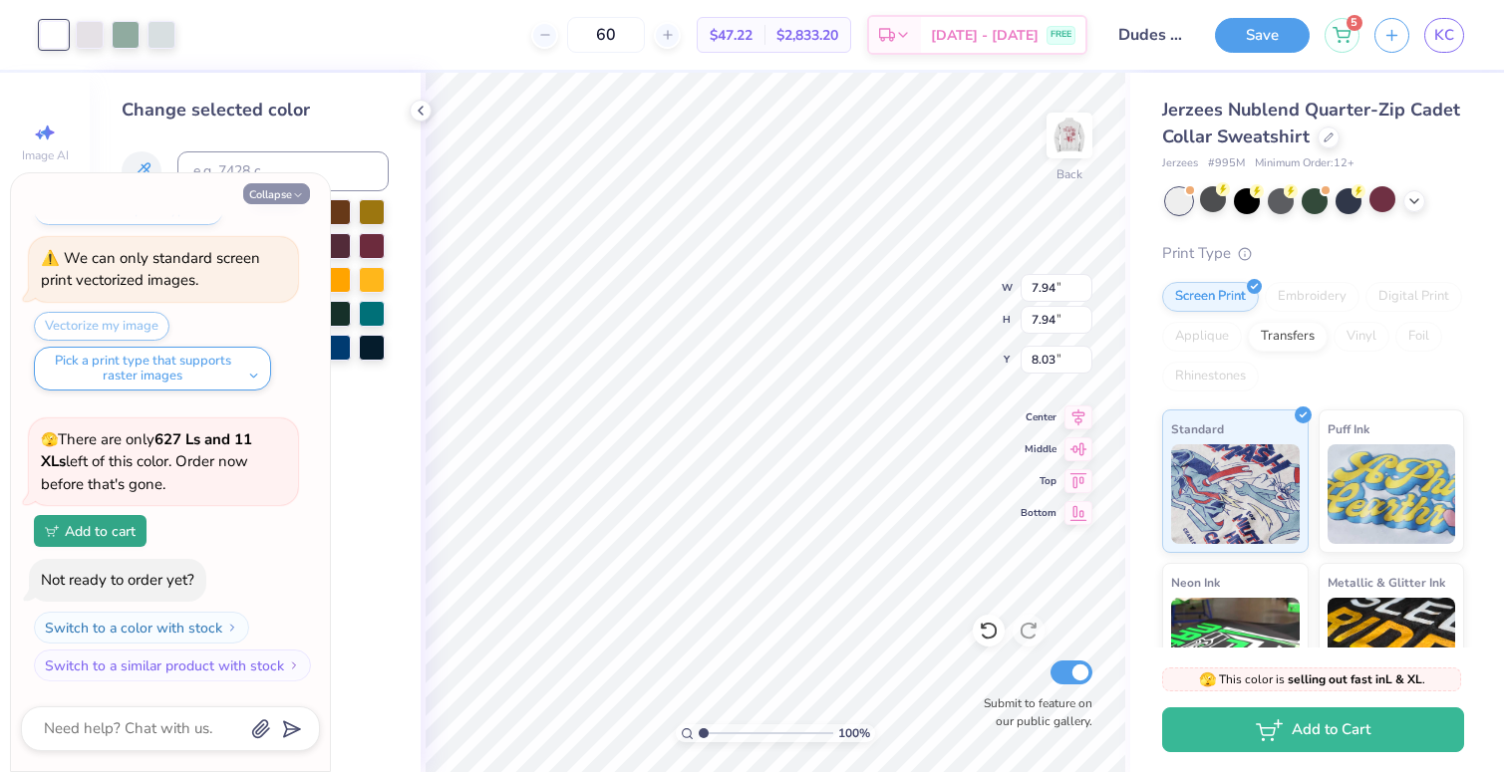
click at [285, 194] on button "Collapse" at bounding box center [276, 193] width 67 height 21
type textarea "x"
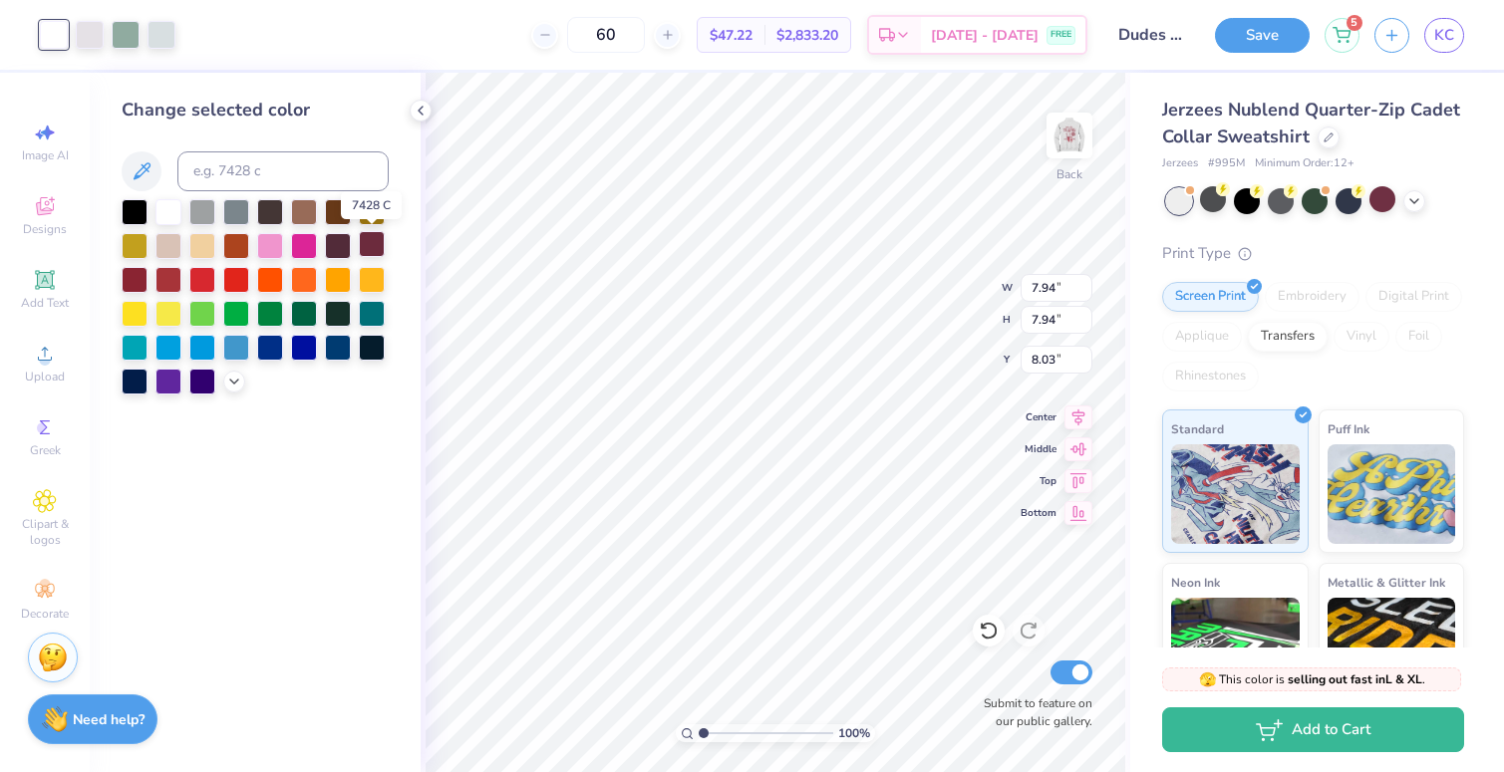
click at [378, 240] on div at bounding box center [372, 244] width 26 height 26
click at [85, 38] on div at bounding box center [90, 33] width 28 height 28
click at [366, 239] on div at bounding box center [372, 244] width 26 height 26
click at [84, 33] on div at bounding box center [90, 33] width 28 height 28
click at [368, 250] on div at bounding box center [372, 244] width 26 height 26
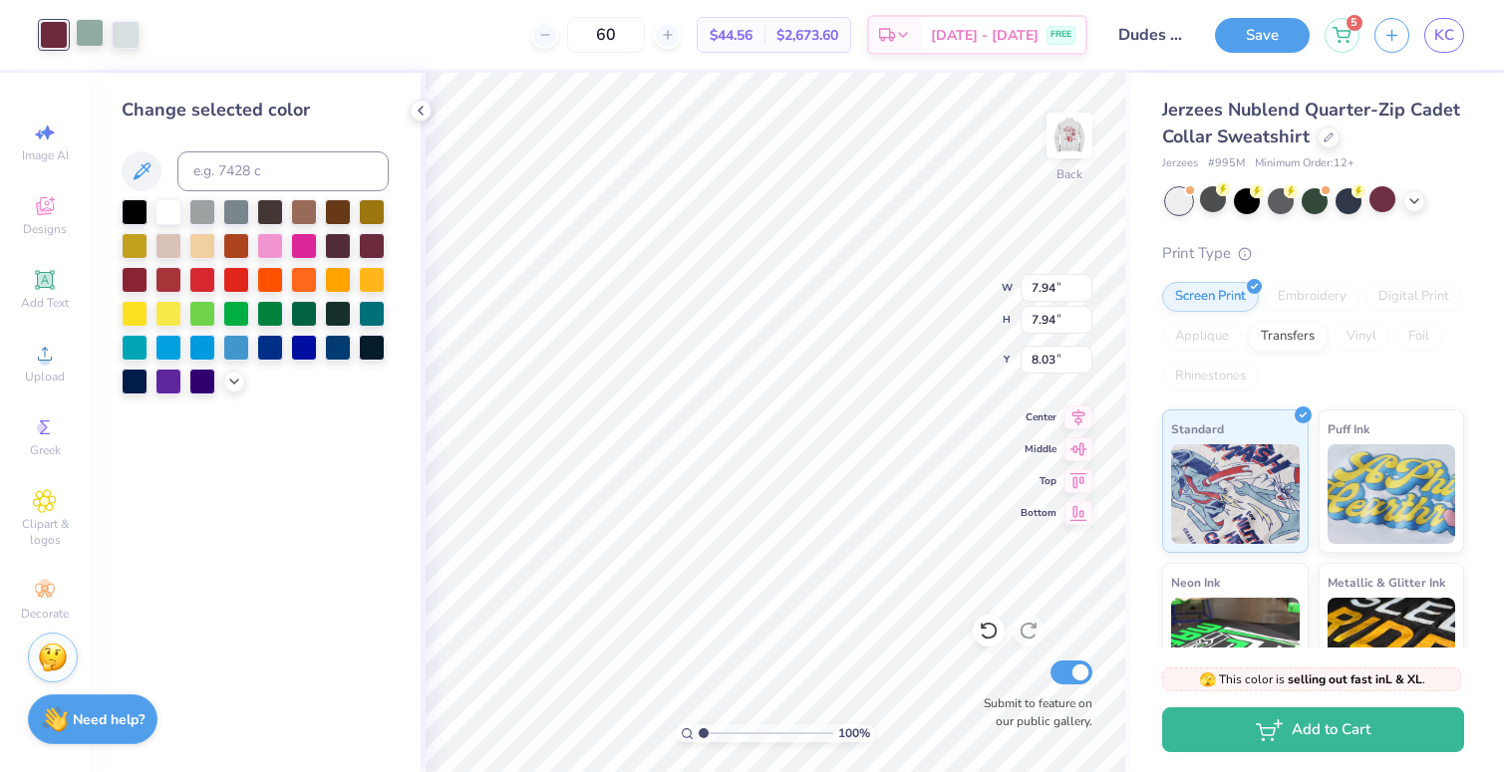
click at [84, 31] on div at bounding box center [90, 33] width 28 height 28
click at [368, 312] on div at bounding box center [372, 312] width 26 height 26
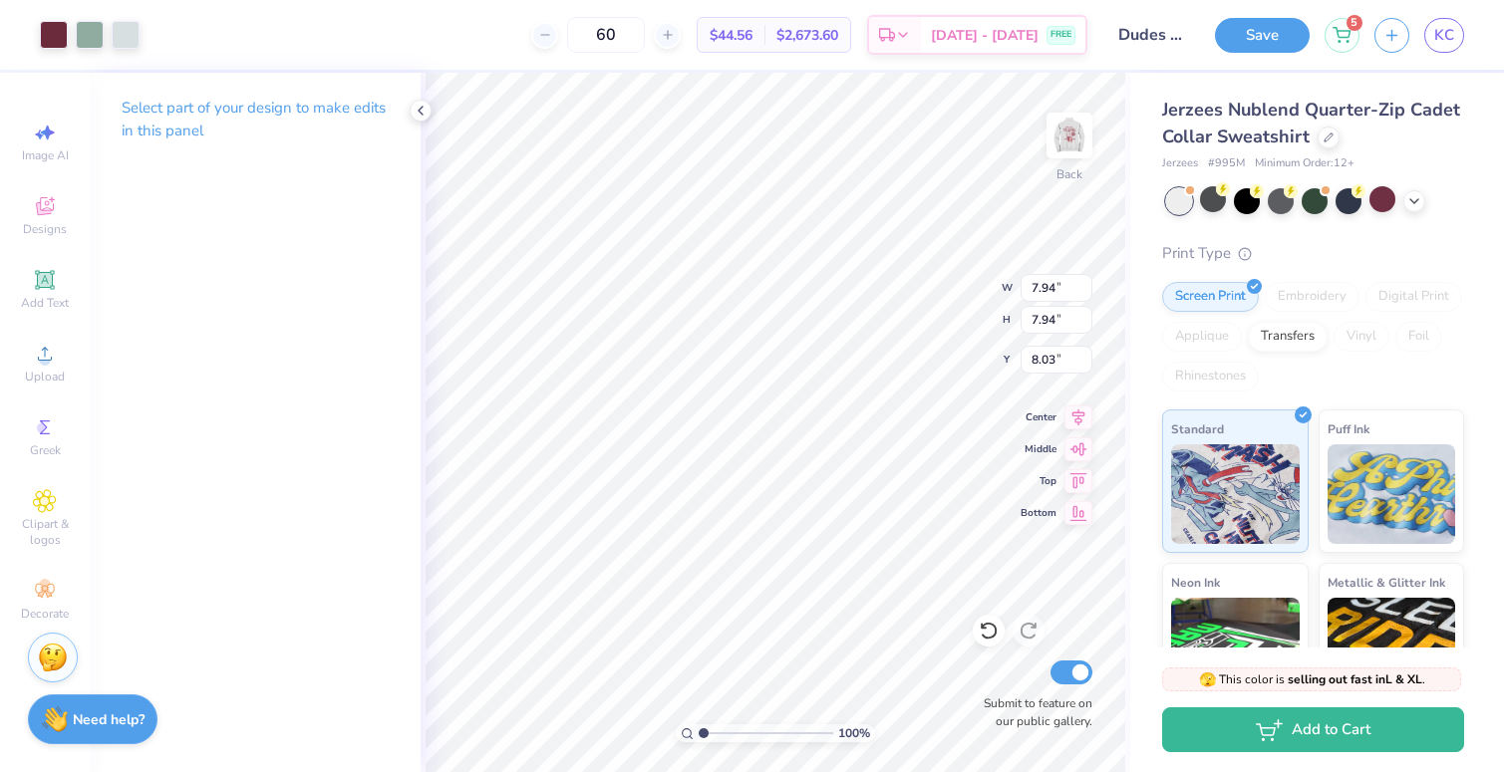
click at [108, 19] on div "Art colors" at bounding box center [70, 35] width 140 height 70
click at [125, 31] on div at bounding box center [126, 33] width 28 height 28
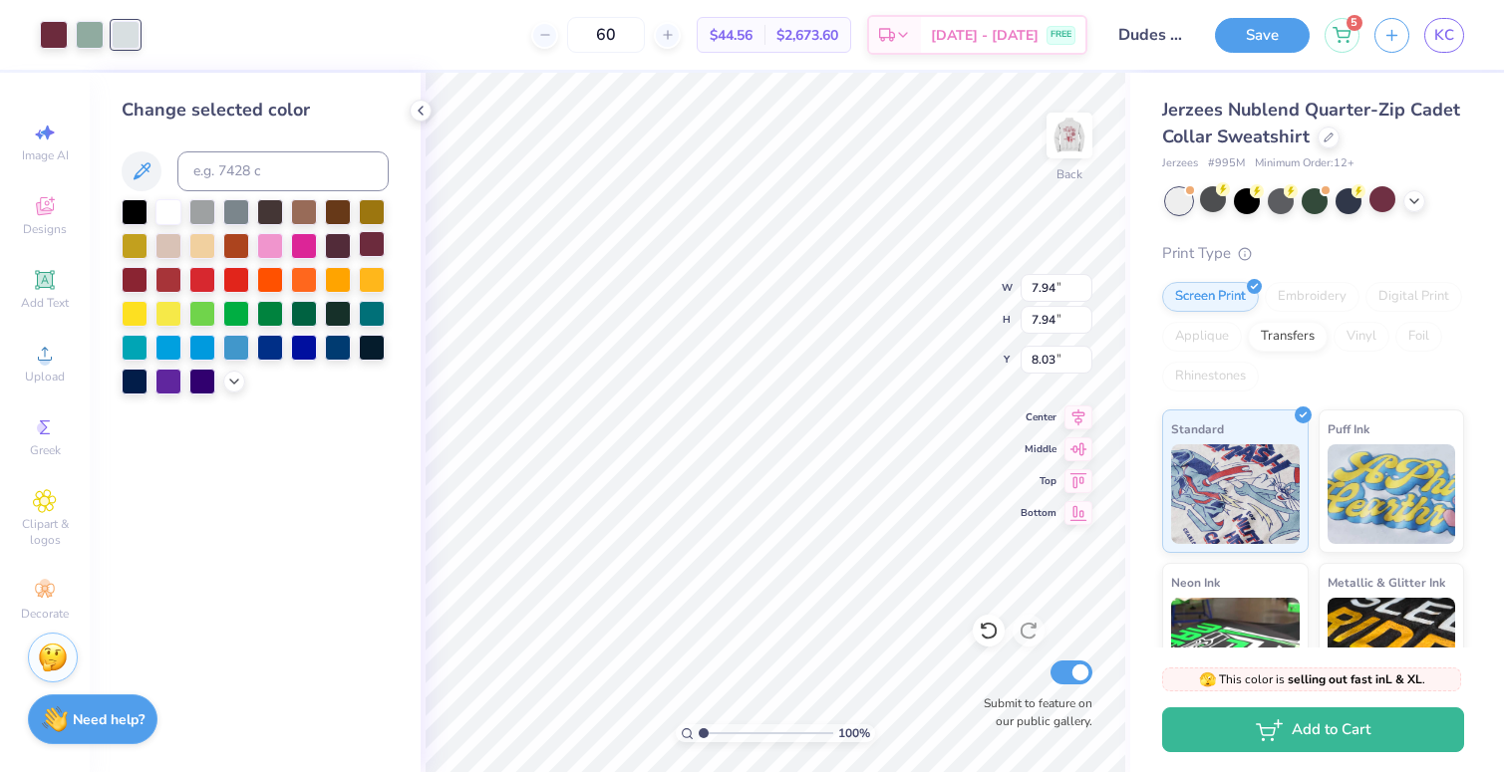
click at [377, 245] on div at bounding box center [372, 244] width 26 height 26
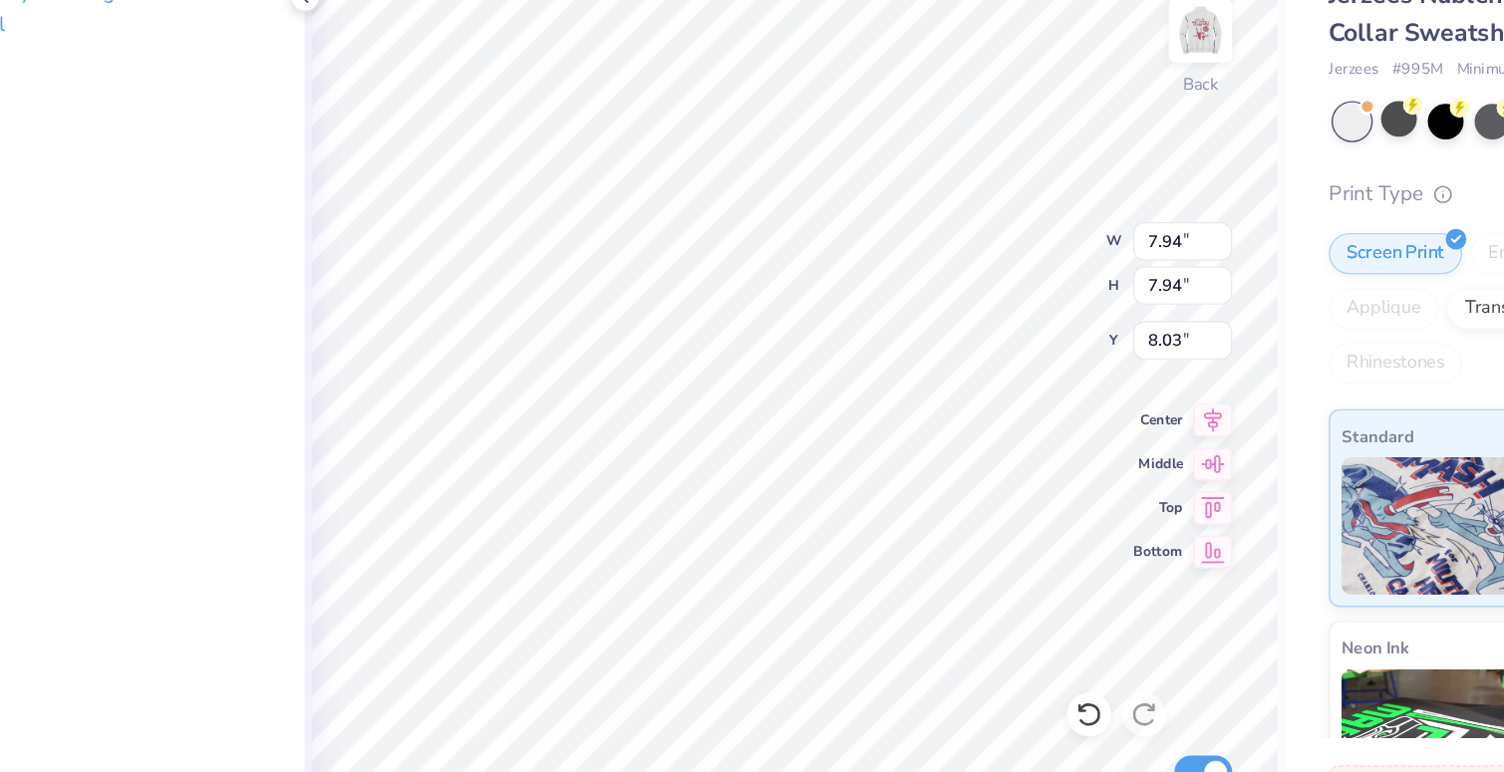
type input "4.66"
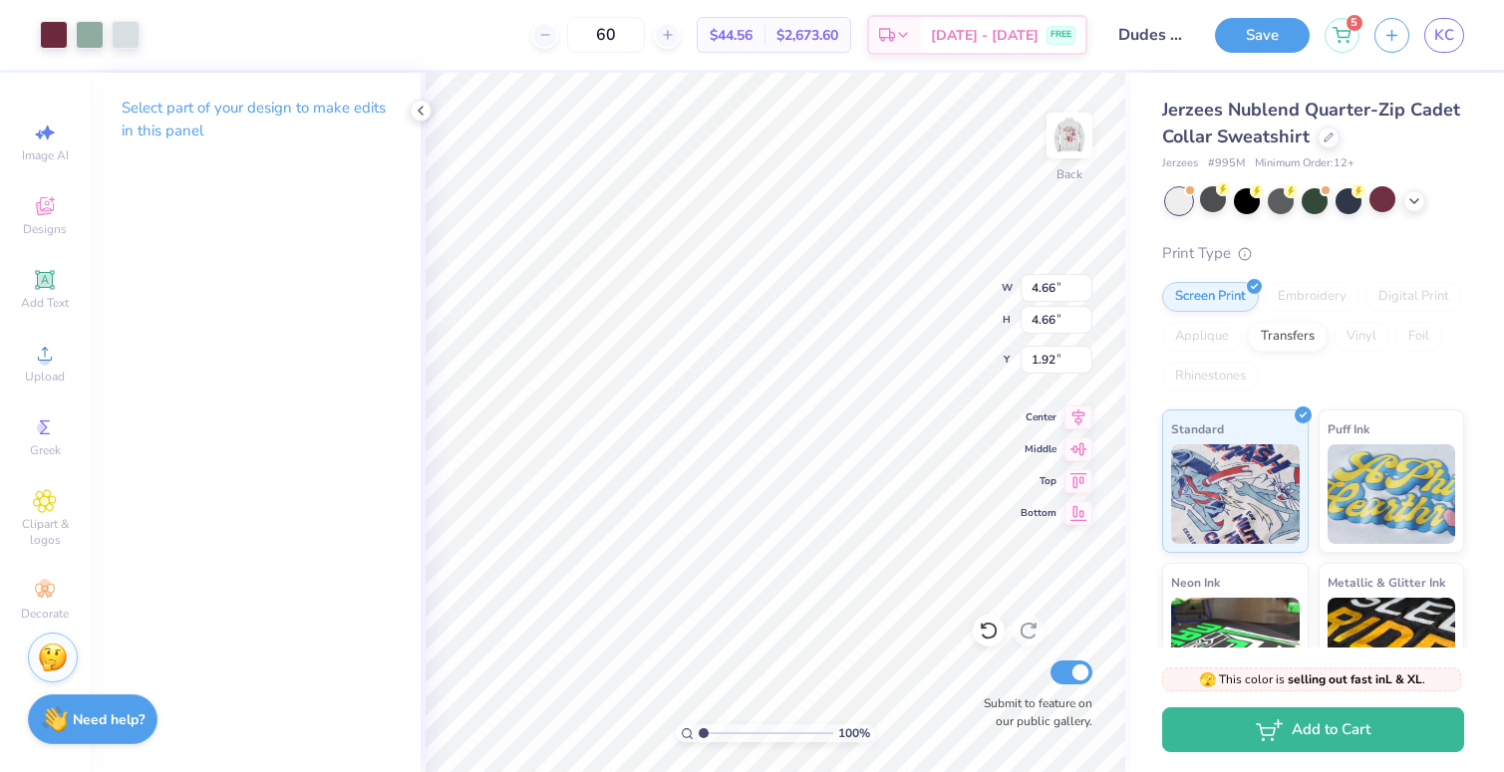
type input "3.00"
type input "3.77"
type input "3.51"
click at [58, 213] on div "Designs" at bounding box center [45, 215] width 70 height 59
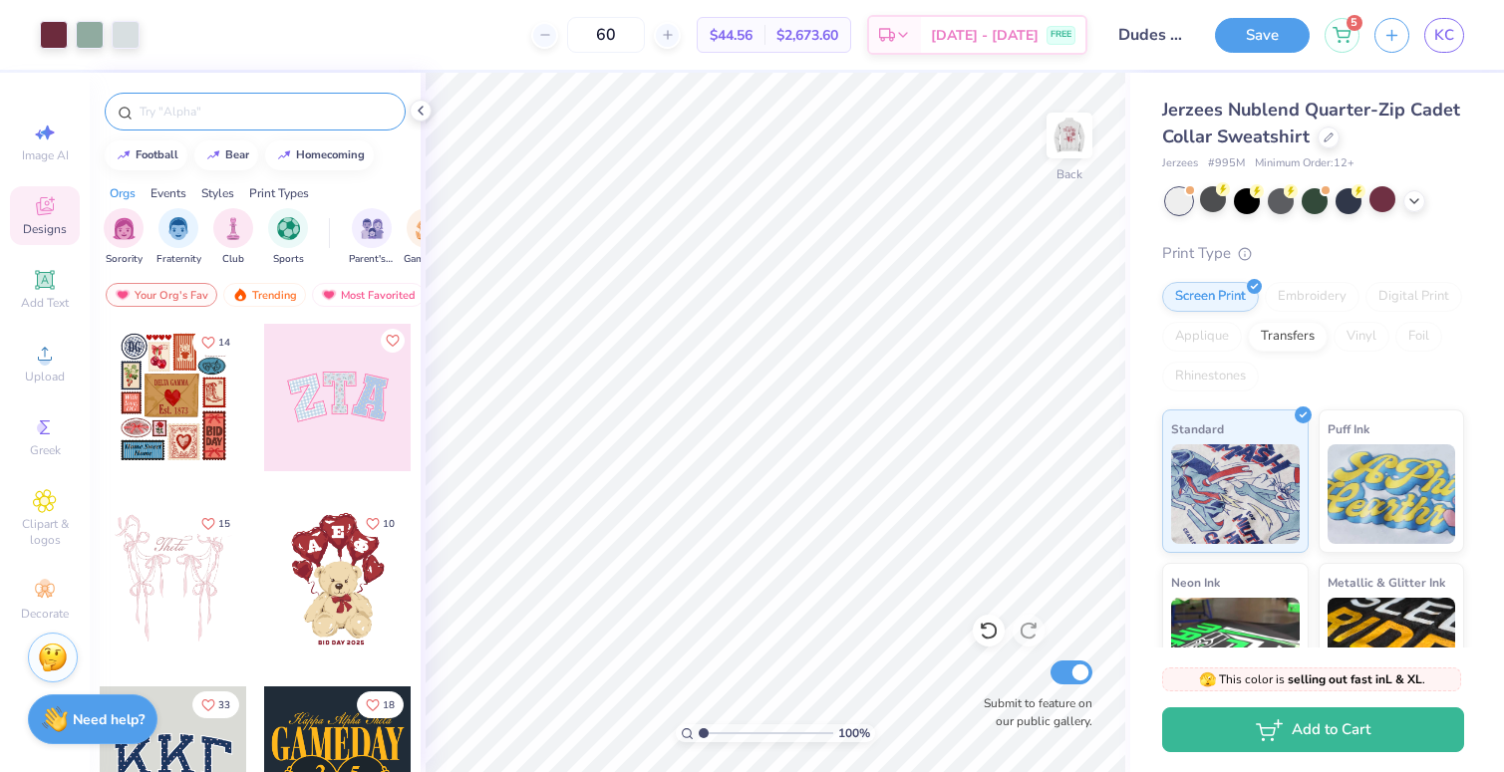
click at [229, 109] on input "text" at bounding box center [265, 112] width 255 height 20
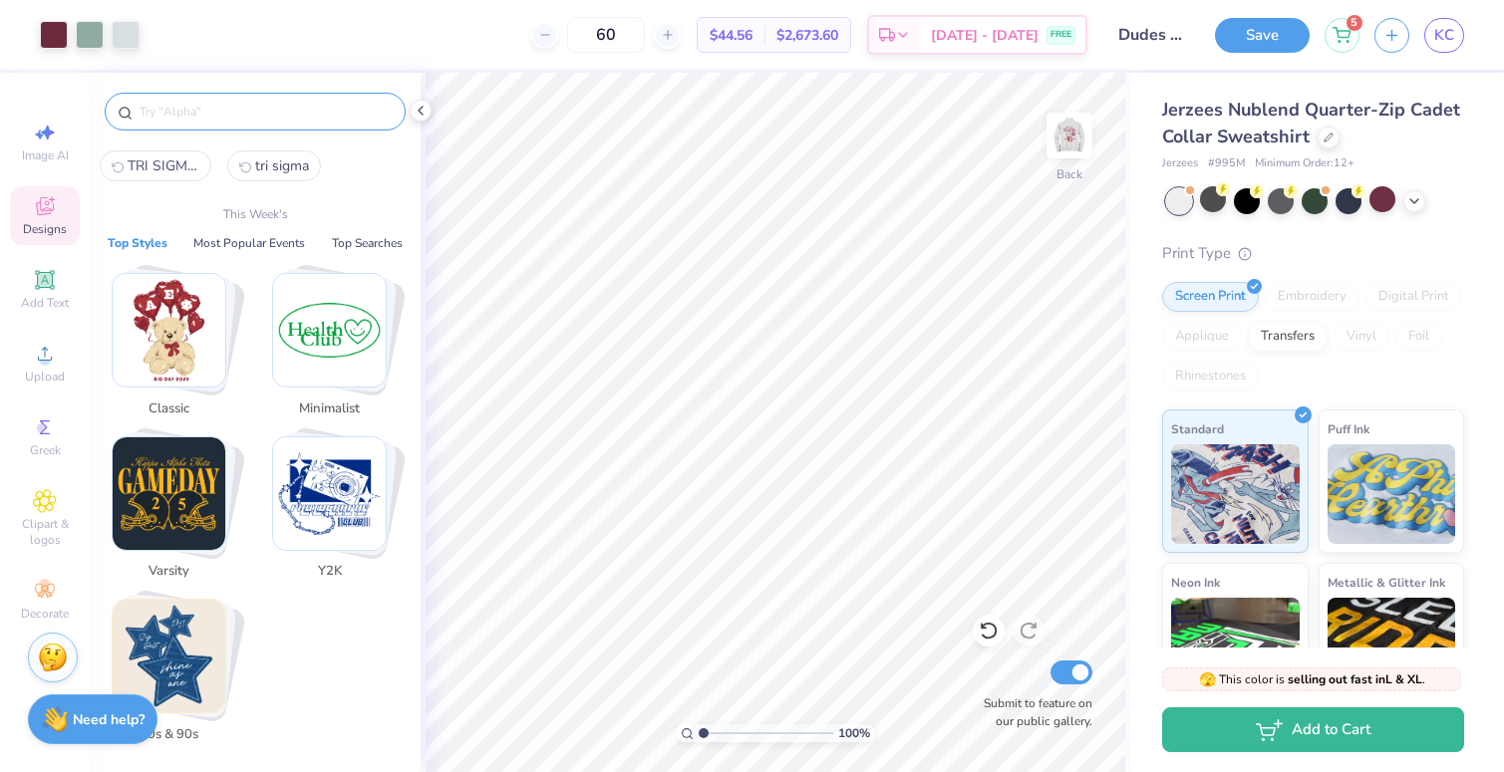
click at [236, 111] on input "text" at bounding box center [265, 112] width 255 height 20
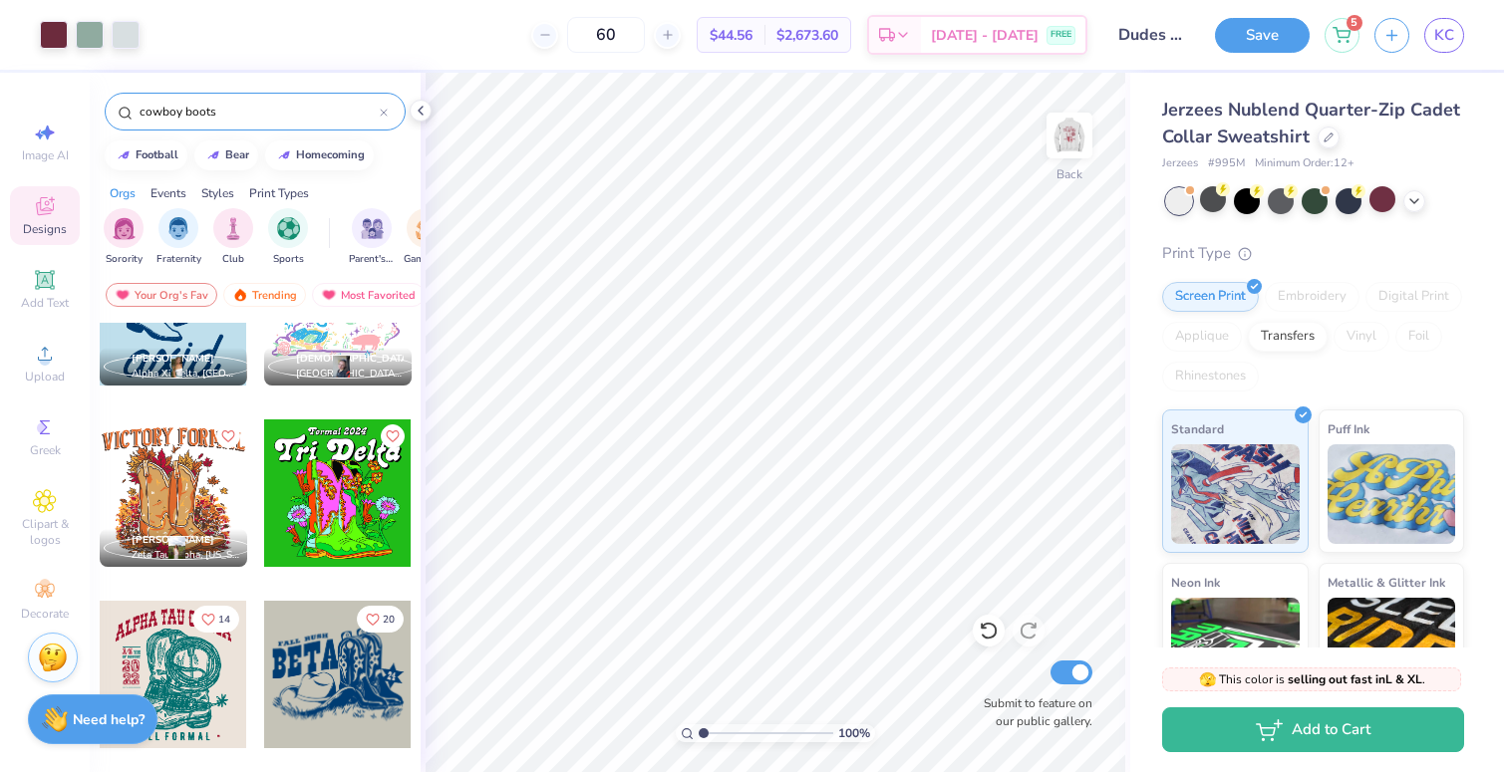
scroll to position [626, 0]
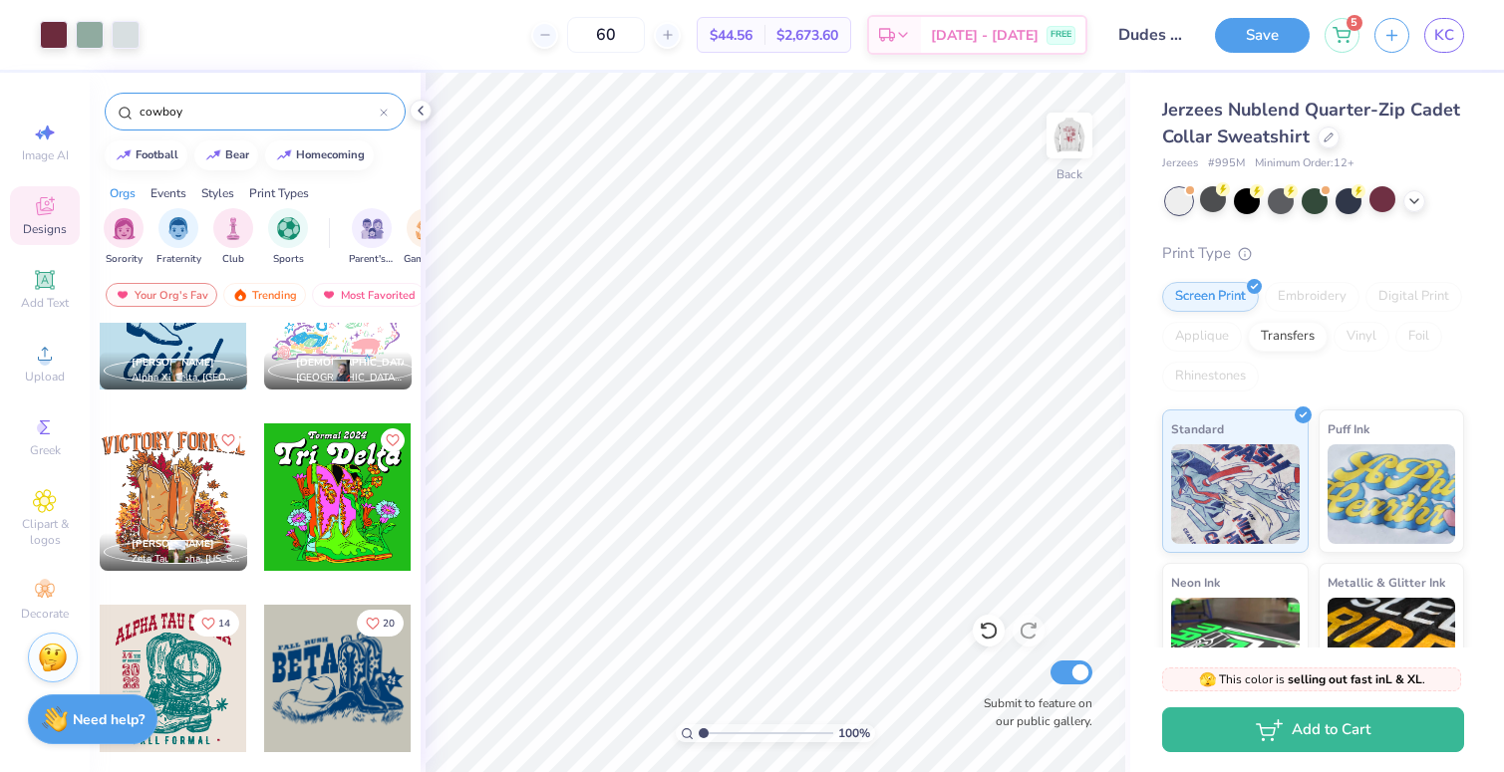
type input "cowboy"
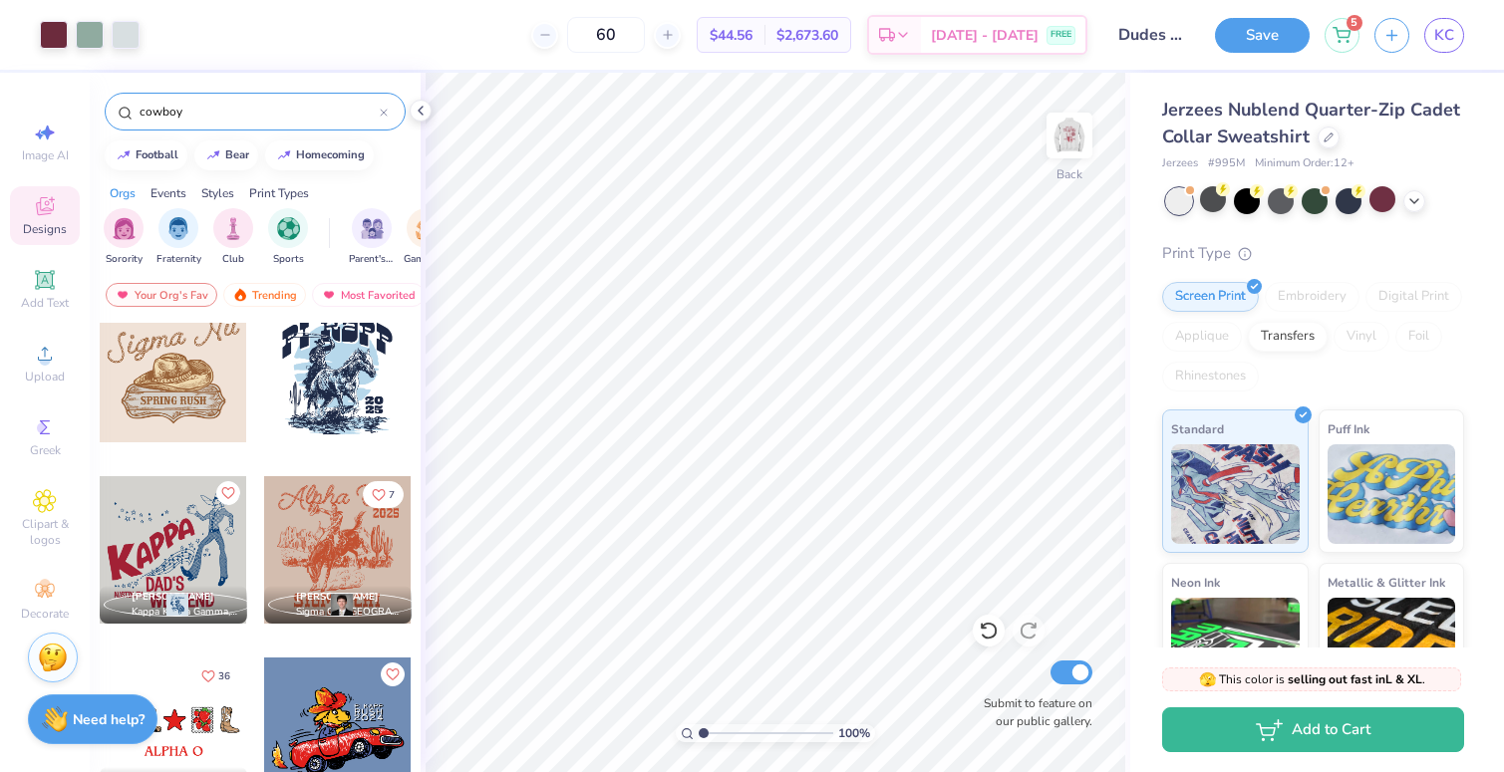
scroll to position [378, 0]
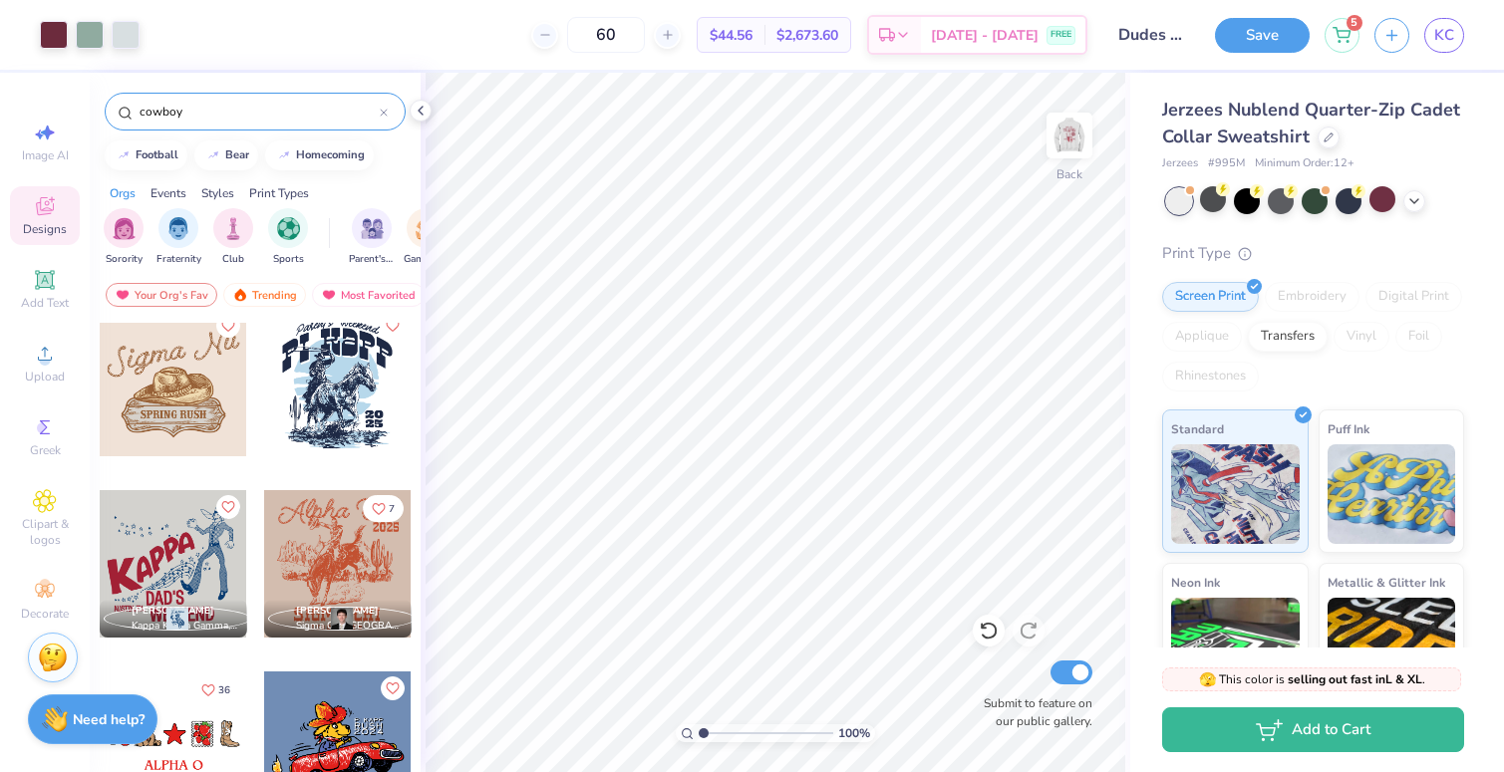
click at [197, 413] on div at bounding box center [173, 382] width 147 height 147
